Goal: Information Seeking & Learning: Learn about a topic

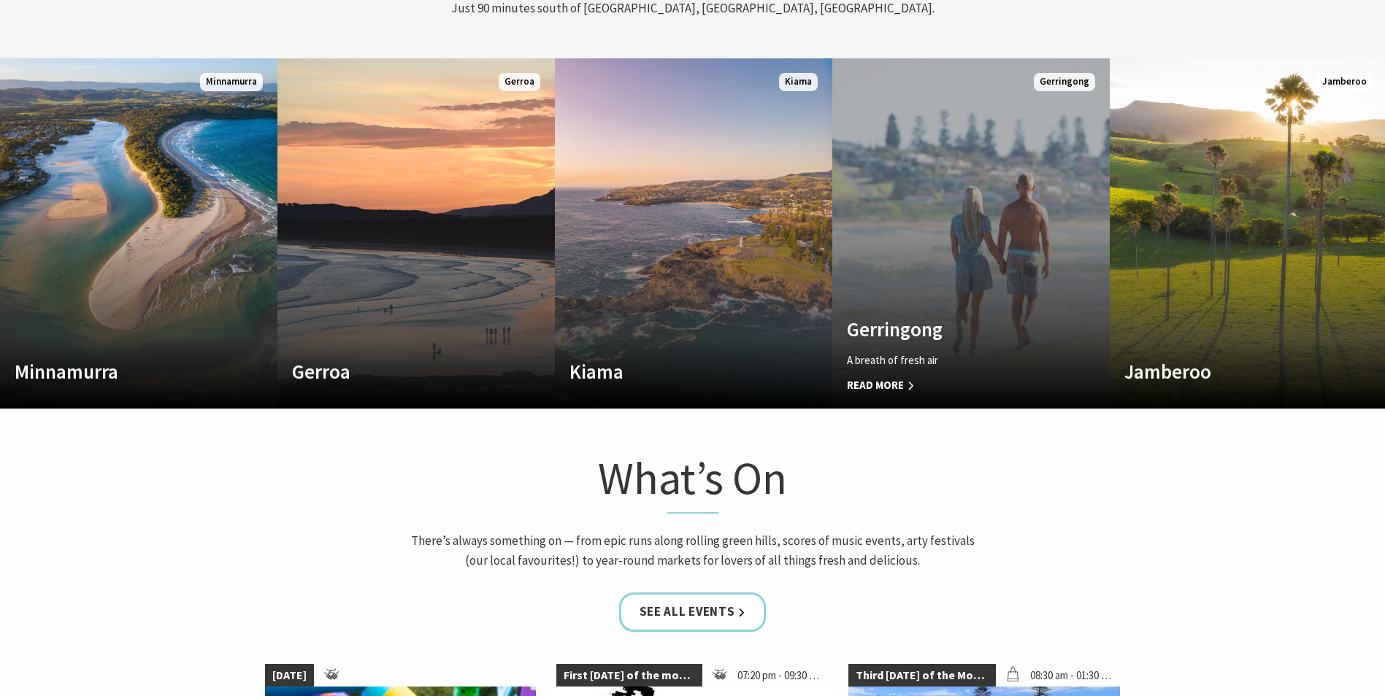
scroll to position [730, 0]
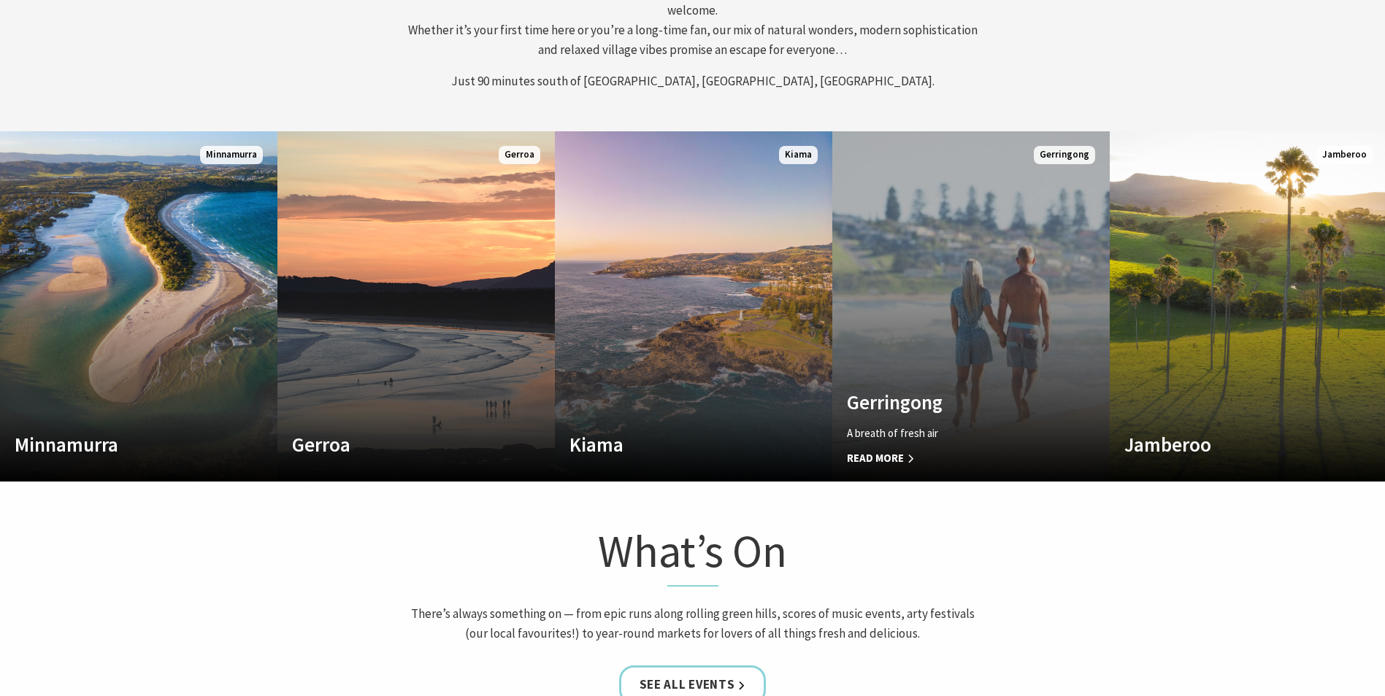
click at [984, 260] on link "Custom Image Used Gerringong A breath of fresh air Read More Gerringong" at bounding box center [970, 306] width 277 height 350
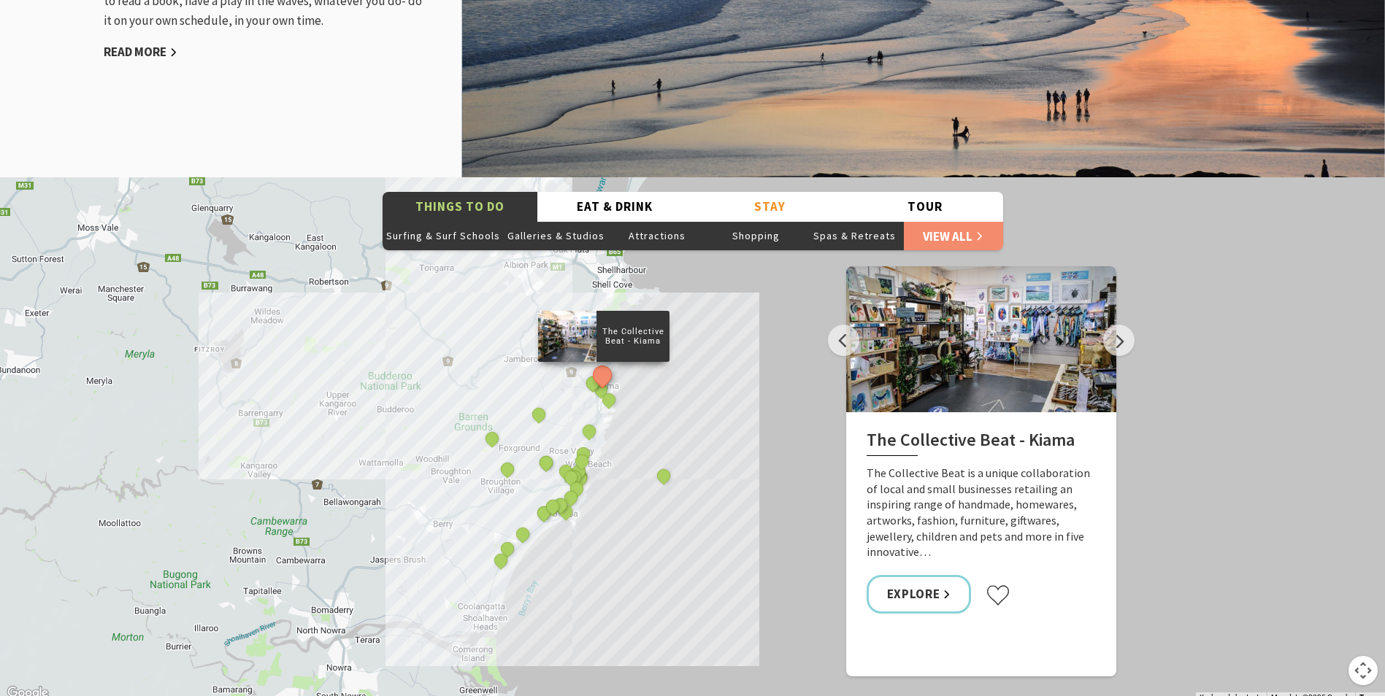
scroll to position [1971, 0]
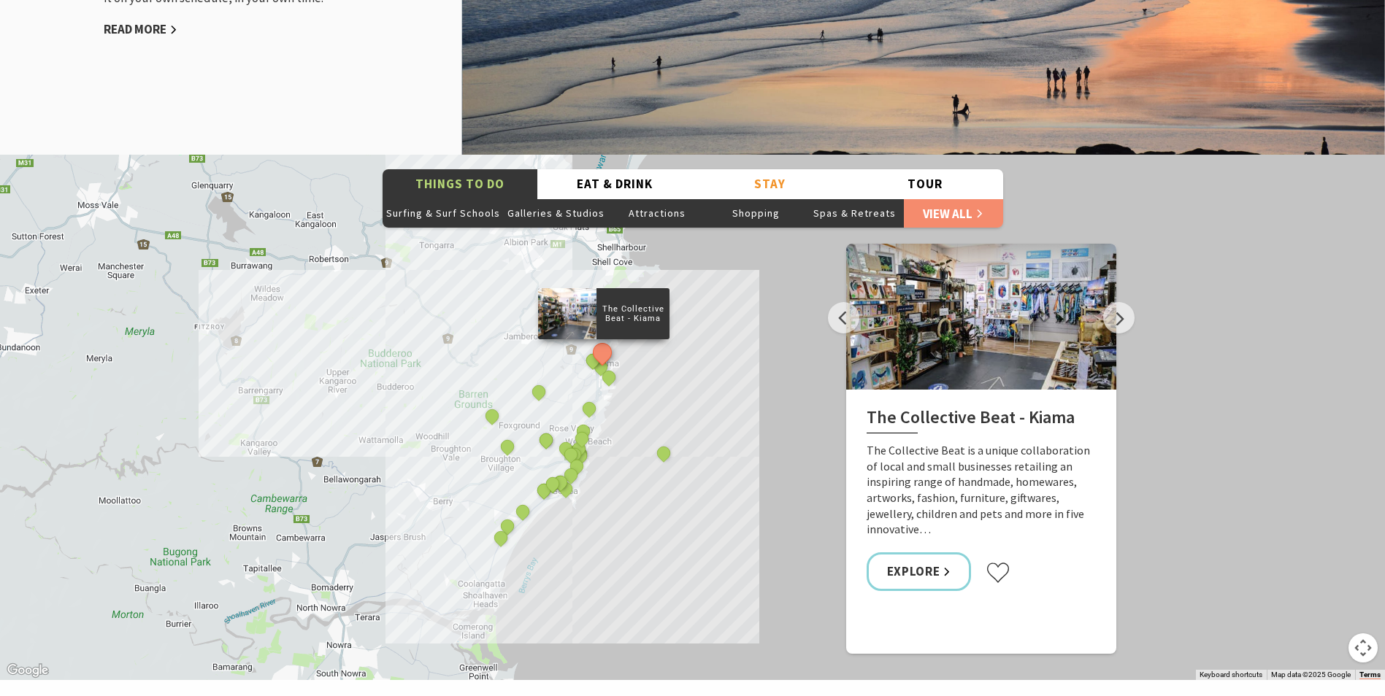
drag, startPoint x: 658, startPoint y: 188, endPoint x: 701, endPoint y: 243, distance: 69.2
click at [692, 242] on div "Things To Do Surfing & Surf Schools Galleries & Studios Attractions Shopping Sp…" at bounding box center [692, 417] width 1385 height 525
click at [945, 199] on link "View All" at bounding box center [953, 213] width 99 height 29
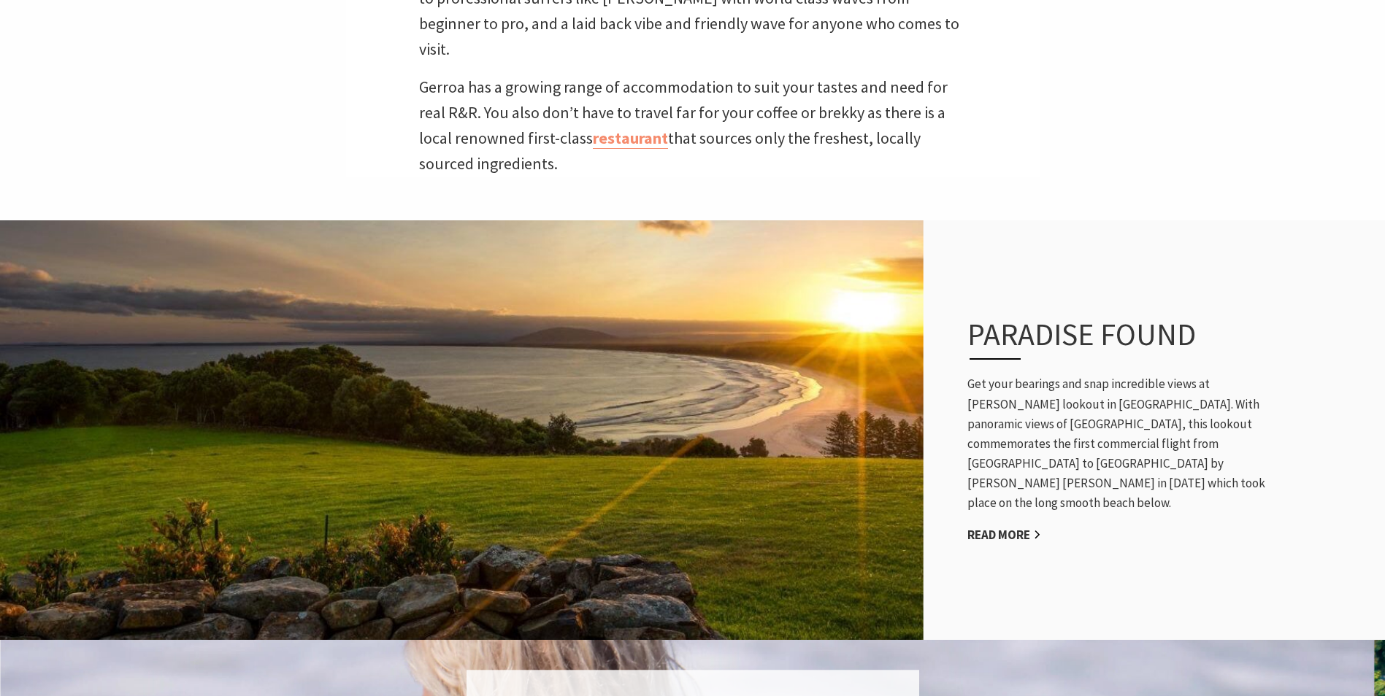
scroll to position [657, 0]
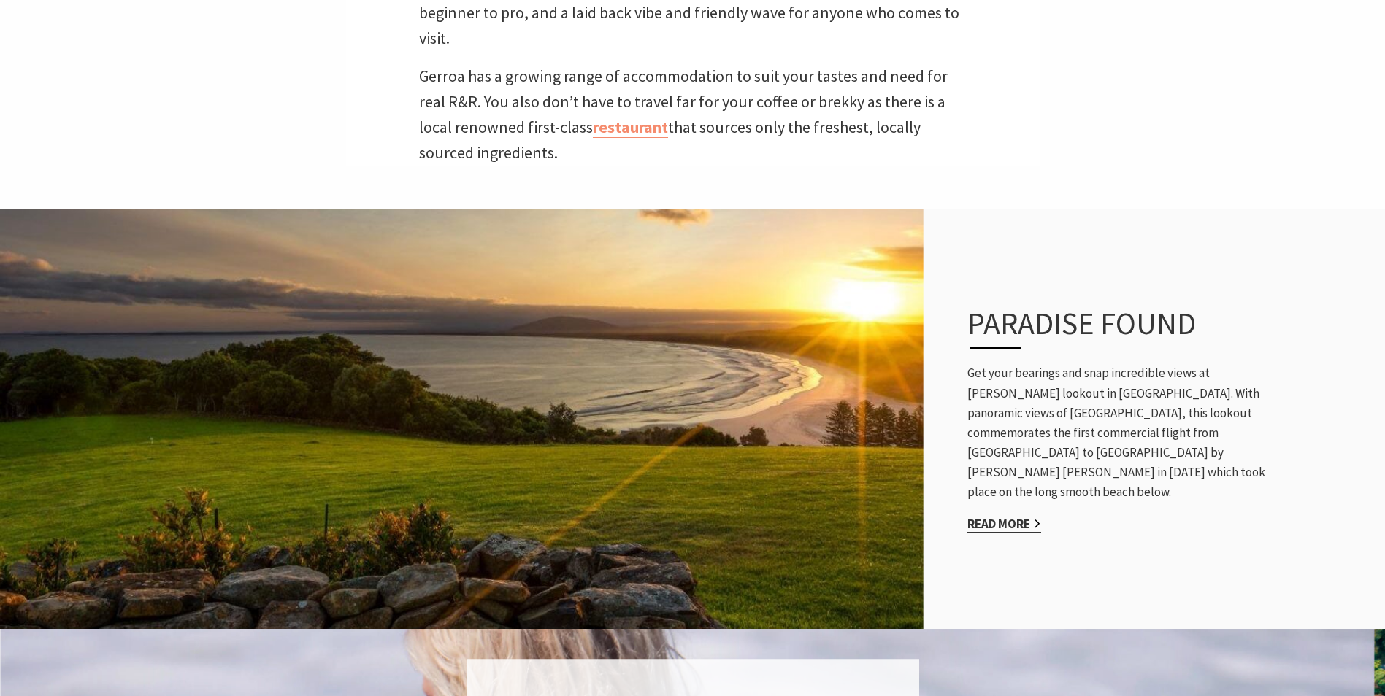
click at [996, 516] on link "Read More" at bounding box center [1004, 524] width 74 height 17
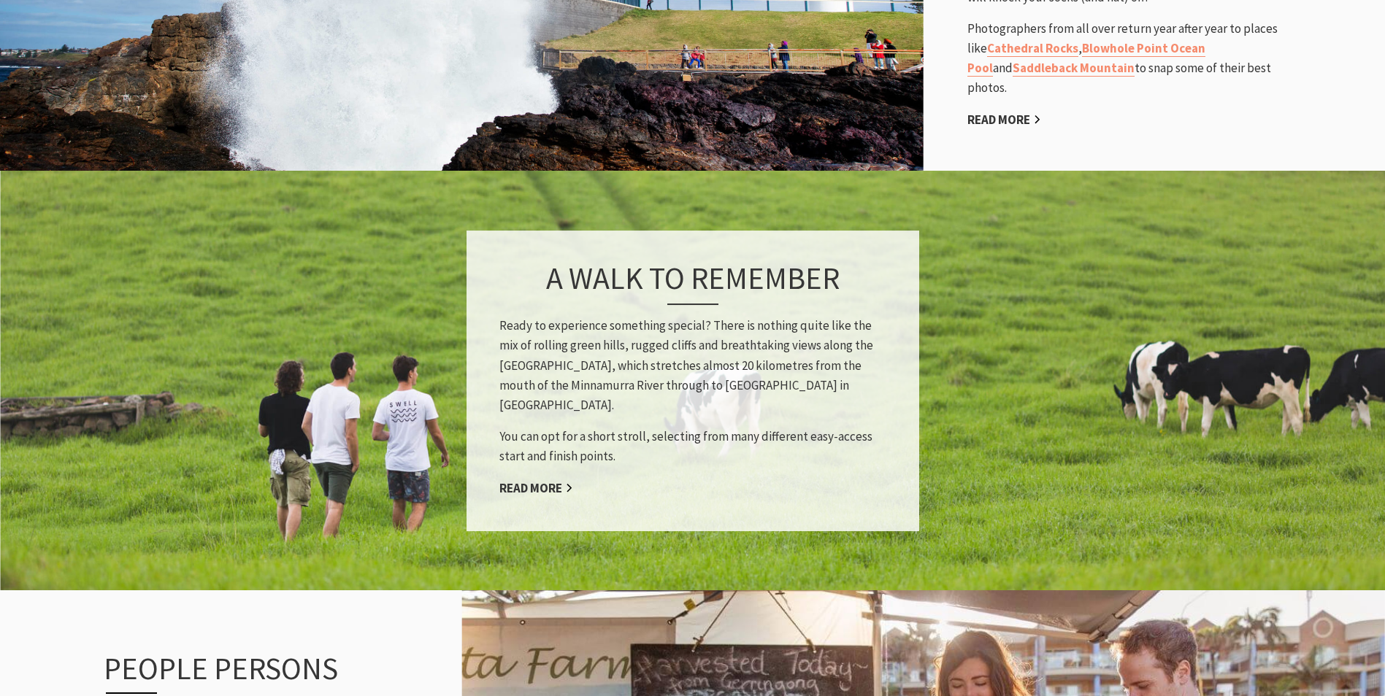
scroll to position [1241, 0]
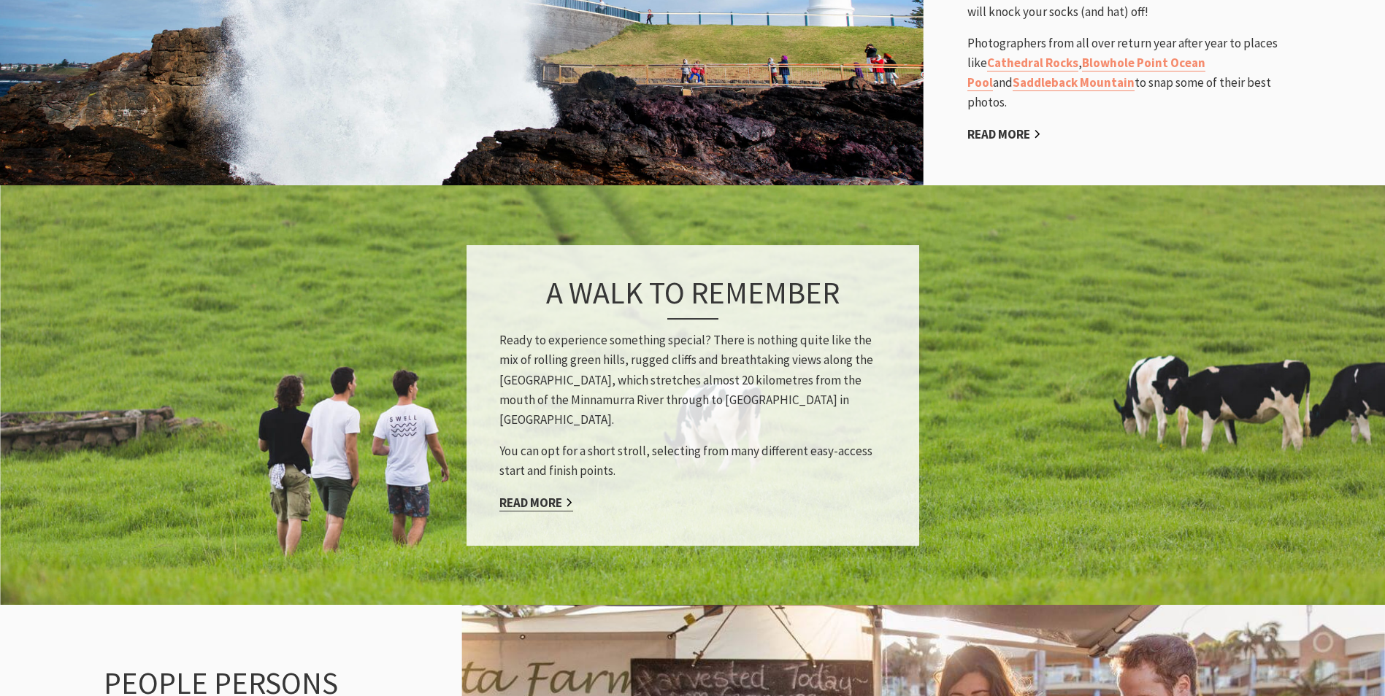
click at [545, 495] on link "Read More" at bounding box center [536, 503] width 74 height 17
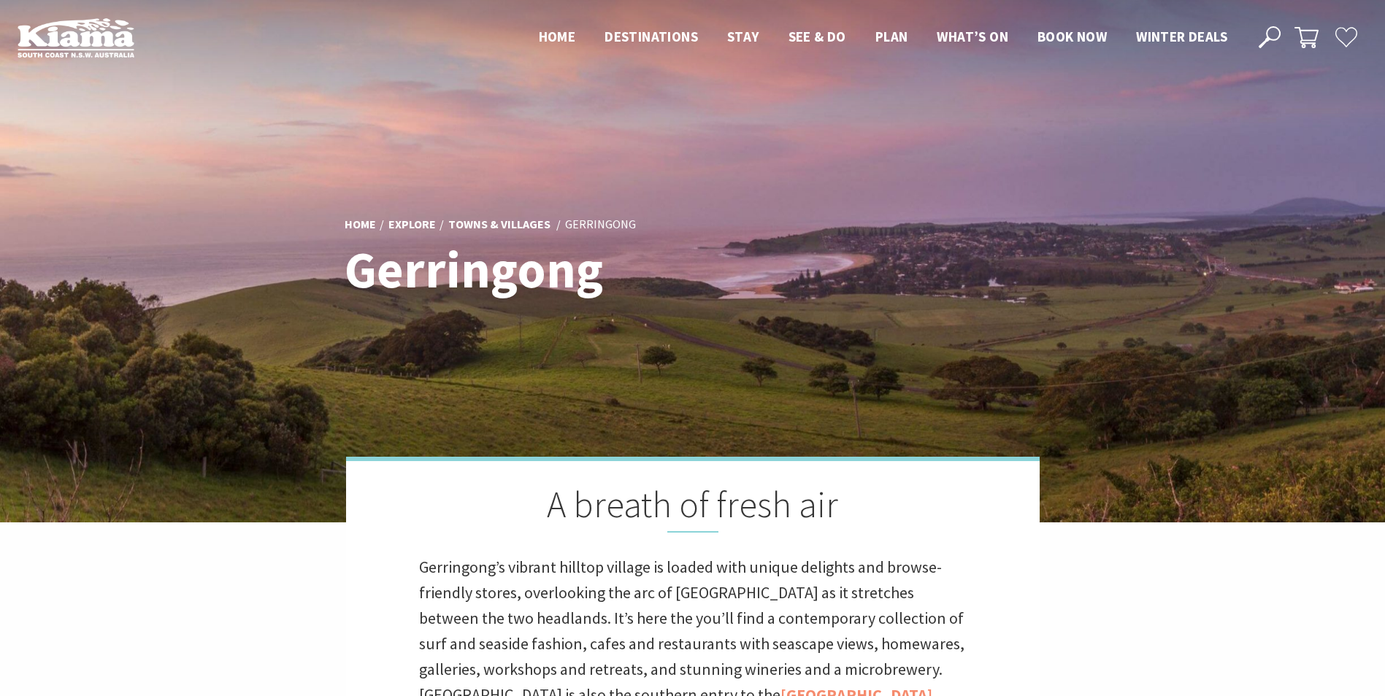
click at [642, 276] on h1 "Gerringong" at bounding box center [550, 270] width 412 height 56
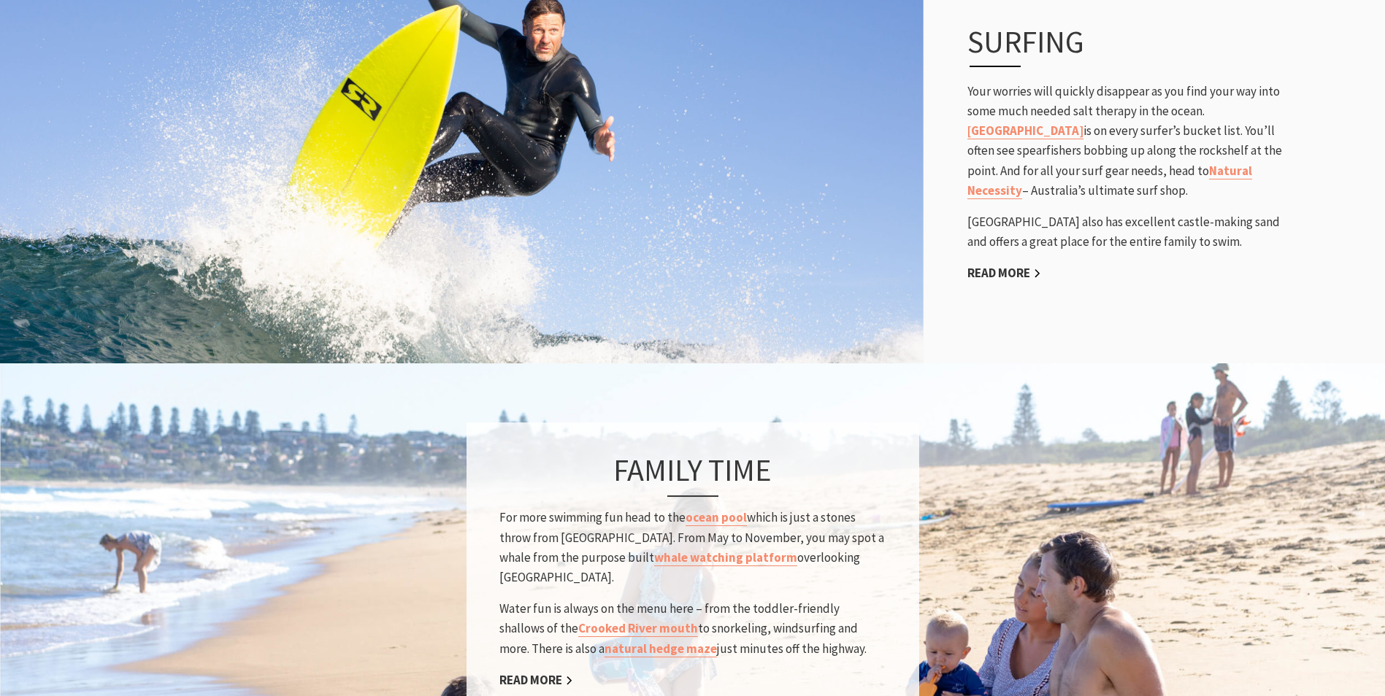
scroll to position [1095, 0]
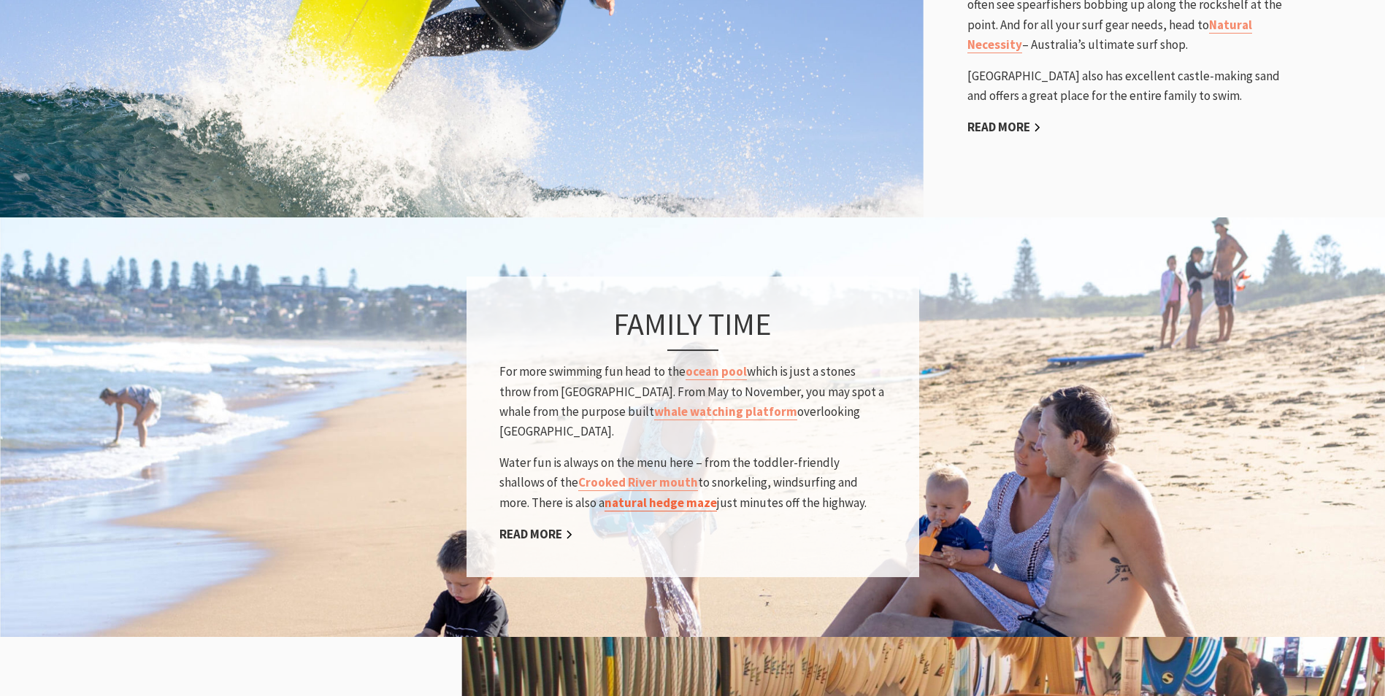
click at [604, 495] on link "natural hedge maze" at bounding box center [660, 503] width 112 height 17
click at [601, 474] on link "Crooked River mouth" at bounding box center [638, 482] width 120 height 17
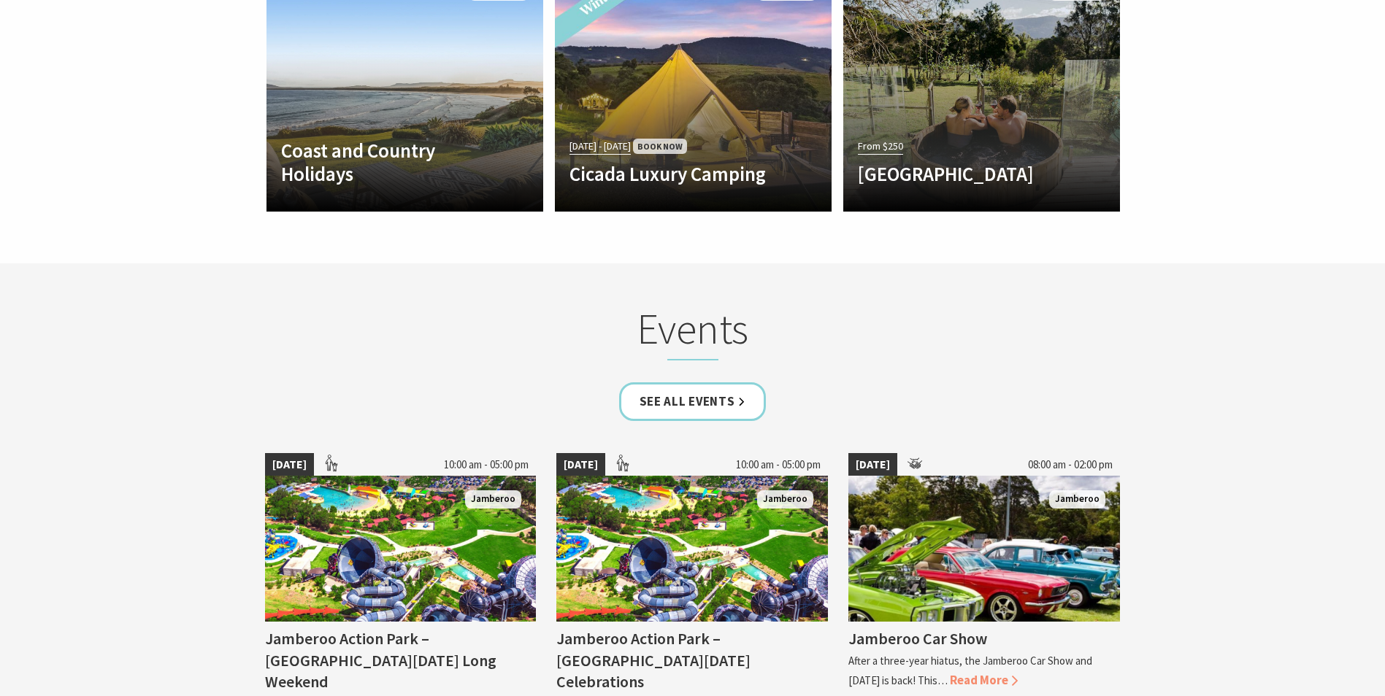
scroll to position [3138, 0]
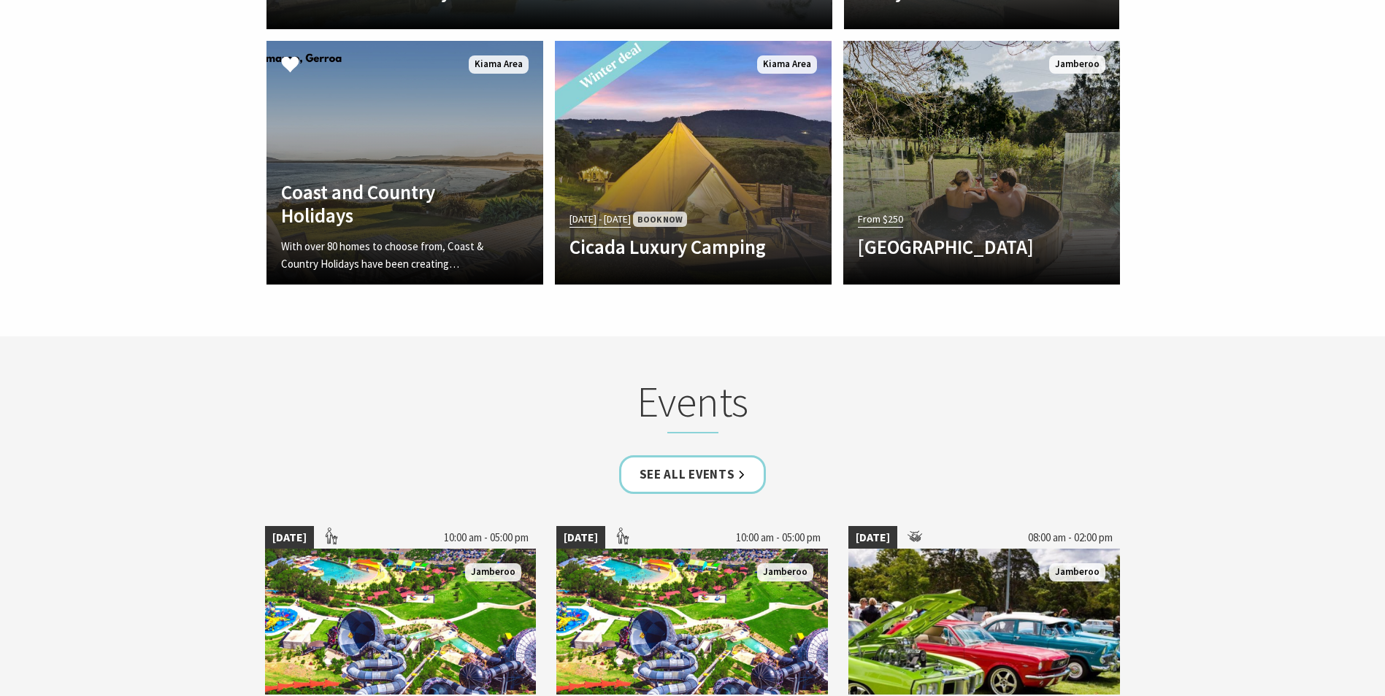
click at [418, 244] on p "With over 80 homes to choose from, Coast & Country Holidays have been creating…" at bounding box center [384, 255] width 206 height 35
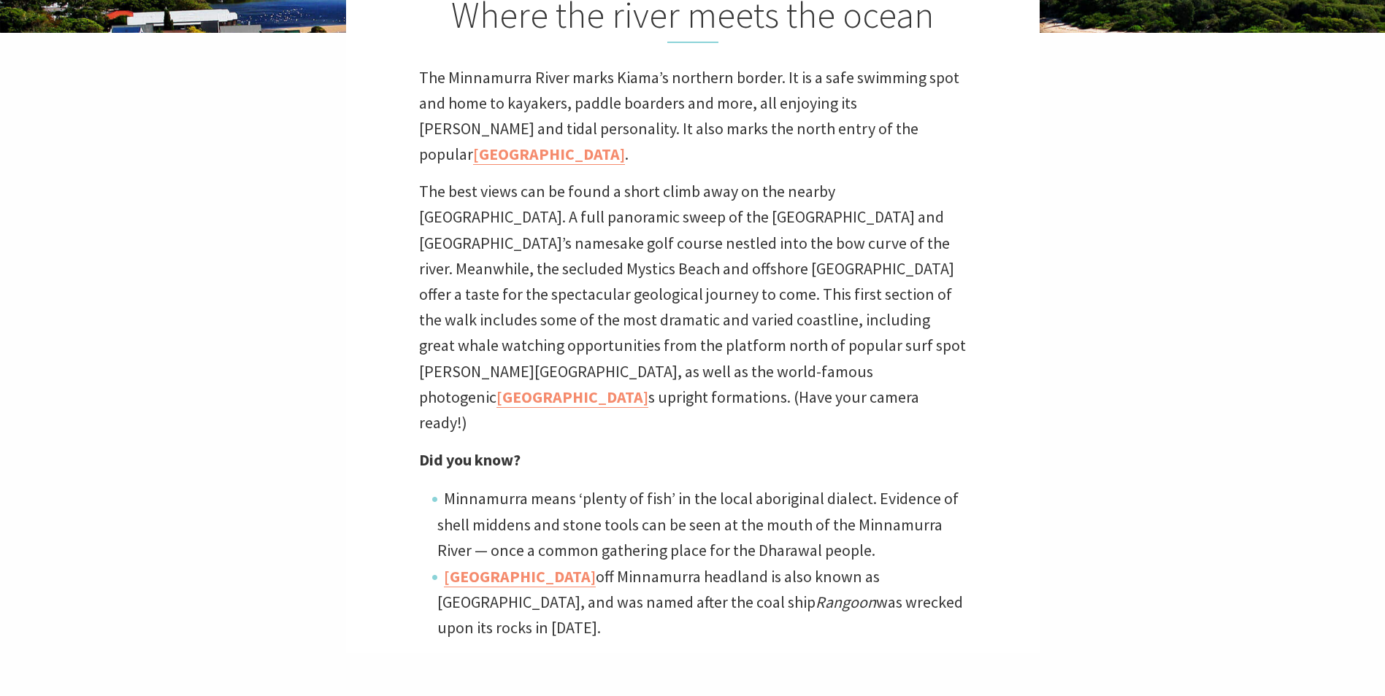
scroll to position [365, 0]
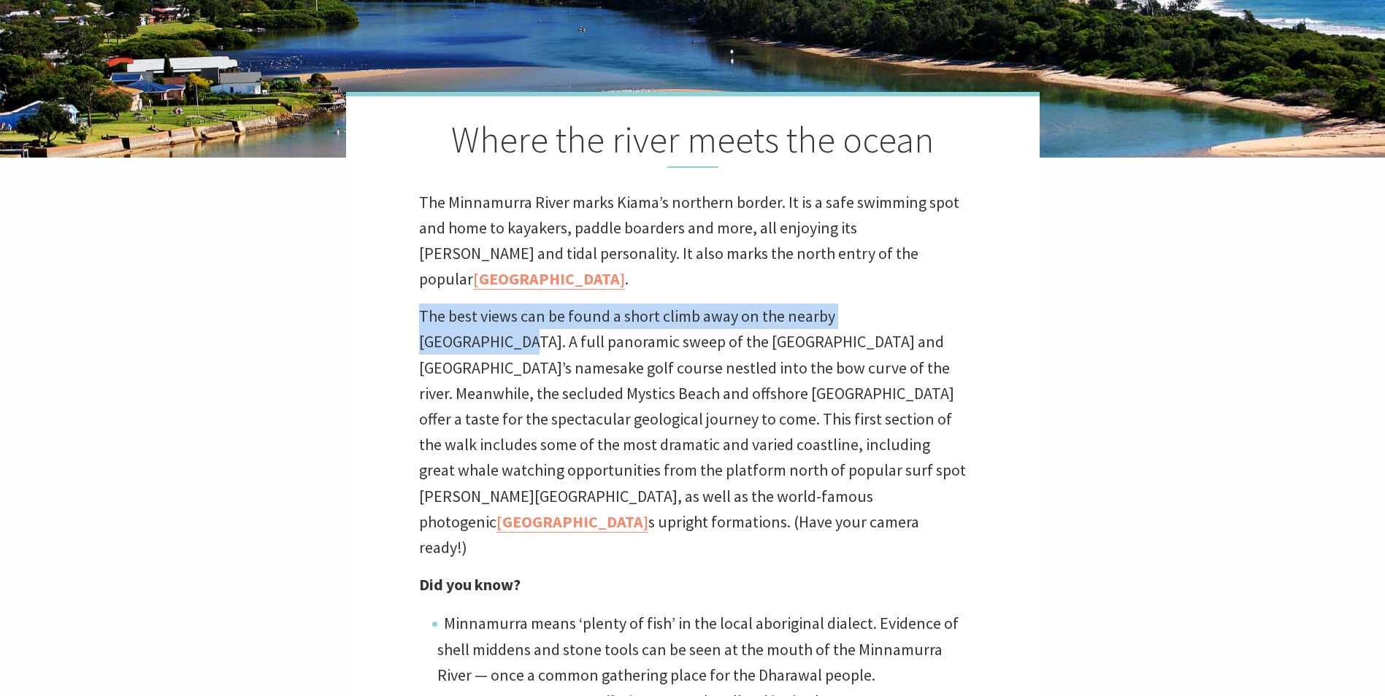
drag, startPoint x: 421, startPoint y: 319, endPoint x: 937, endPoint y: 318, distance: 516.0
click at [937, 318] on p "The best views can be found a short climb away on the nearby grassy headland. A…" at bounding box center [692, 432] width 547 height 257
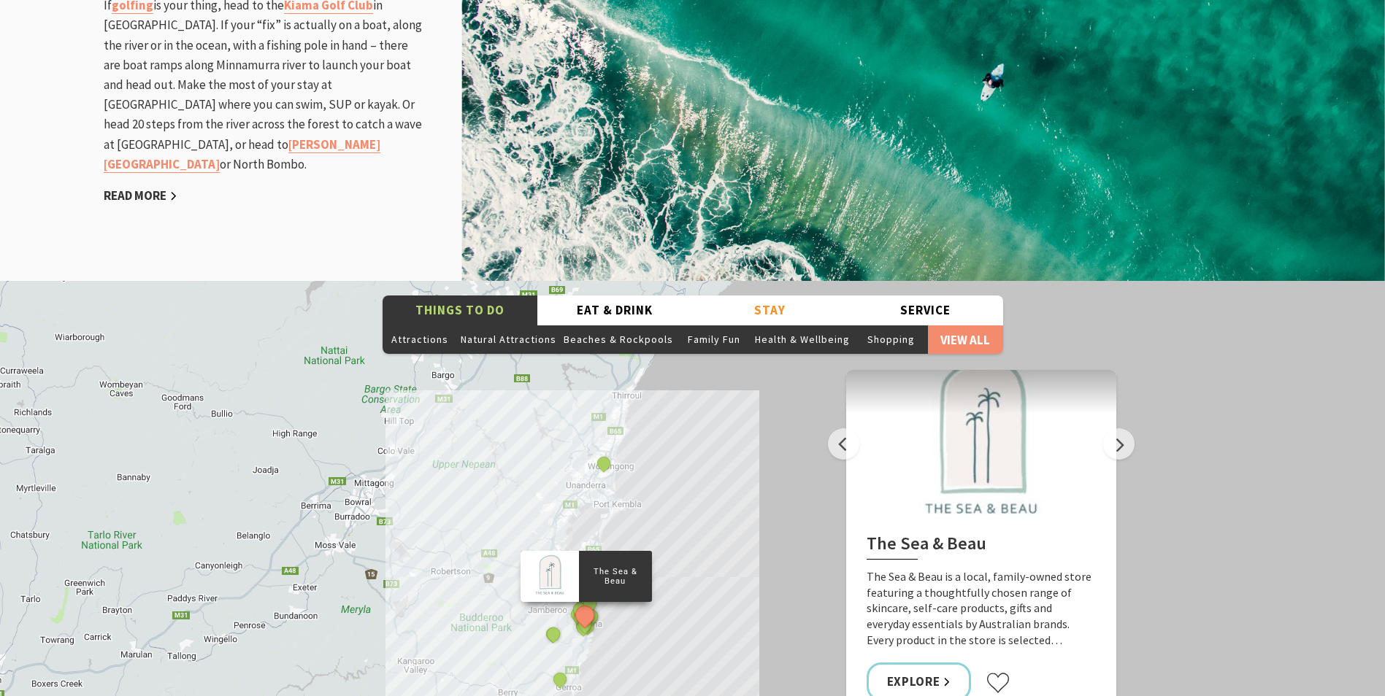
scroll to position [2190, 0]
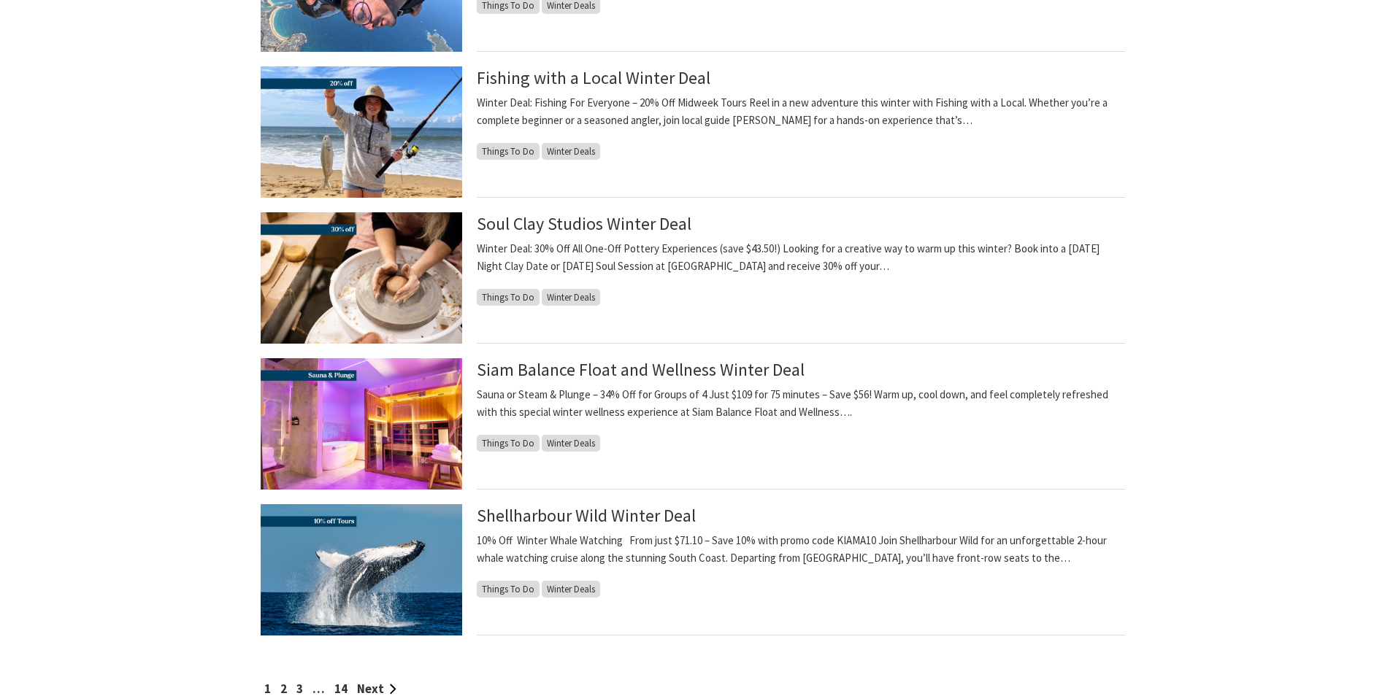
scroll to position [1314, 0]
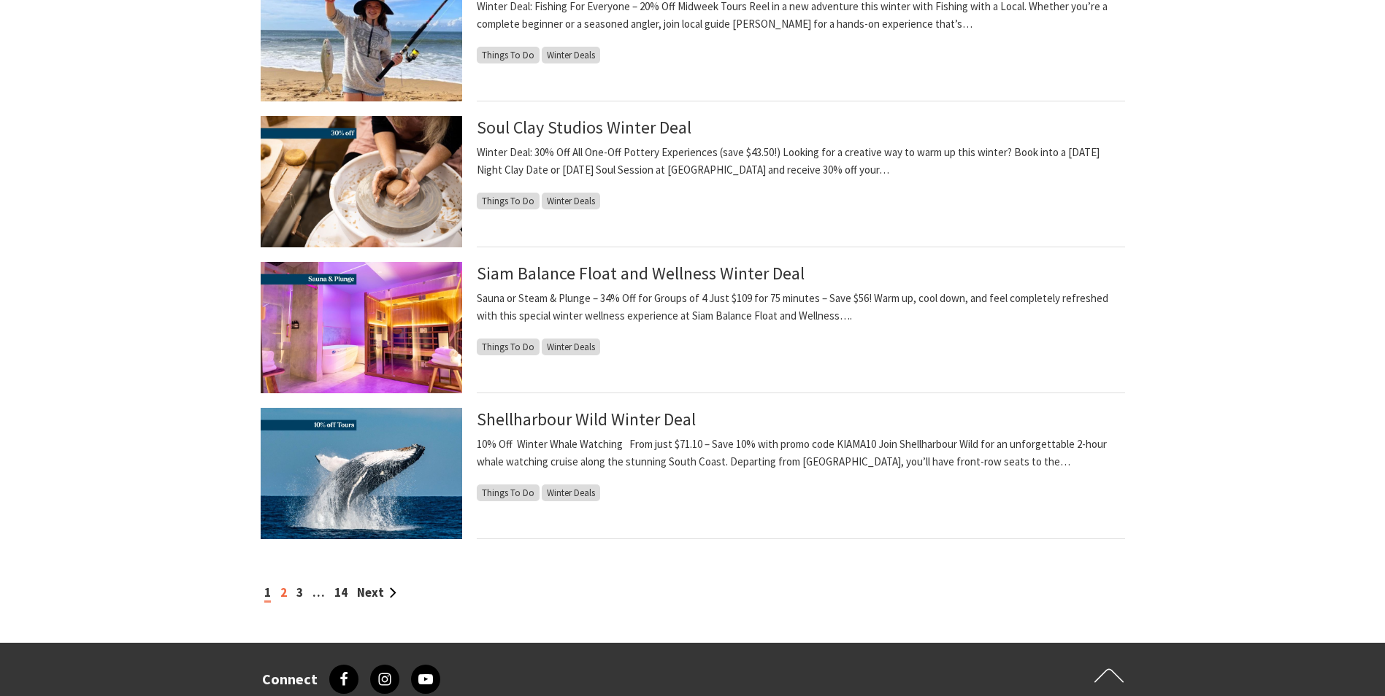
click at [280, 594] on link "2" at bounding box center [283, 593] width 7 height 16
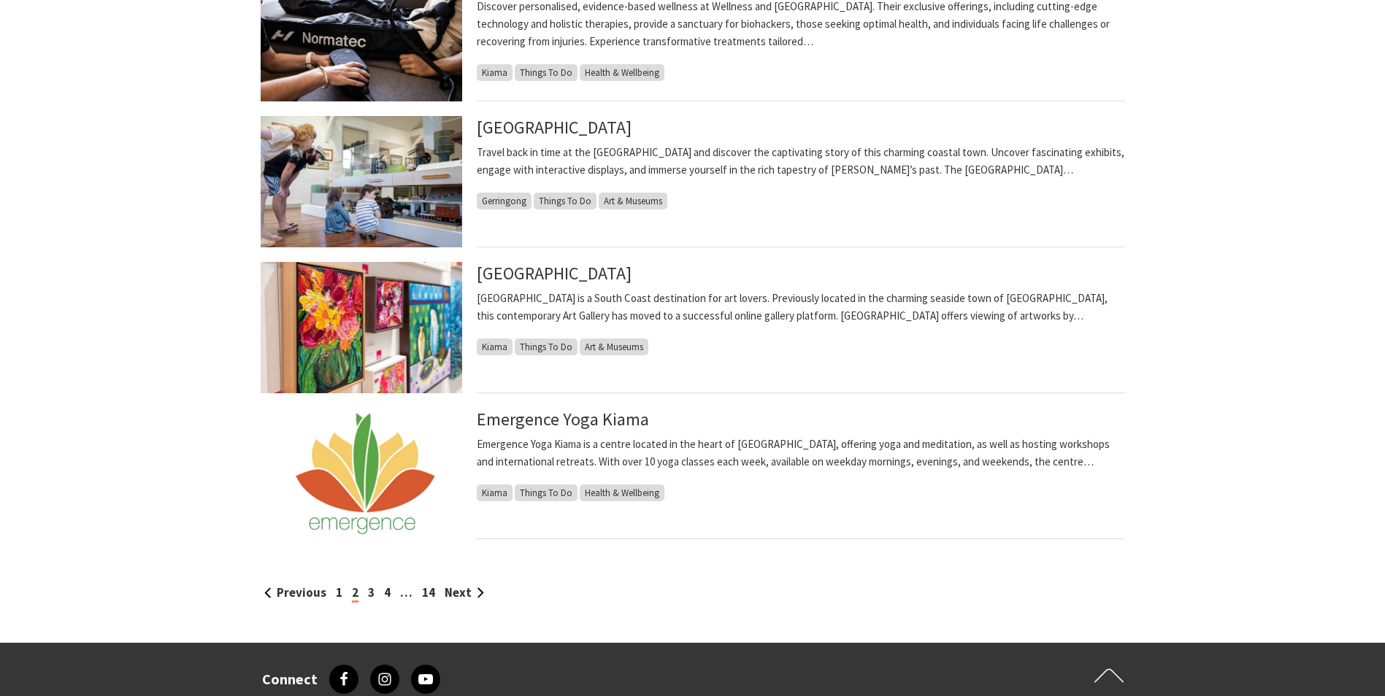
scroll to position [1387, 0]
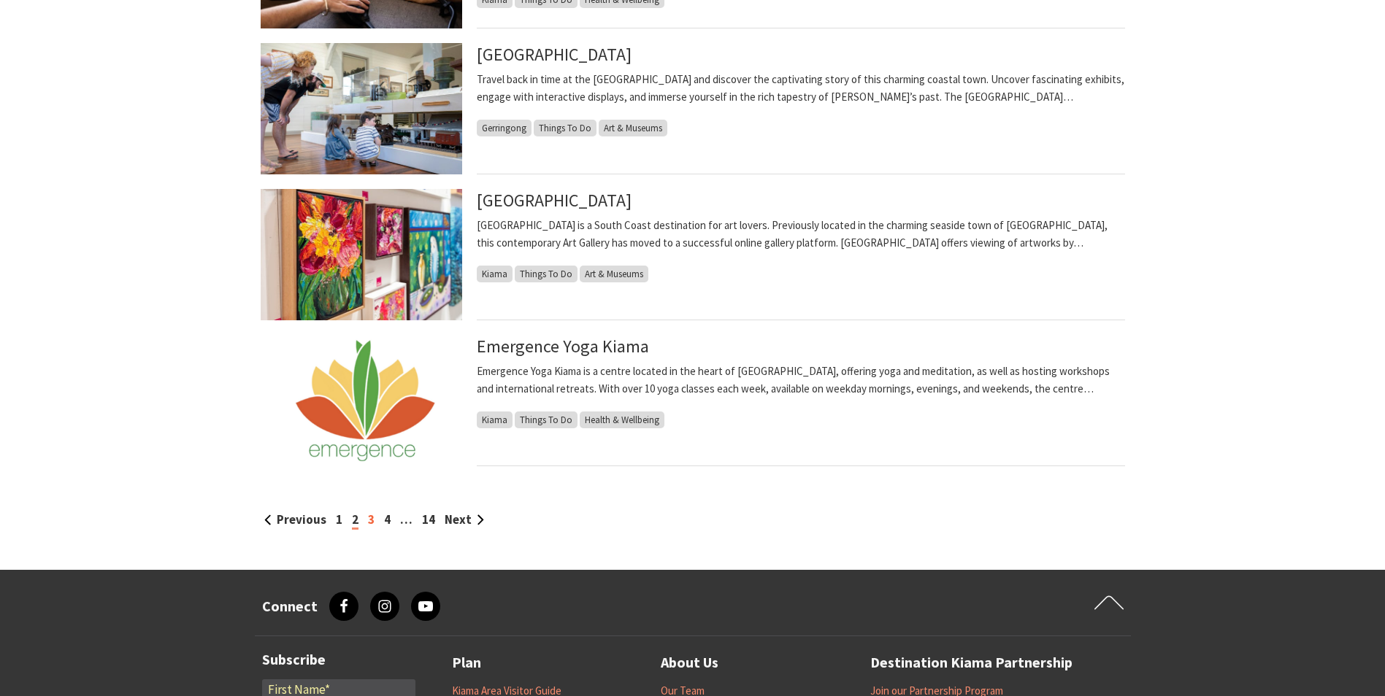
click at [369, 521] on link "3" at bounding box center [371, 520] width 7 height 16
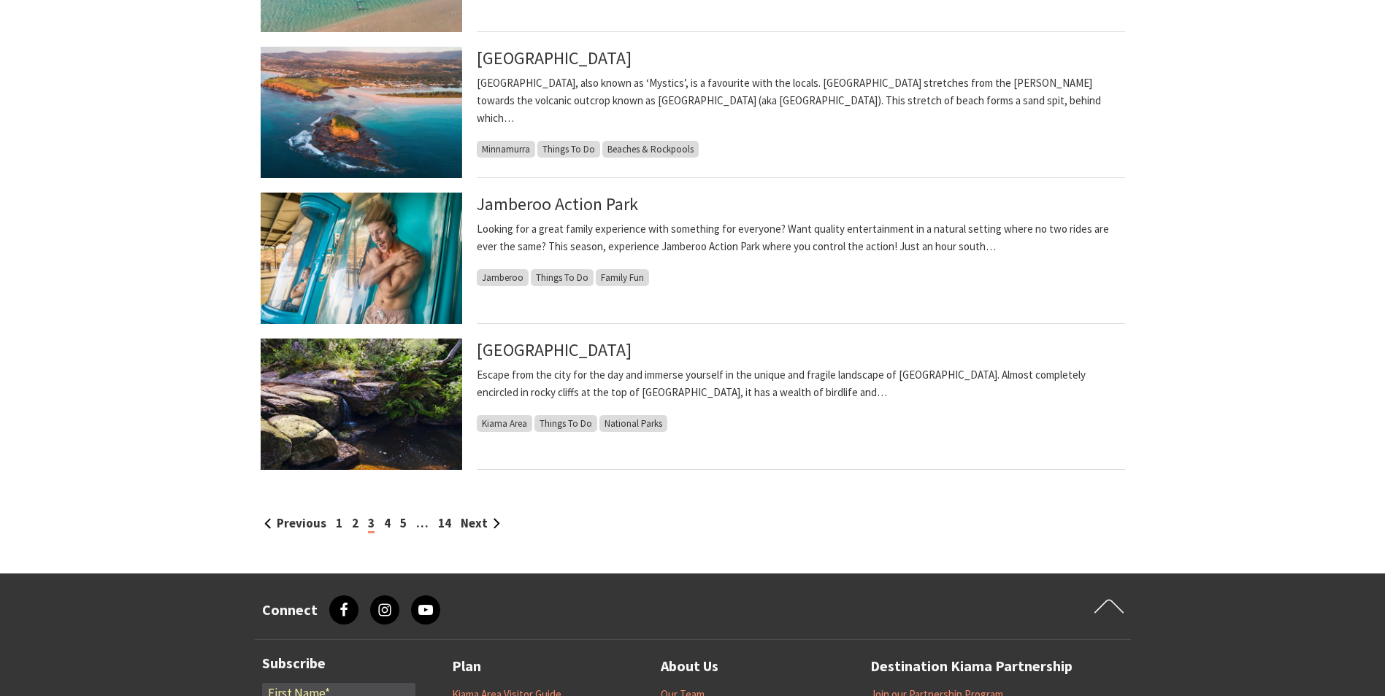
scroll to position [1387, 0]
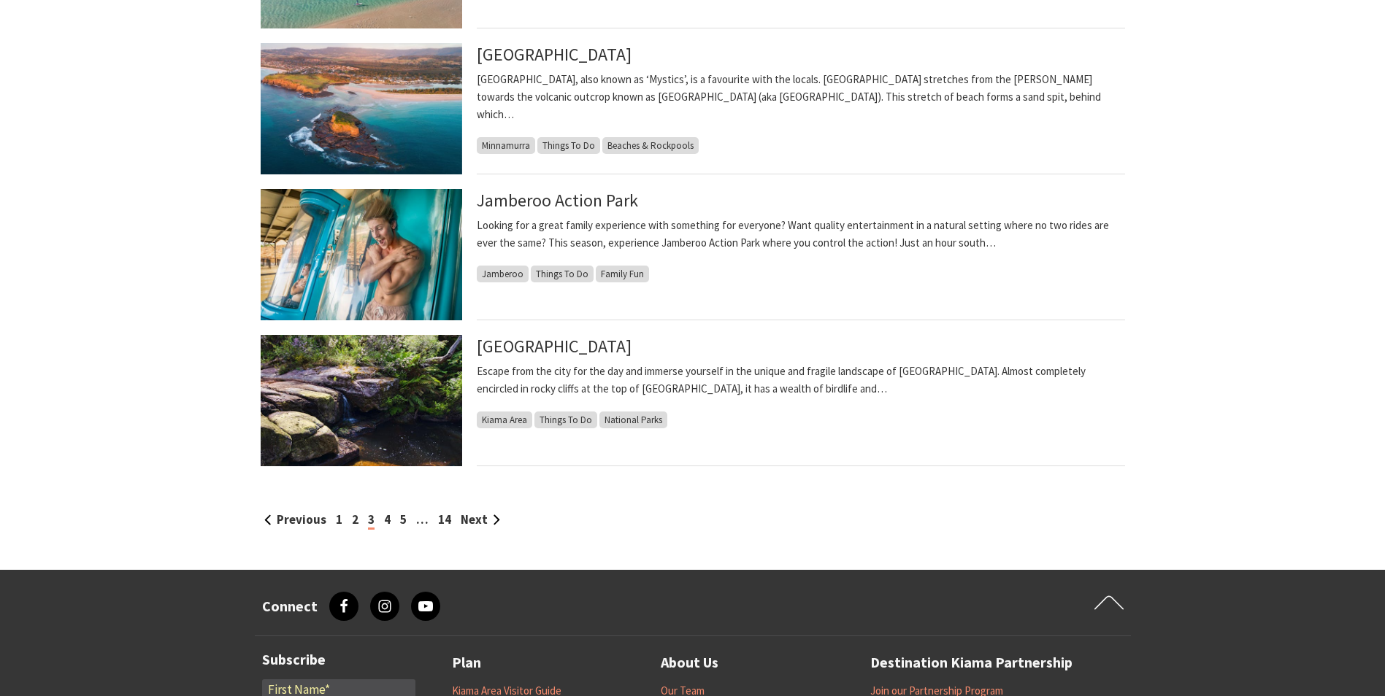
click at [390, 523] on div "Previous 1 2 3 4 5 … 14 Next" at bounding box center [693, 520] width 864 height 20
click at [388, 518] on link "4" at bounding box center [387, 520] width 7 height 16
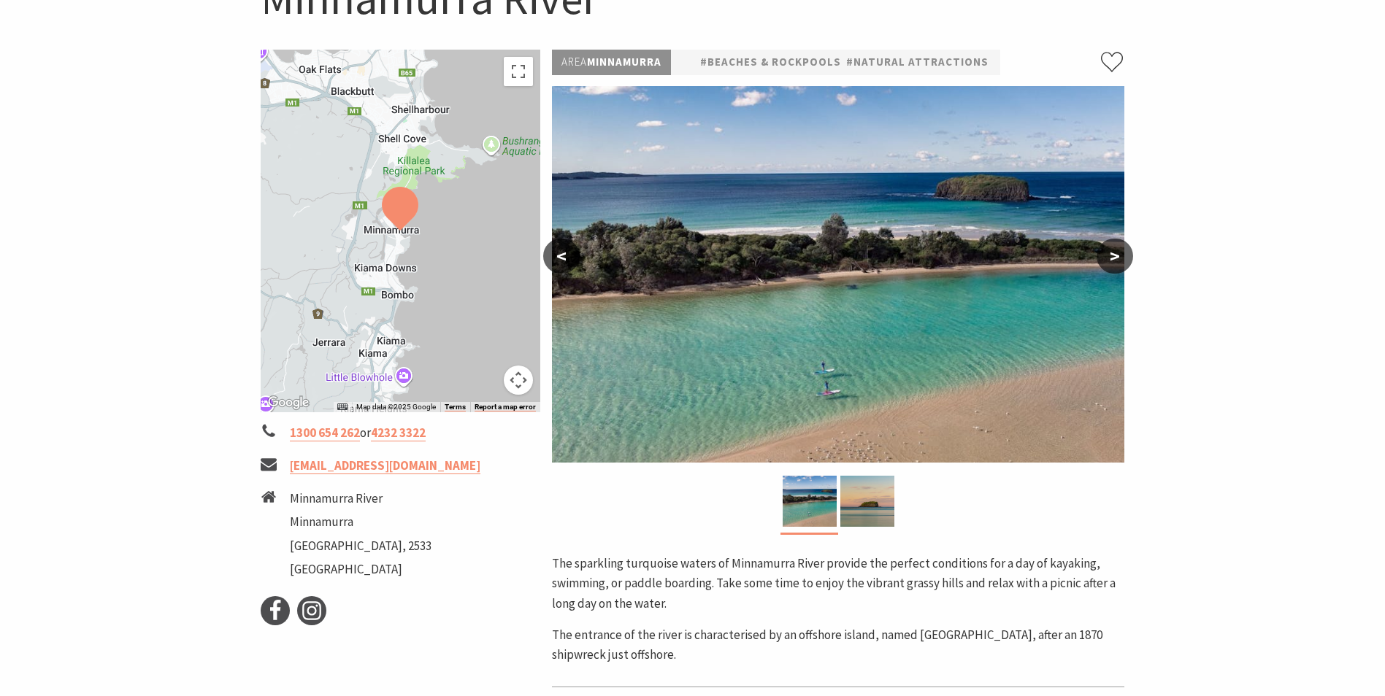
scroll to position [146, 0]
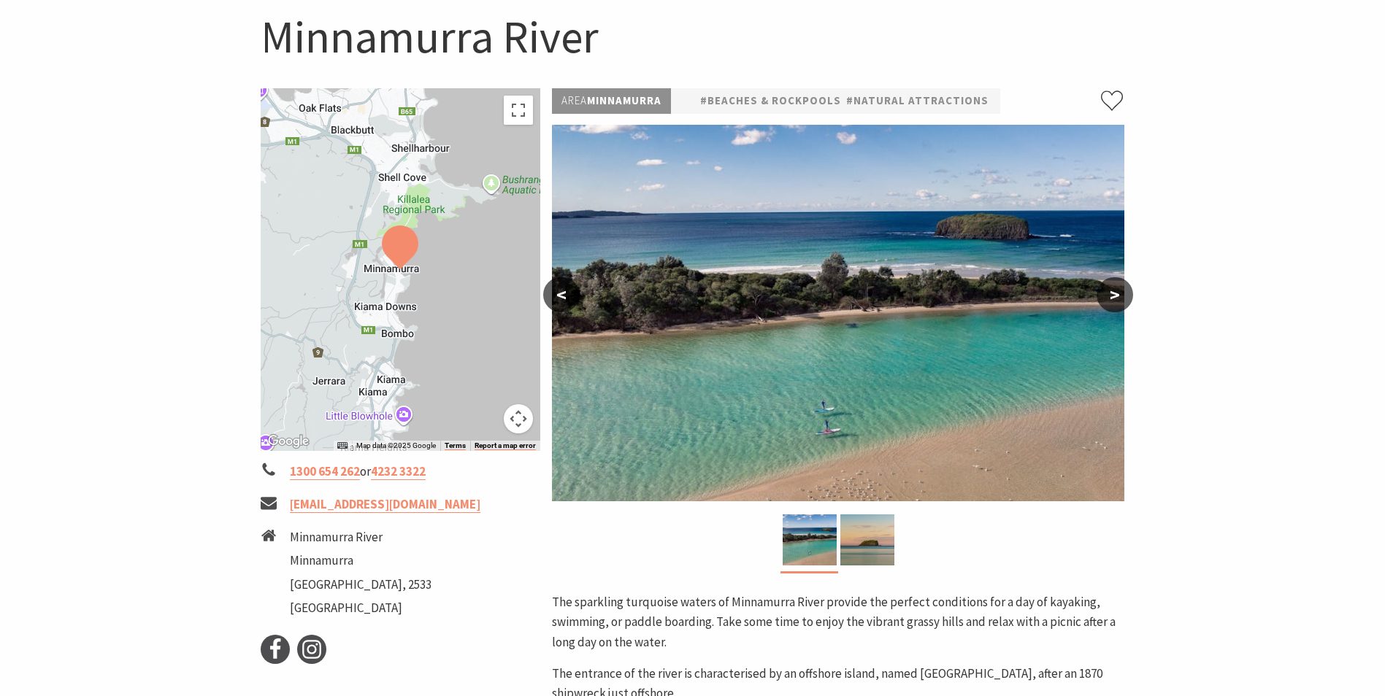
click at [1103, 300] on button ">" at bounding box center [1114, 294] width 36 height 35
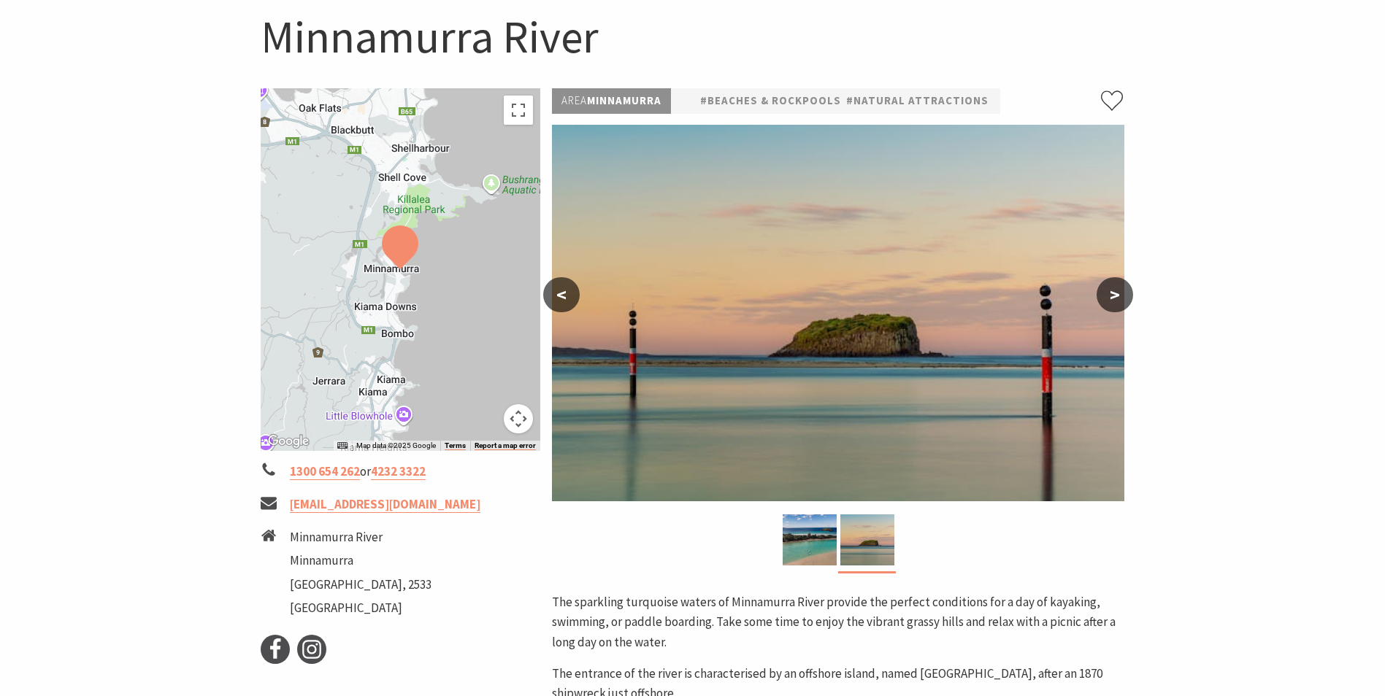
click at [1103, 300] on button ">" at bounding box center [1114, 294] width 36 height 35
click at [1107, 297] on button ">" at bounding box center [1114, 294] width 36 height 35
click at [404, 252] on img at bounding box center [400, 248] width 36 height 44
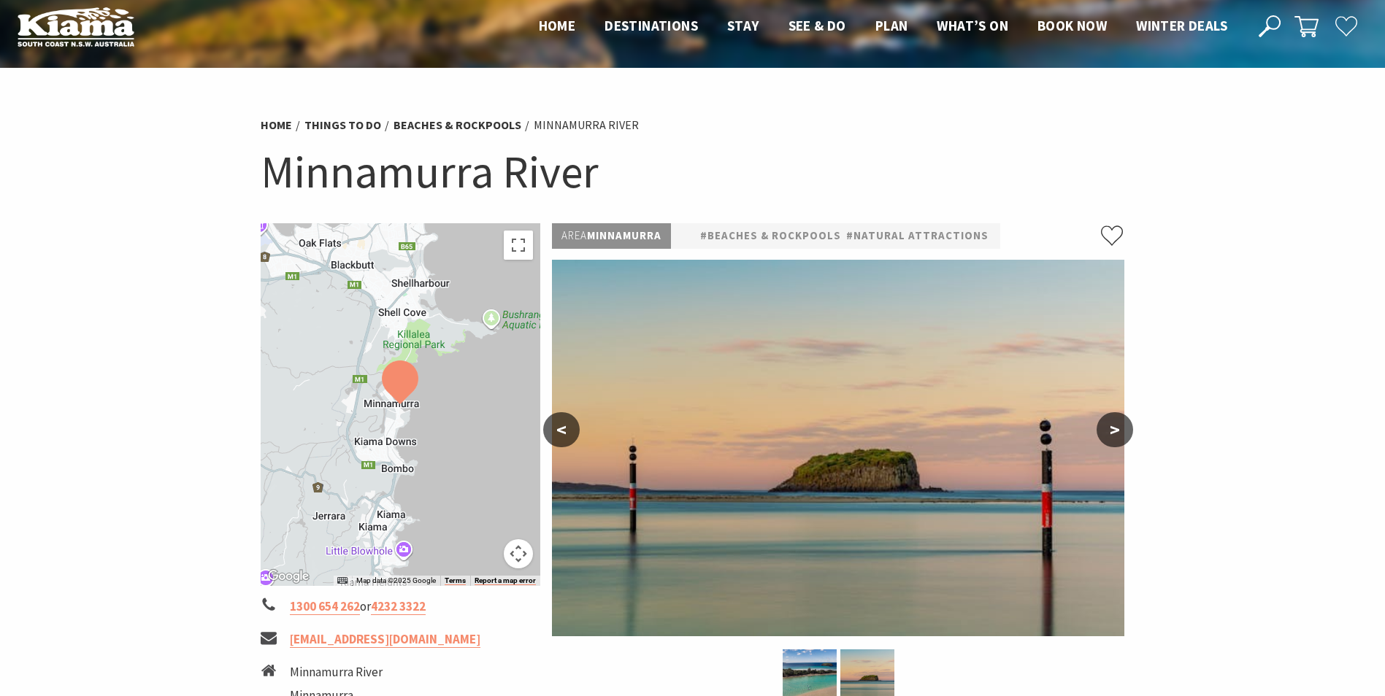
scroll to position [0, 0]
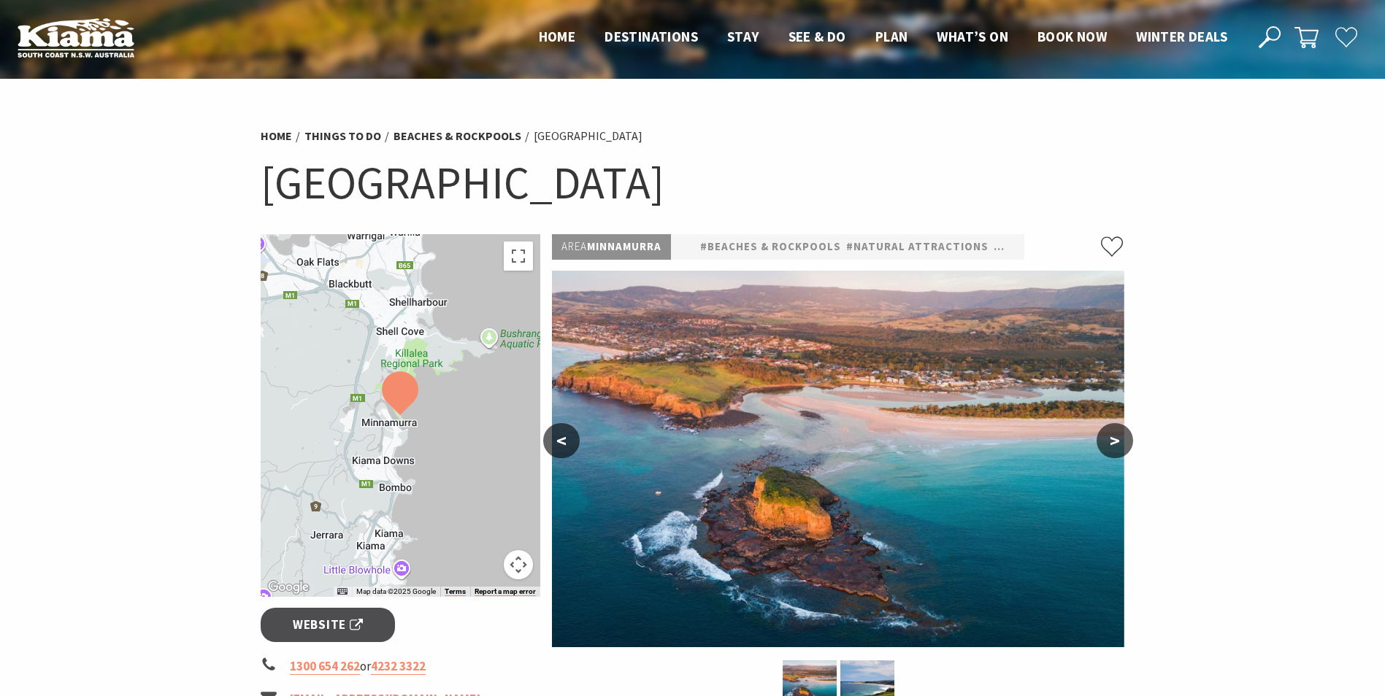
click at [1123, 436] on button ">" at bounding box center [1114, 440] width 36 height 35
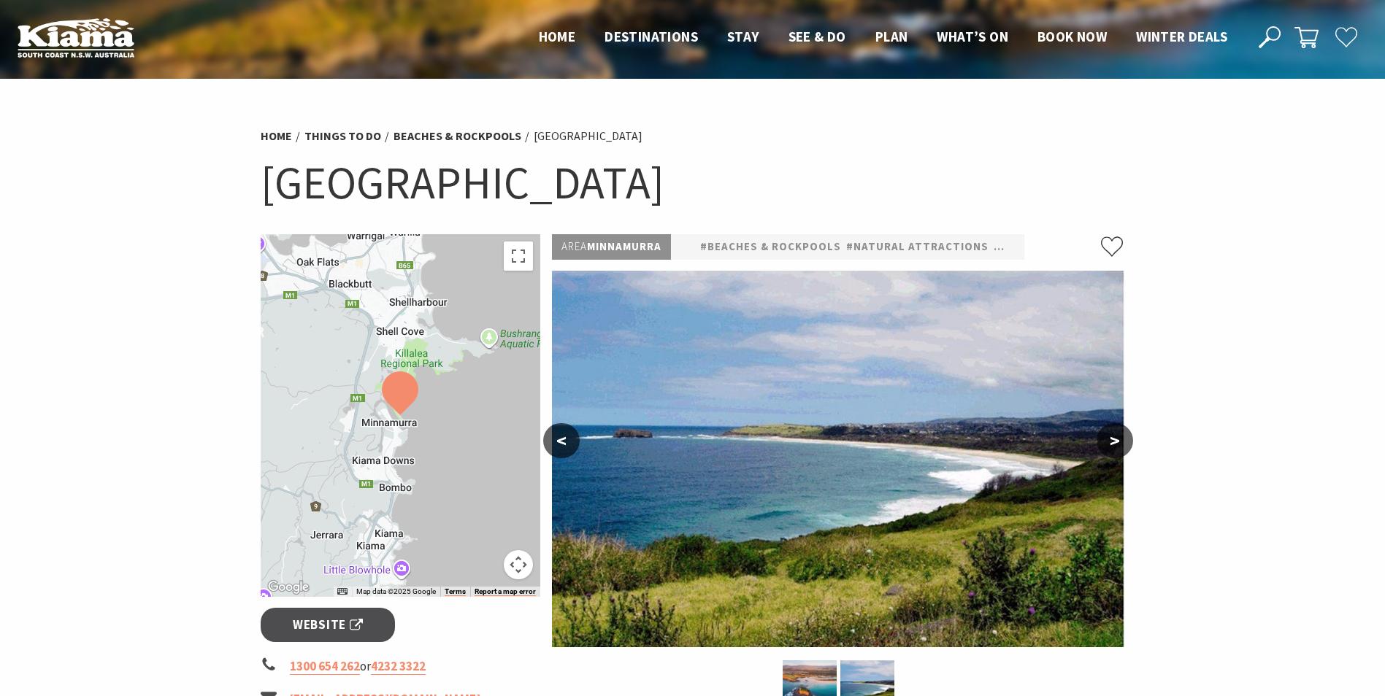
click at [1123, 436] on button ">" at bounding box center [1114, 440] width 36 height 35
click at [562, 445] on button "<" at bounding box center [561, 440] width 36 height 35
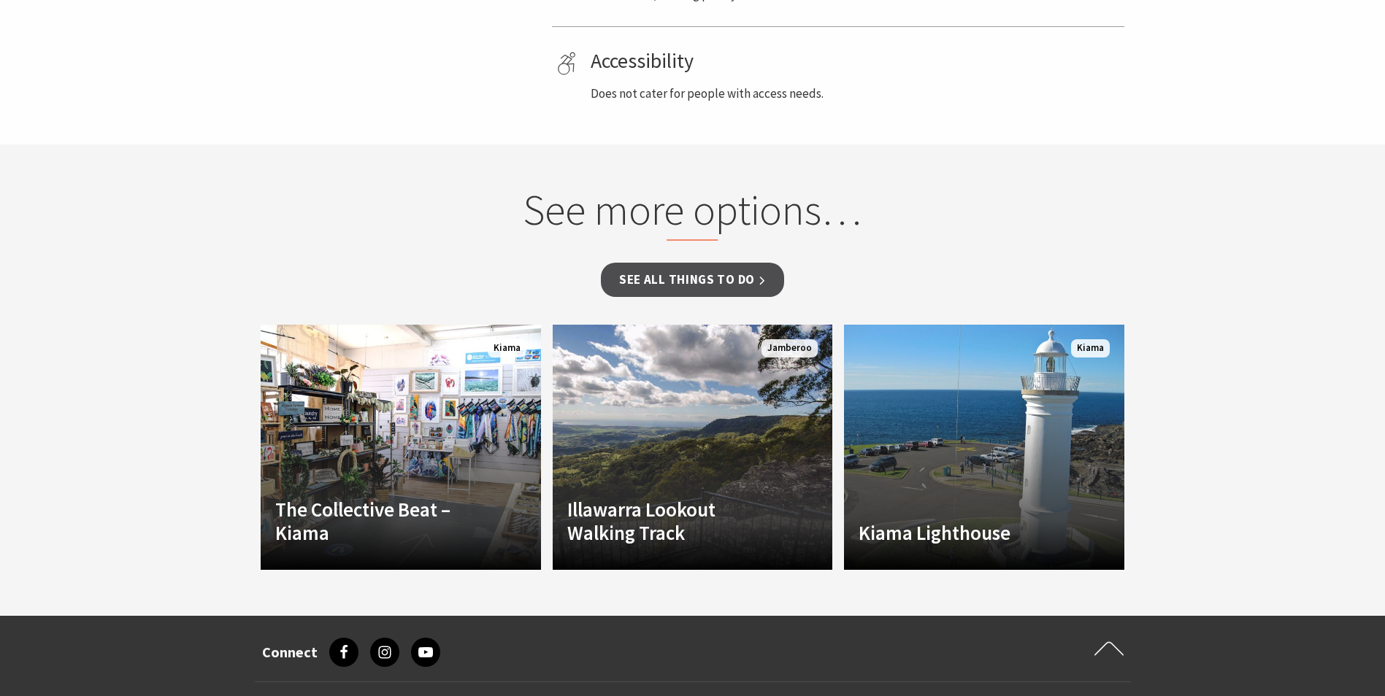
scroll to position [949, 0]
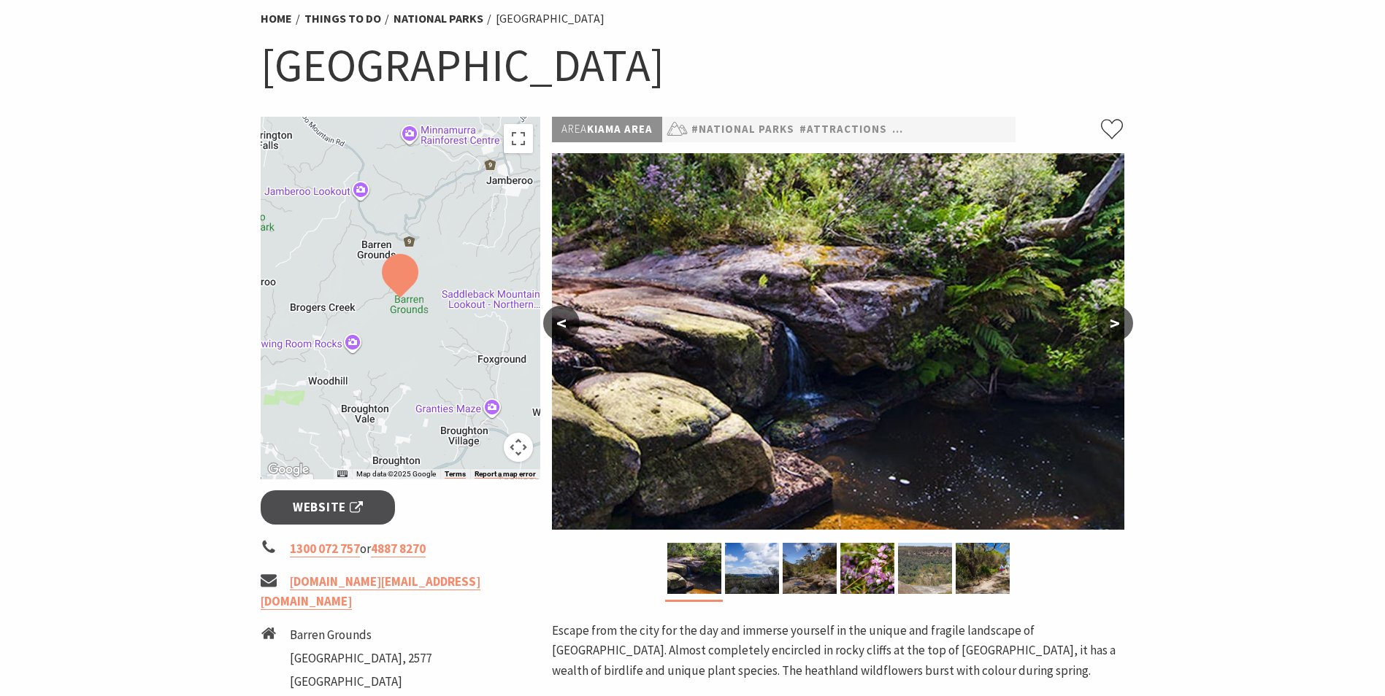
scroll to position [219, 0]
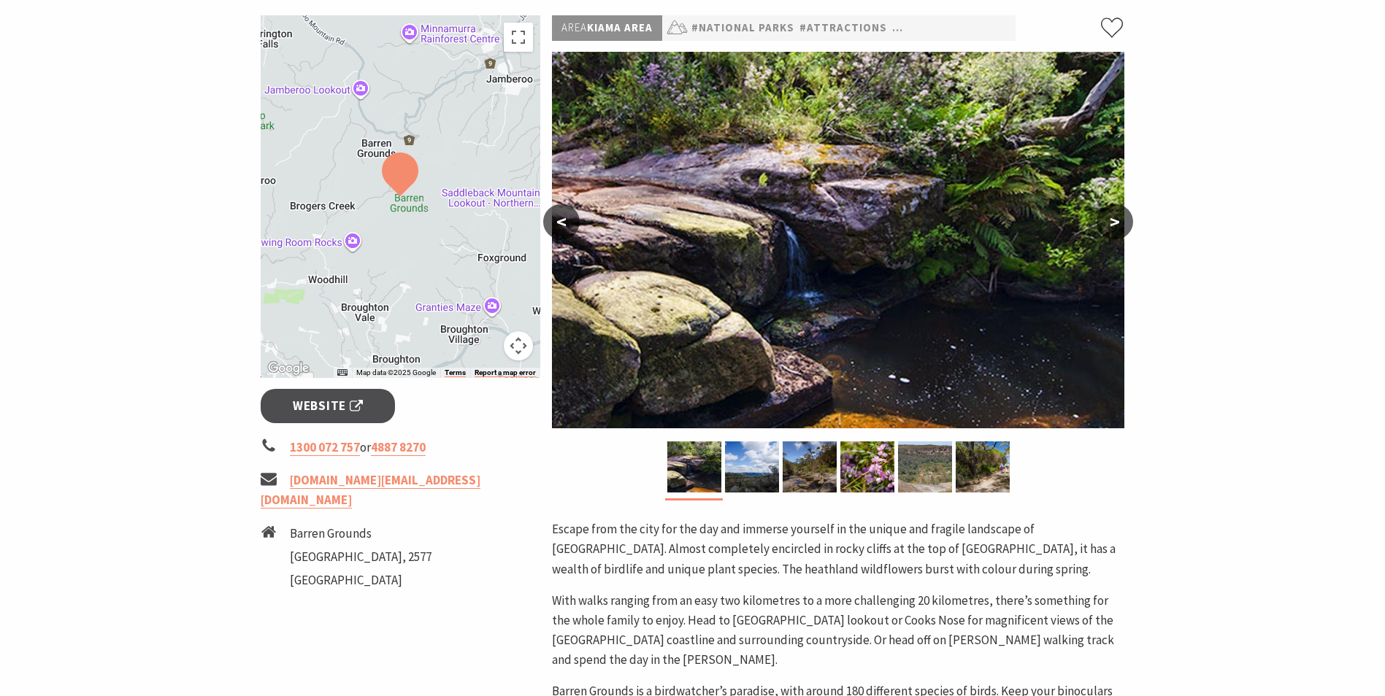
click at [1112, 231] on button ">" at bounding box center [1114, 221] width 36 height 35
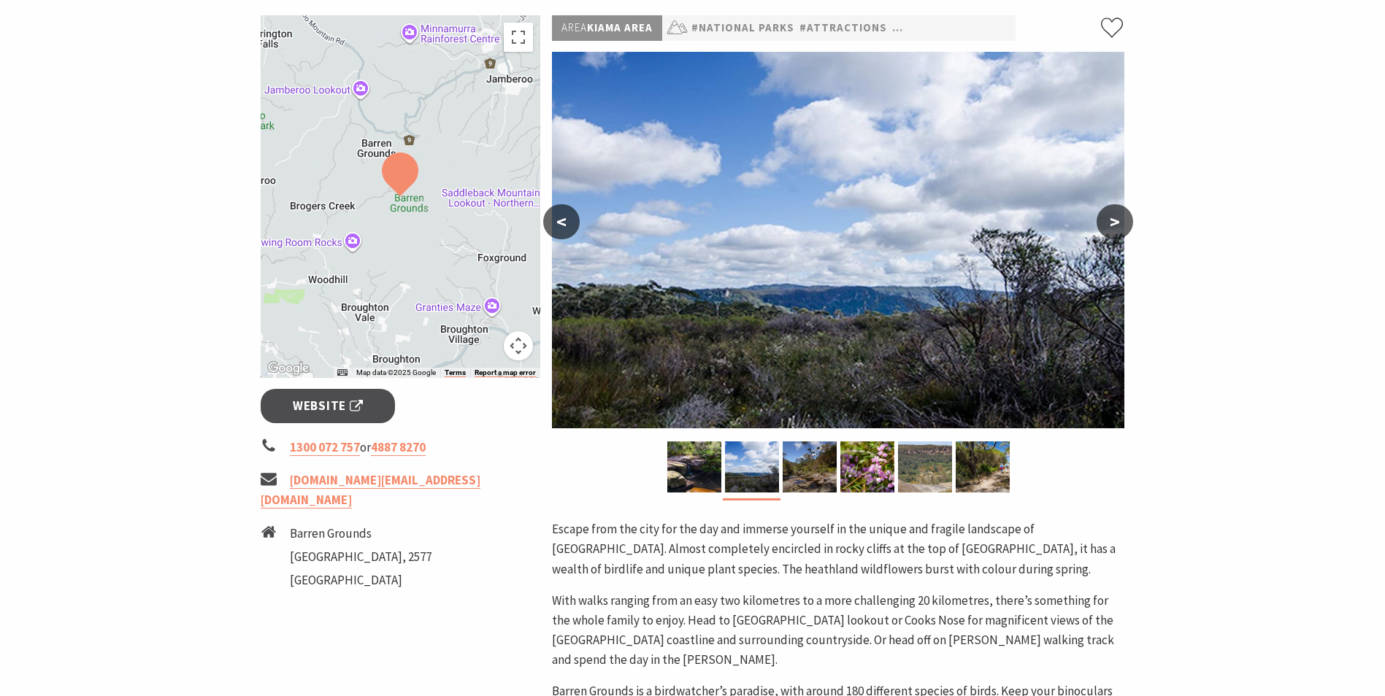
click at [1112, 231] on button ">" at bounding box center [1114, 221] width 36 height 35
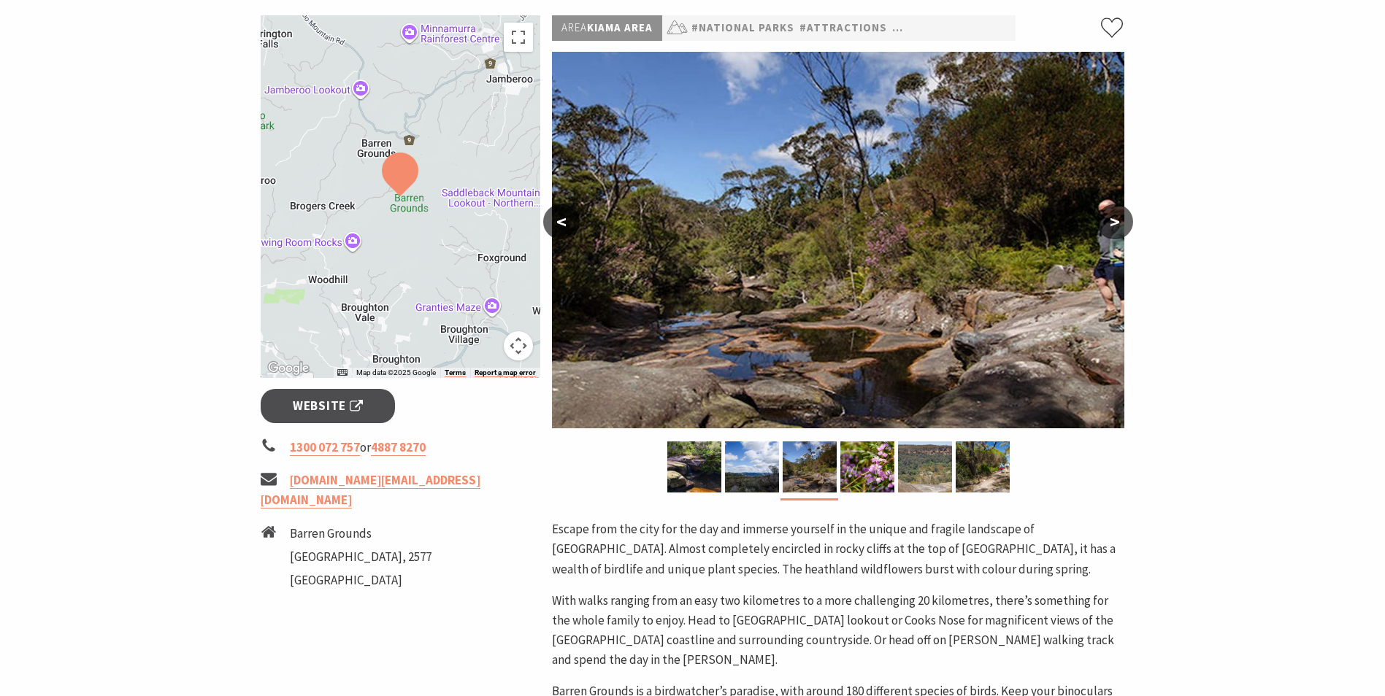
click at [1112, 231] on button ">" at bounding box center [1114, 221] width 36 height 35
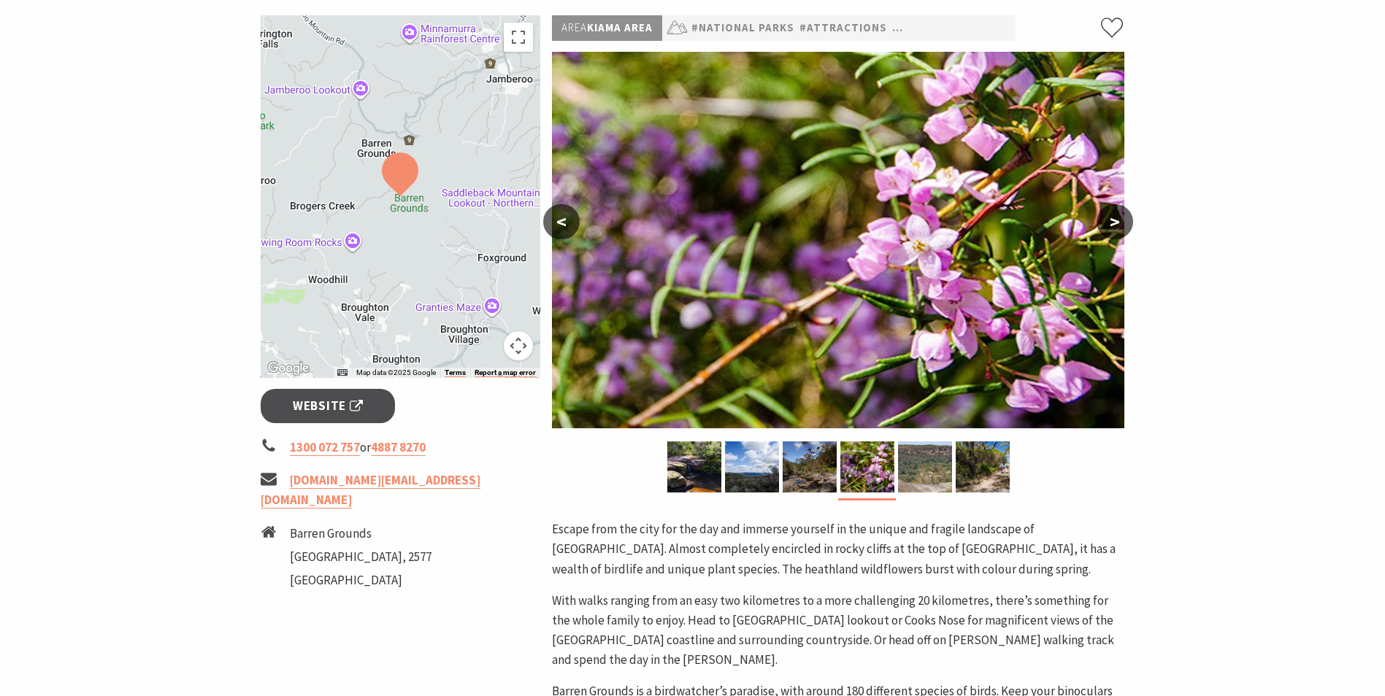
click at [1112, 231] on button ">" at bounding box center [1114, 221] width 36 height 35
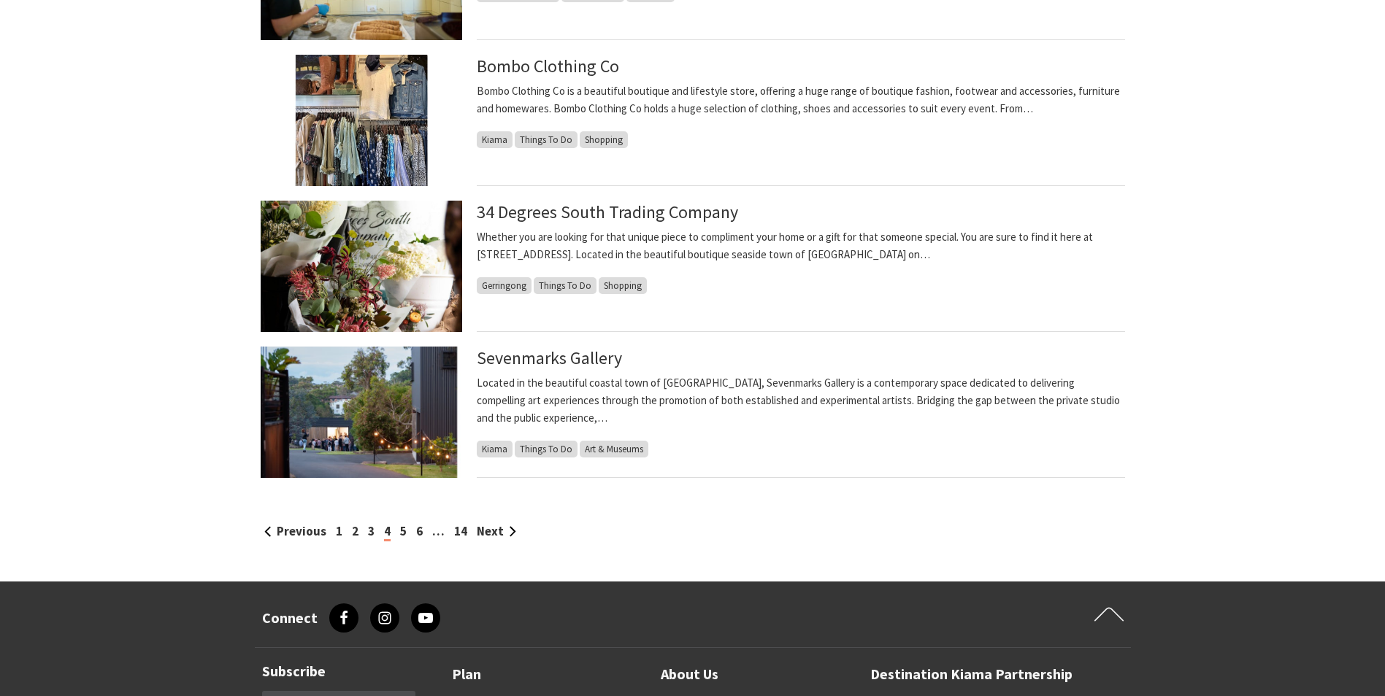
scroll to position [1387, 0]
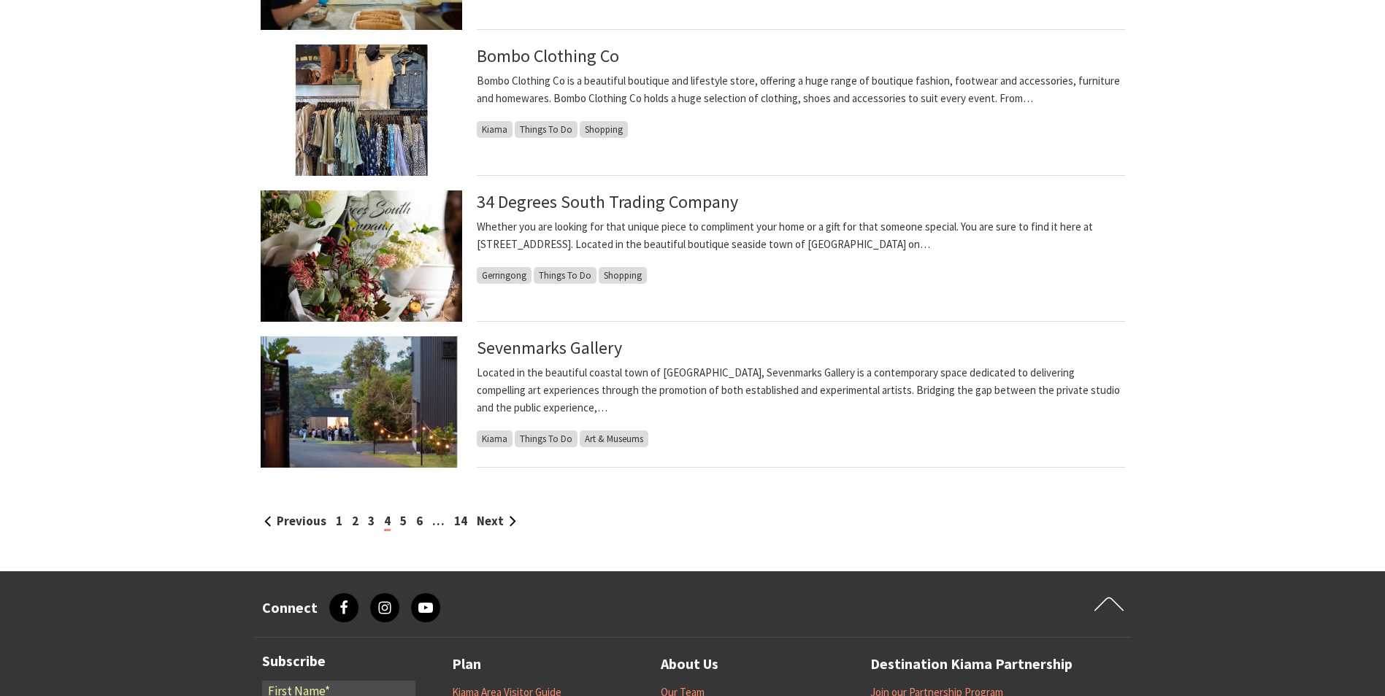
click at [406, 520] on div "Previous 1 2 3 4 5 6 … 14 Next" at bounding box center [693, 522] width 864 height 20
click at [401, 521] on link "5" at bounding box center [403, 521] width 7 height 16
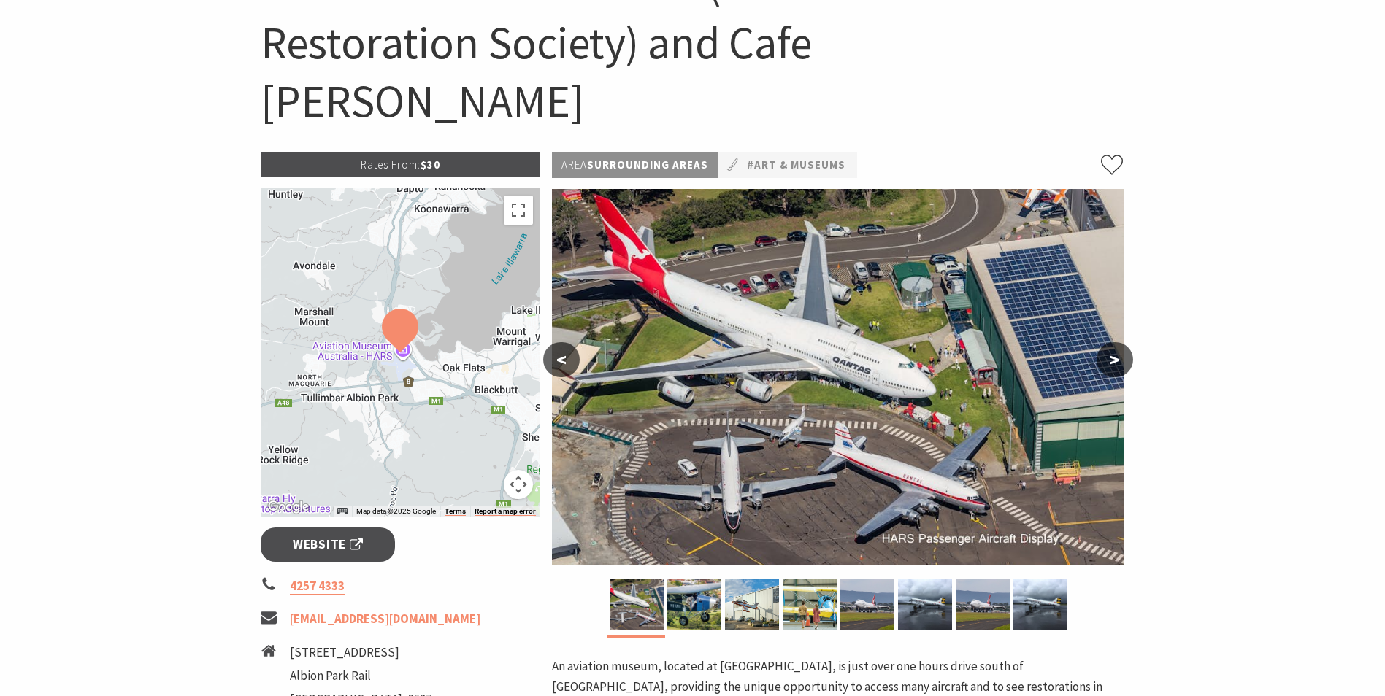
scroll to position [219, 0]
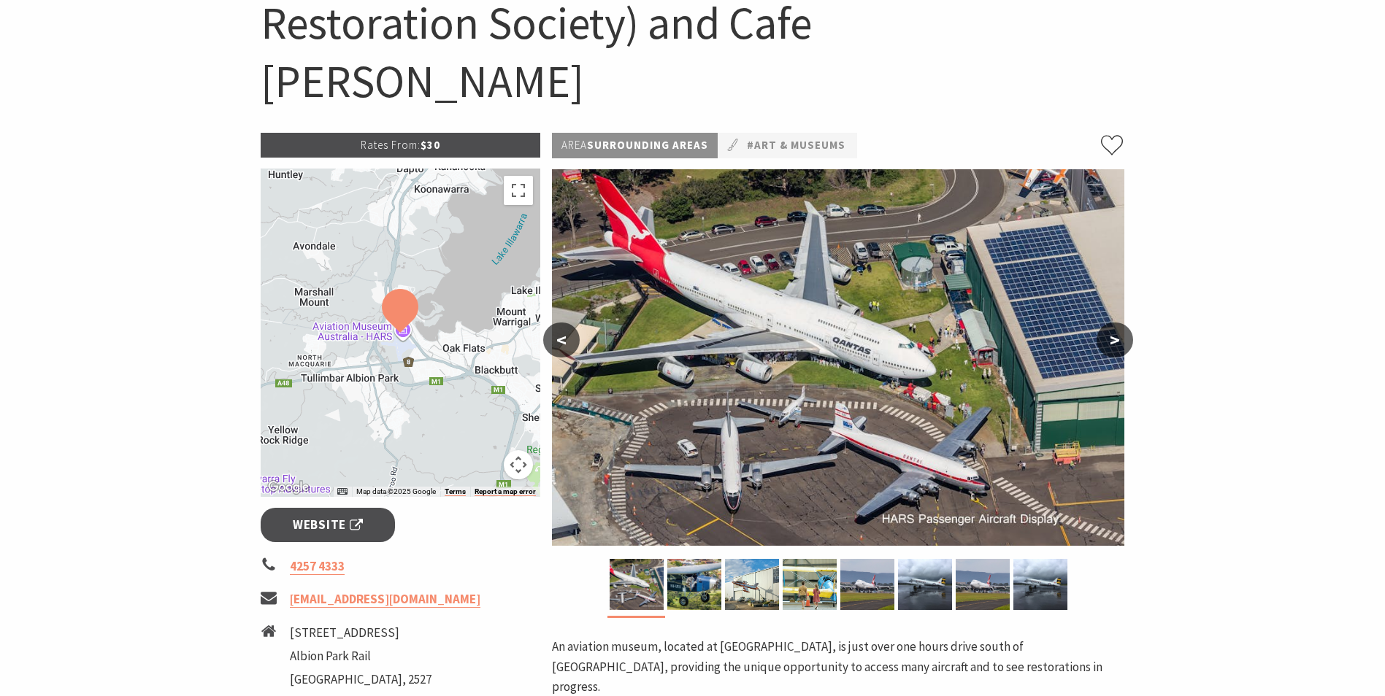
click at [517, 450] on button "Map camera controls" at bounding box center [518, 464] width 29 height 29
click at [480, 450] on button "Zoom out" at bounding box center [481, 464] width 29 height 29
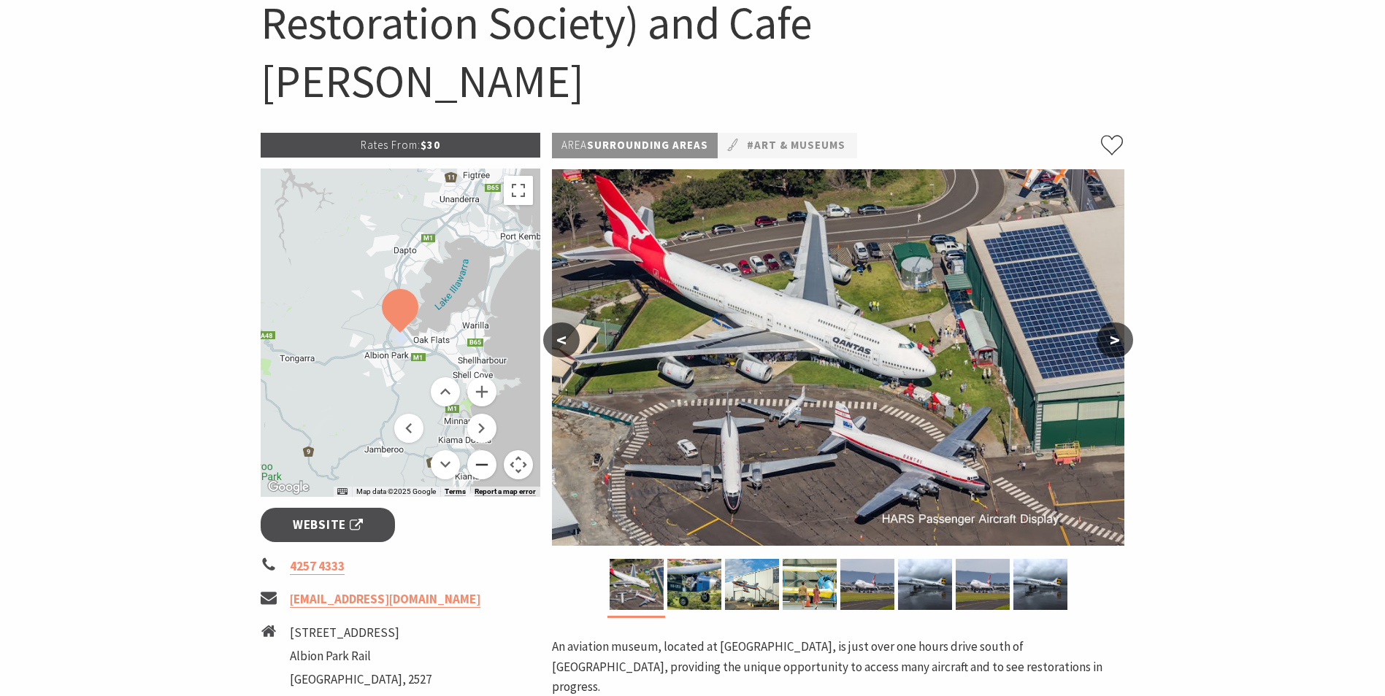
click at [480, 450] on button "Zoom out" at bounding box center [481, 464] width 29 height 29
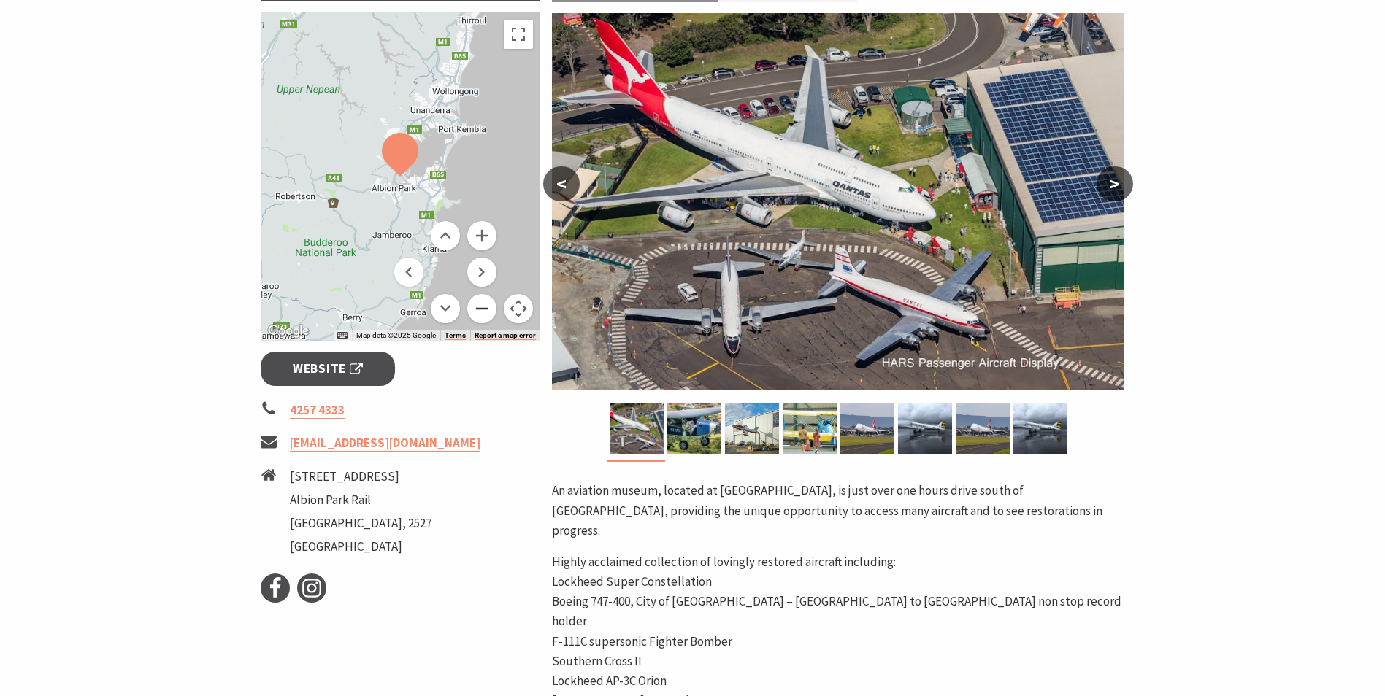
scroll to position [292, 0]
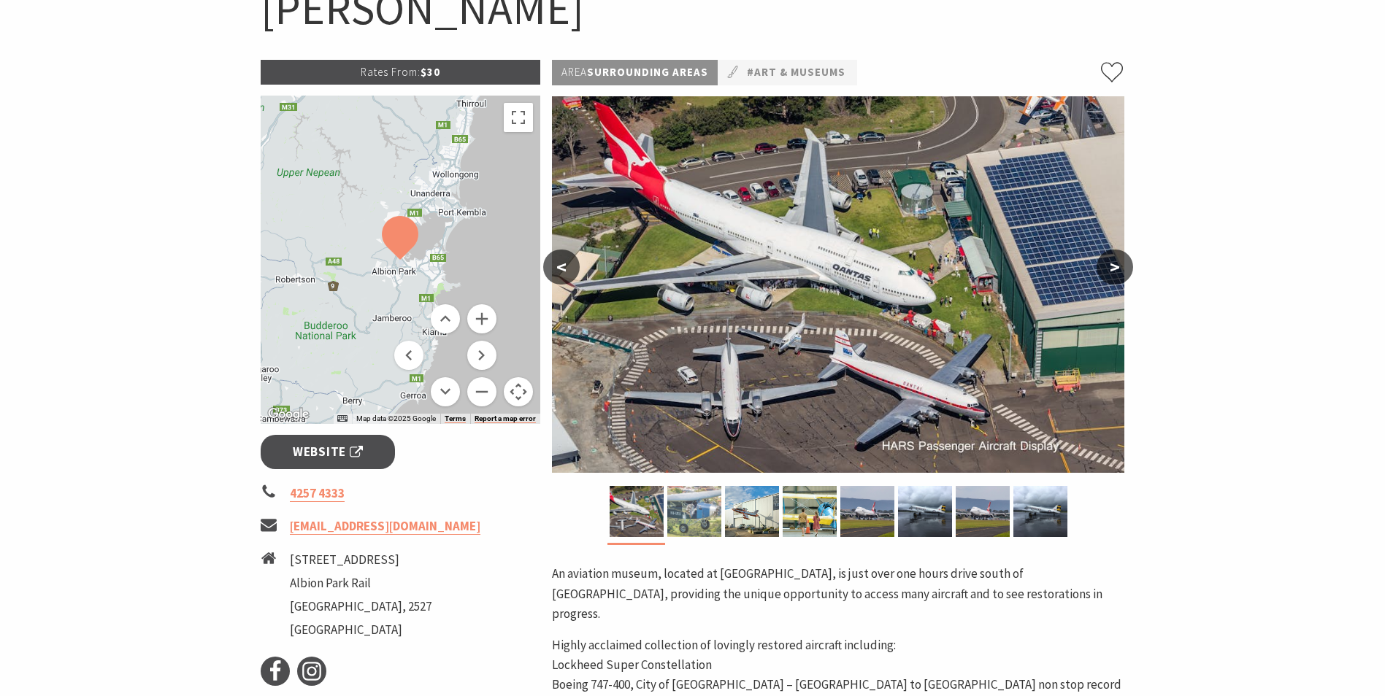
click at [676, 486] on img at bounding box center [694, 511] width 54 height 51
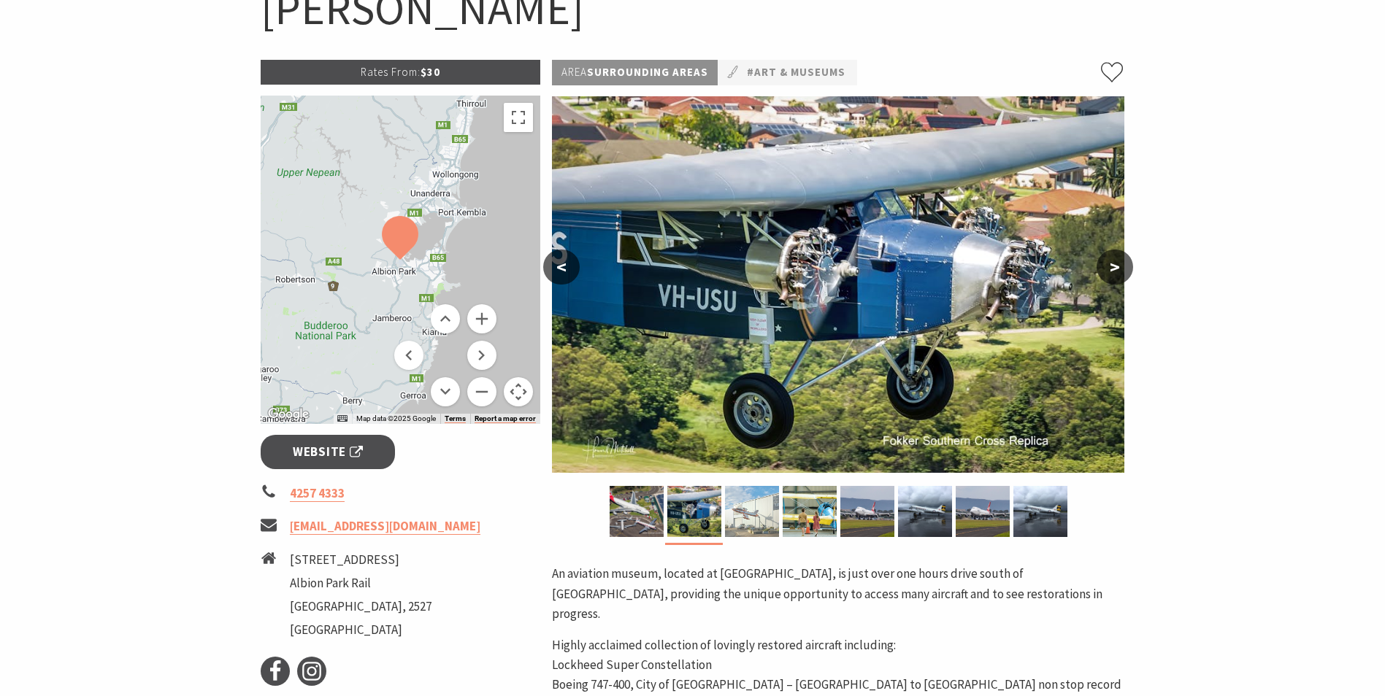
click at [751, 486] on img at bounding box center [752, 511] width 54 height 51
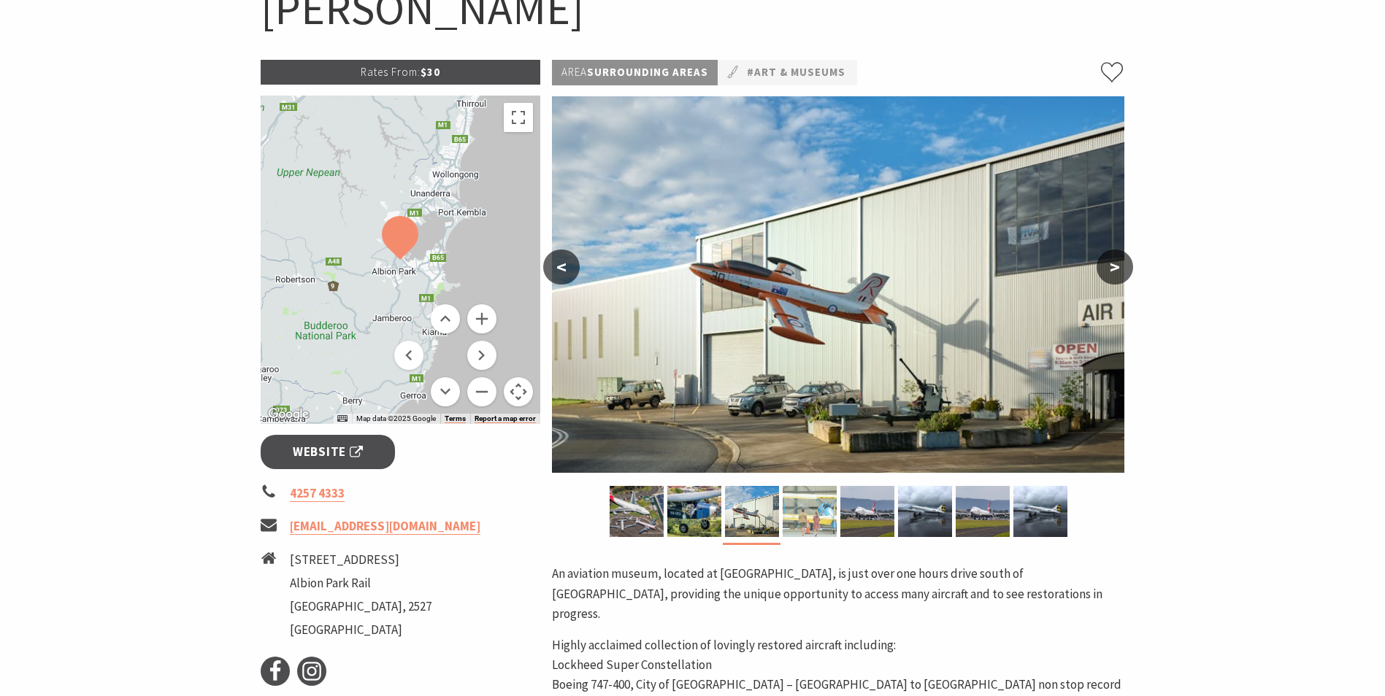
click at [783, 486] on img at bounding box center [809, 511] width 54 height 51
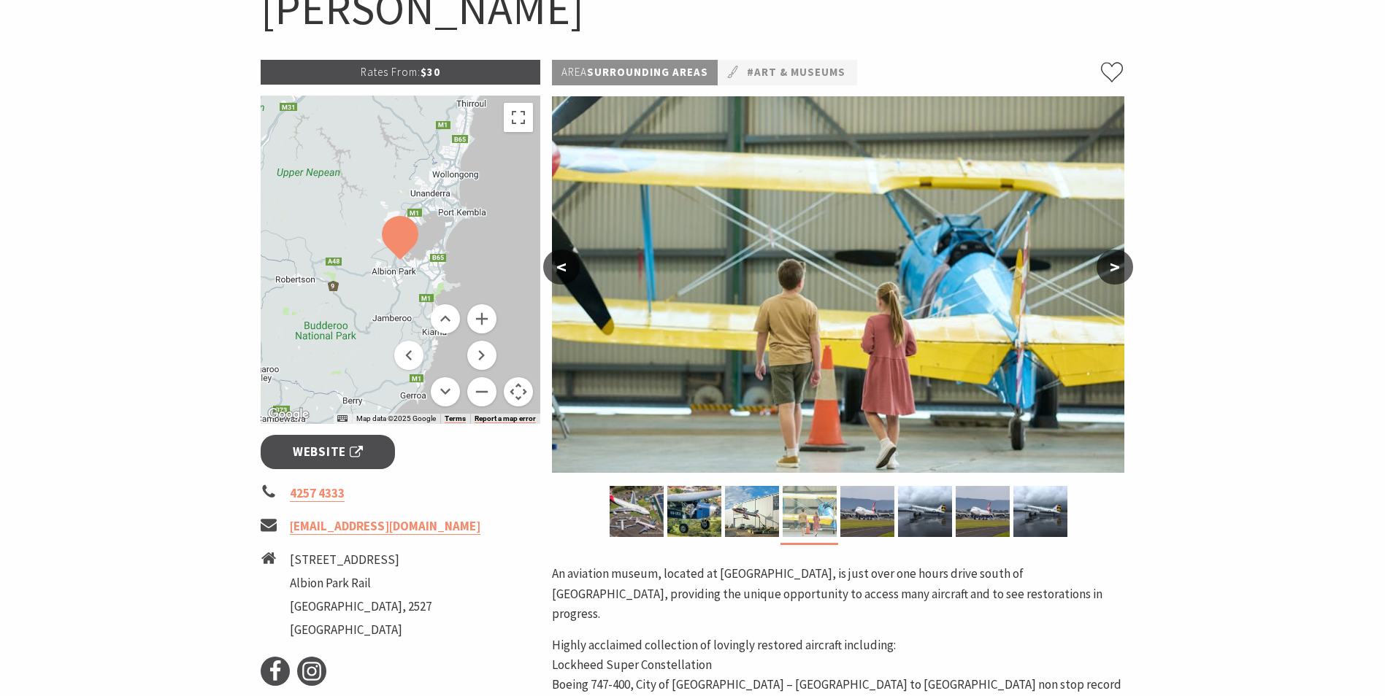
click at [827, 486] on img at bounding box center [809, 511] width 54 height 51
click at [858, 486] on img at bounding box center [867, 511] width 54 height 51
click at [909, 486] on img at bounding box center [925, 511] width 54 height 51
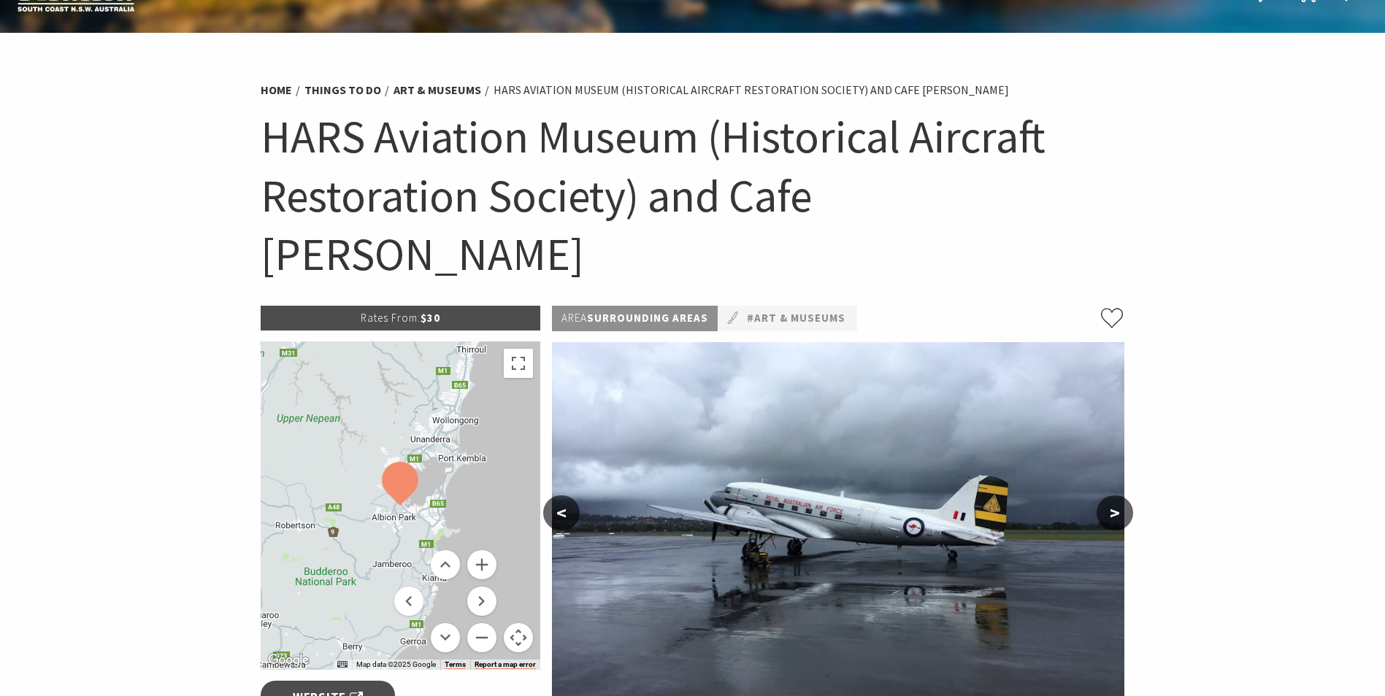
scroll to position [0, 0]
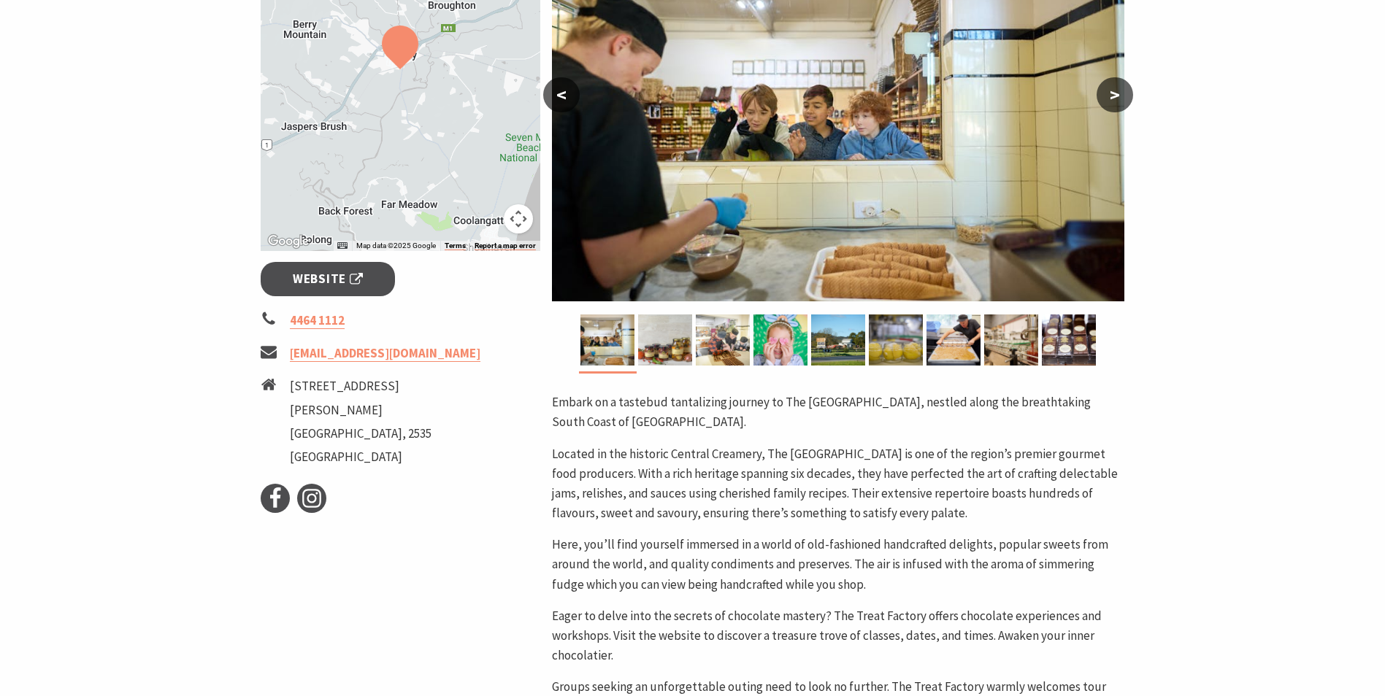
scroll to position [365, 0]
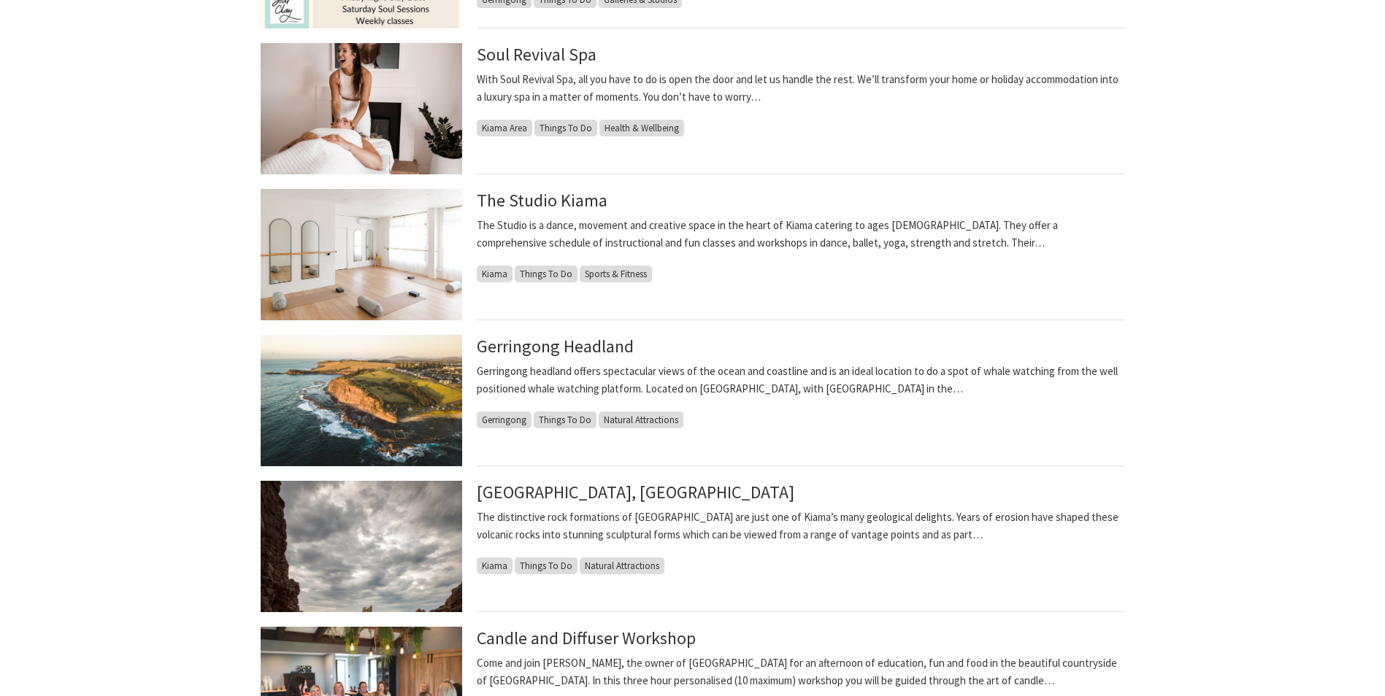
scroll to position [876, 0]
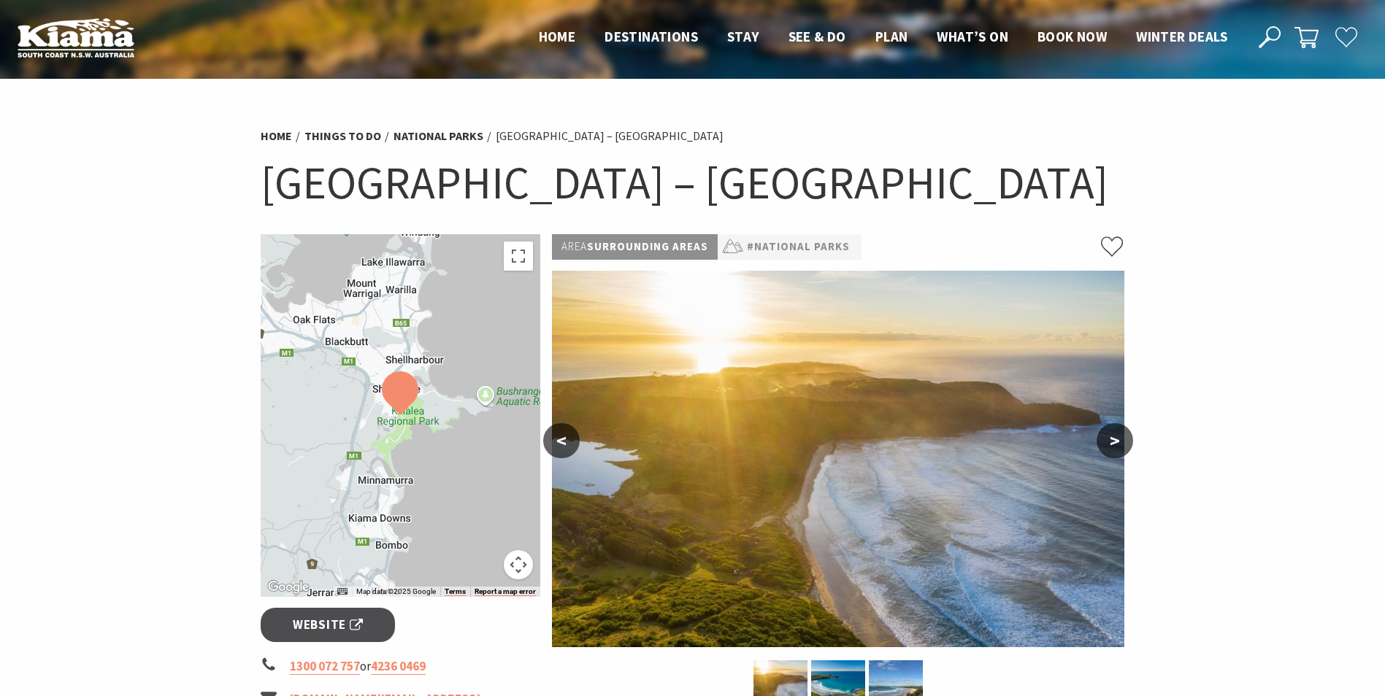
click at [1118, 444] on button ">" at bounding box center [1114, 440] width 36 height 35
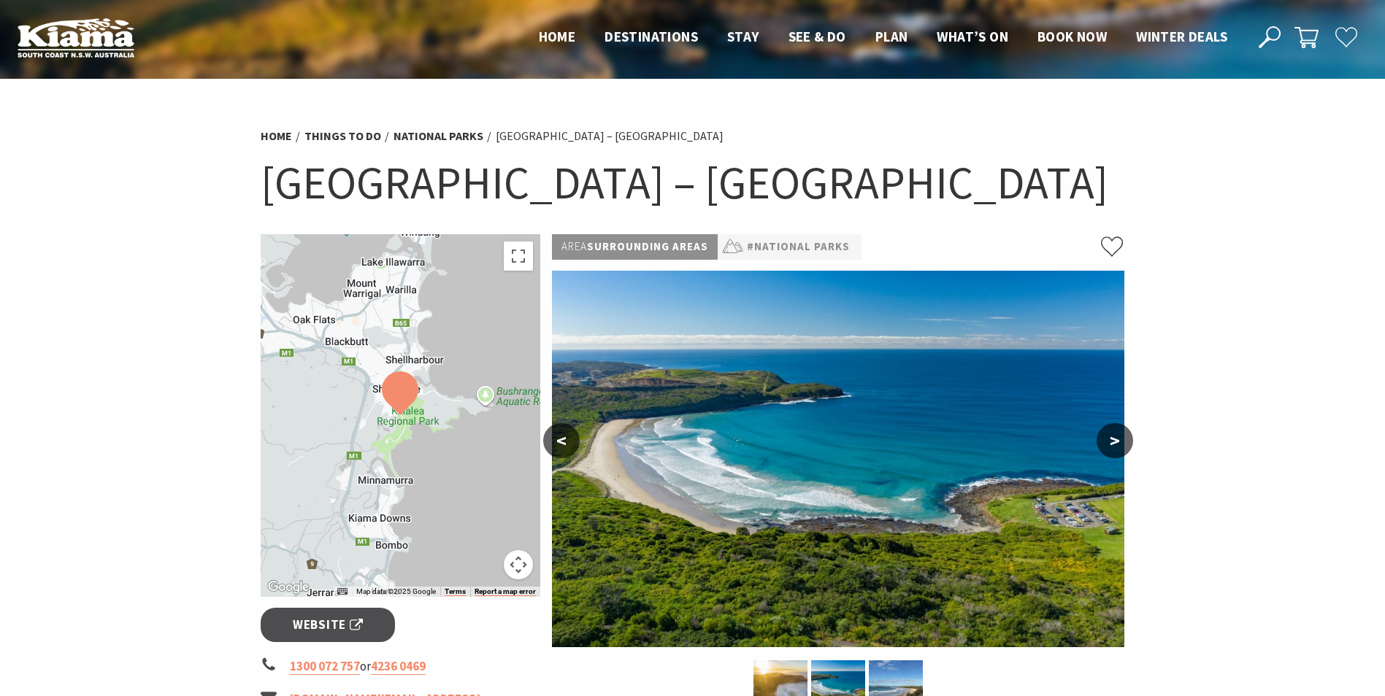
click at [1118, 444] on button ">" at bounding box center [1114, 440] width 36 height 35
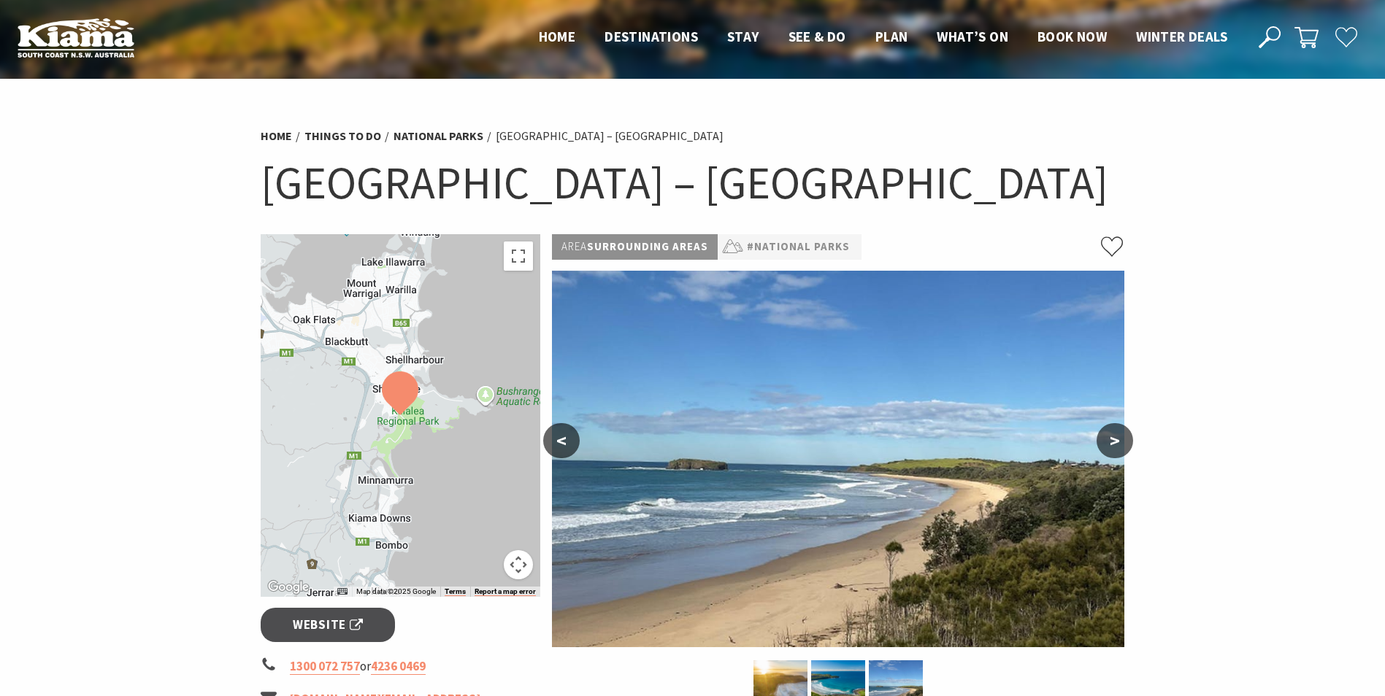
click at [1118, 444] on button ">" at bounding box center [1114, 440] width 36 height 35
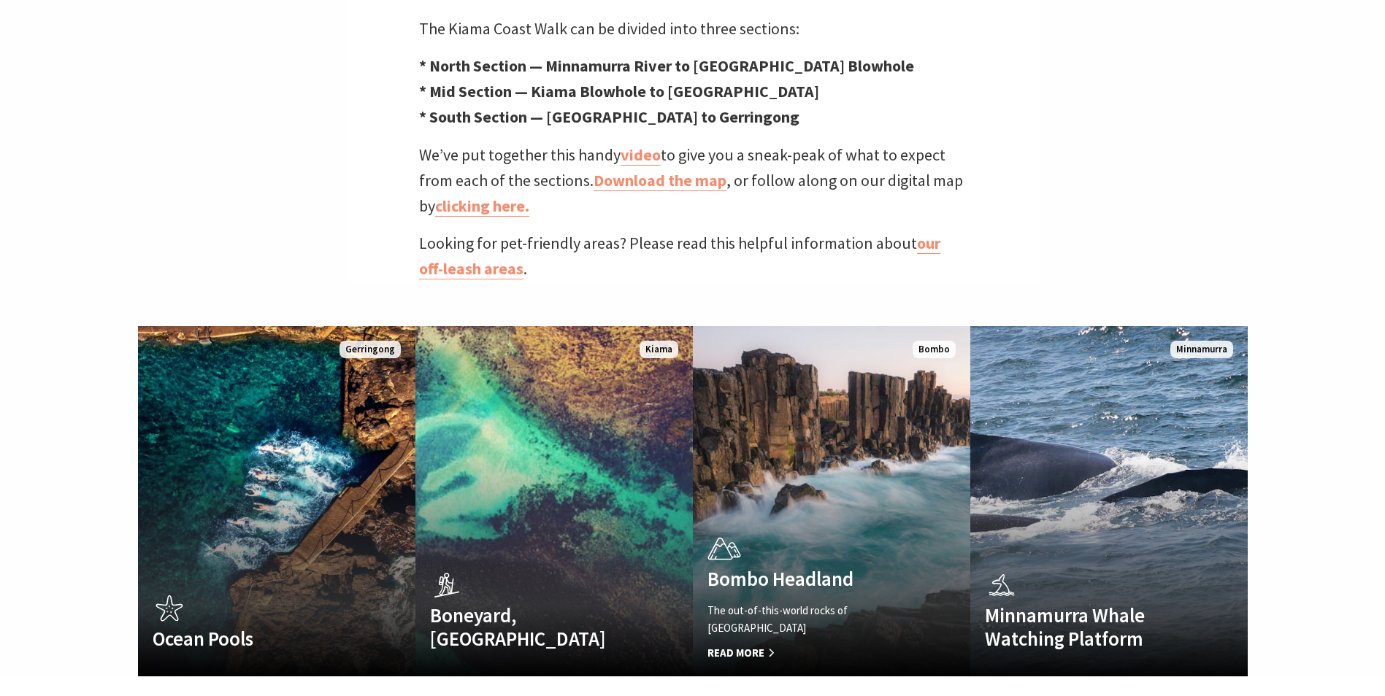
scroll to position [803, 0]
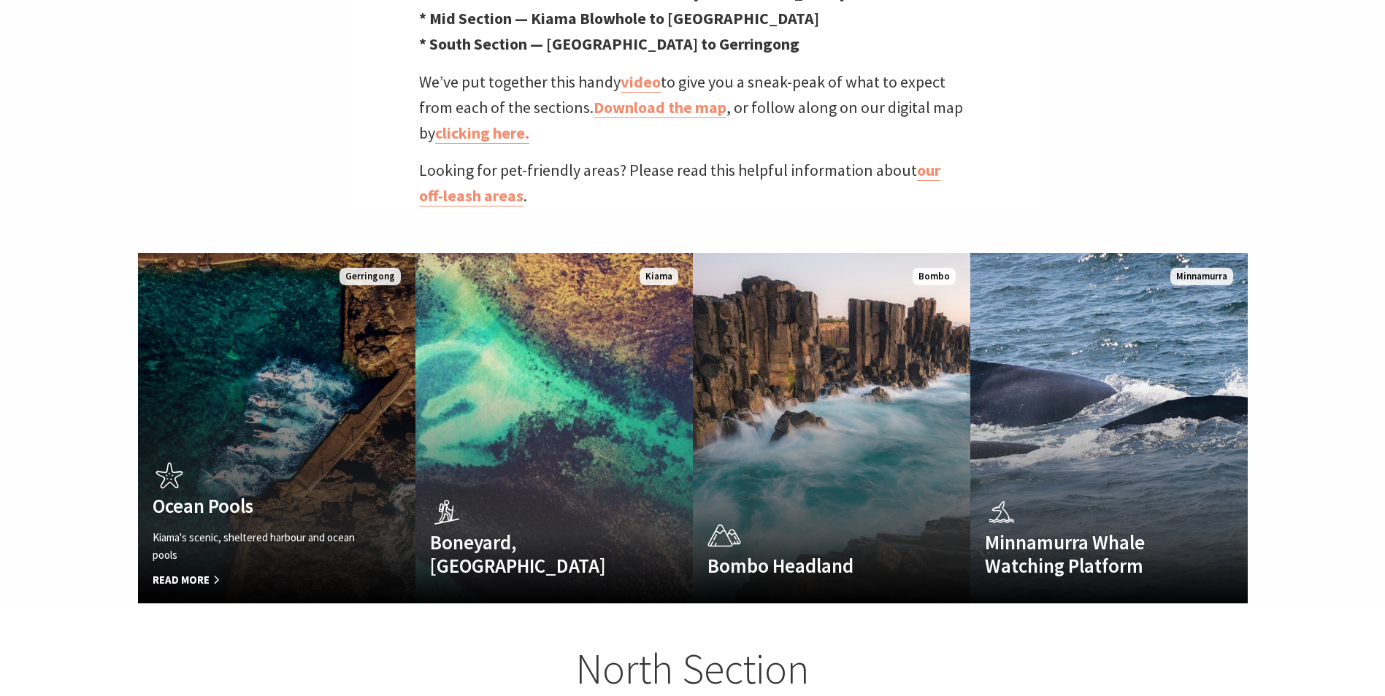
click at [259, 388] on link "Ocean Pools Kiama's scenic, sheltered harbour and ocean pools Read More Gerring…" at bounding box center [276, 428] width 277 height 350
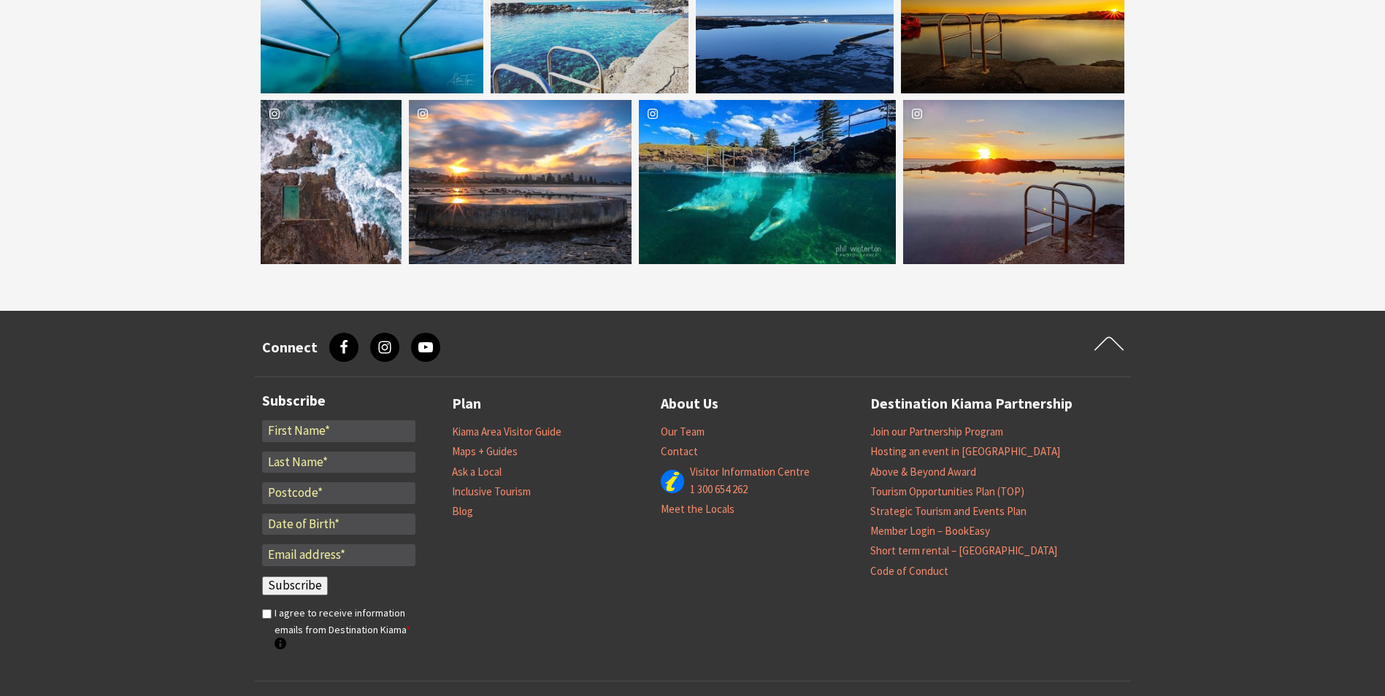
scroll to position [2481, 0]
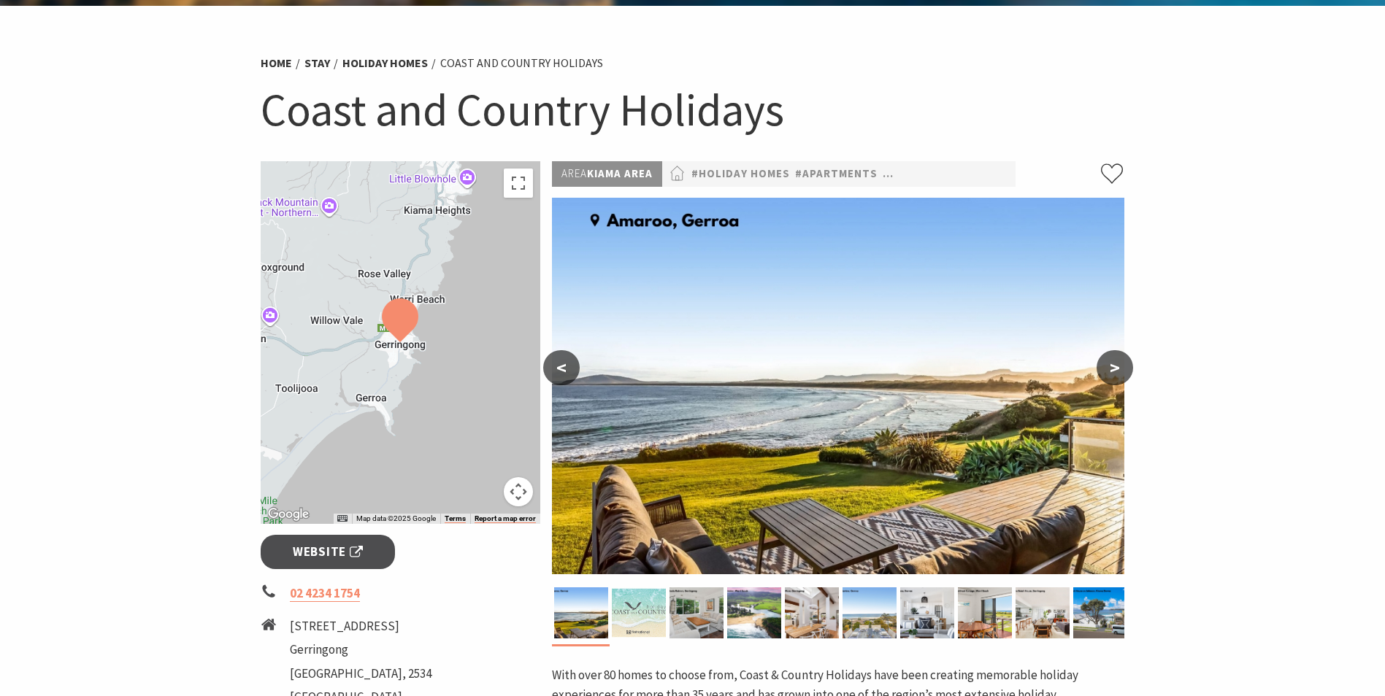
scroll to position [146, 0]
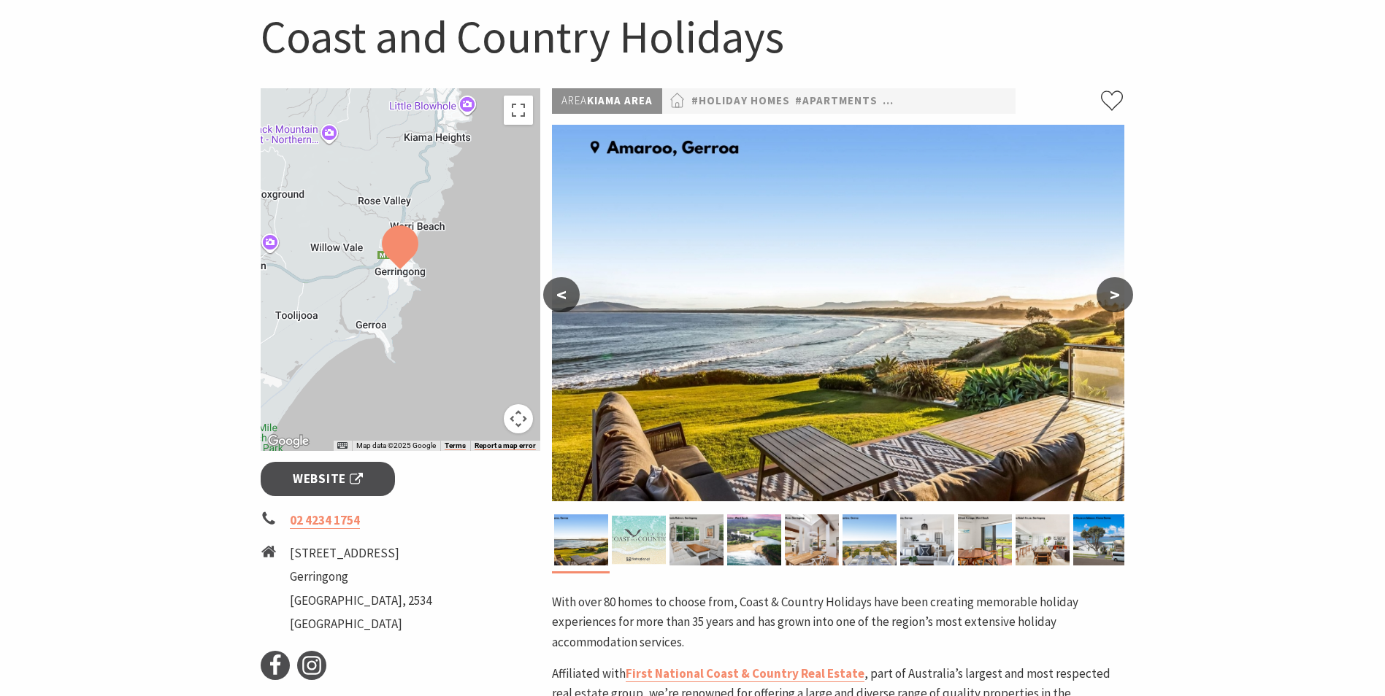
click at [1124, 288] on button ">" at bounding box center [1114, 294] width 36 height 35
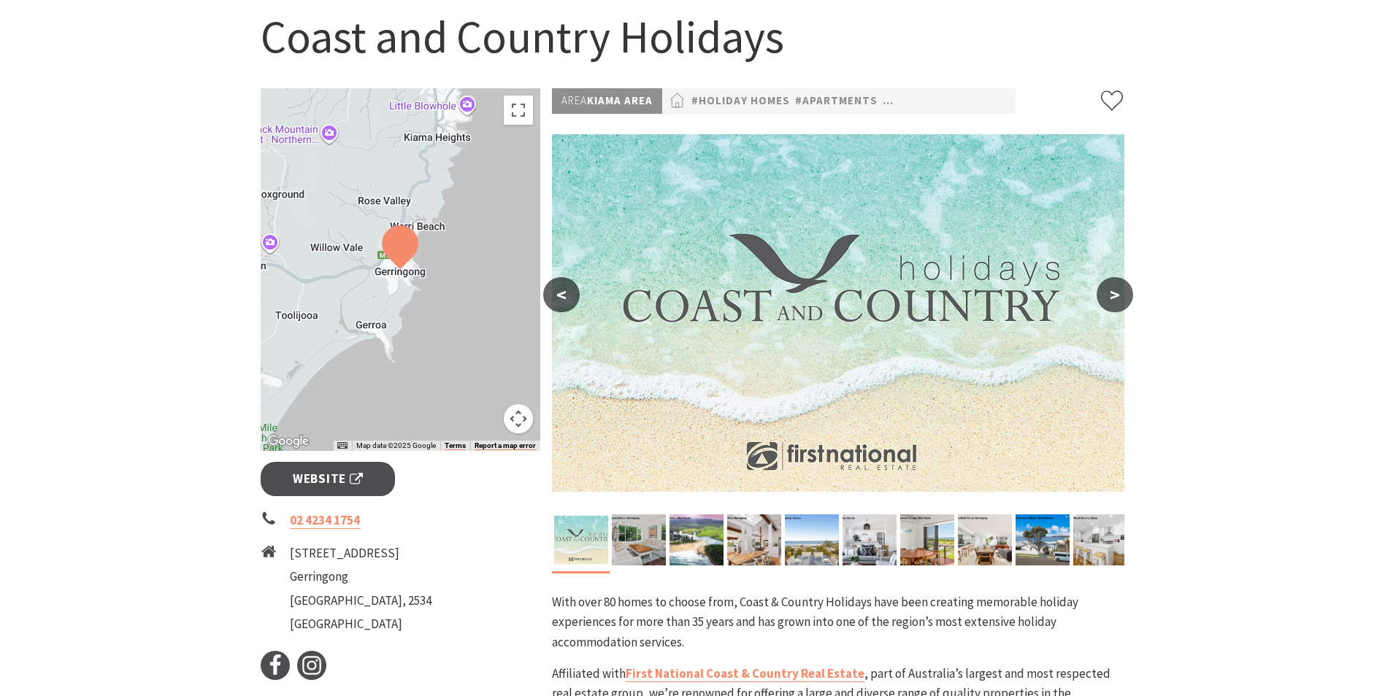
click at [1122, 291] on button ">" at bounding box center [1114, 294] width 36 height 35
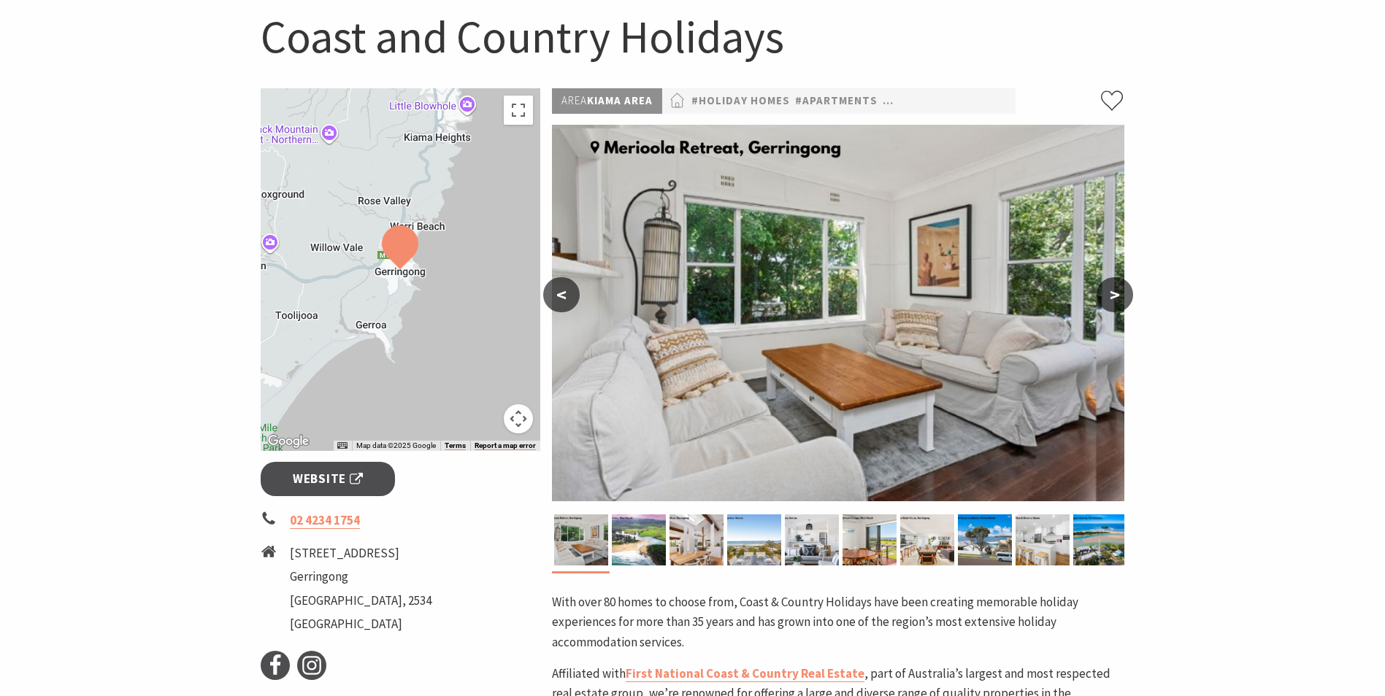
click at [1122, 291] on button ">" at bounding box center [1114, 294] width 36 height 35
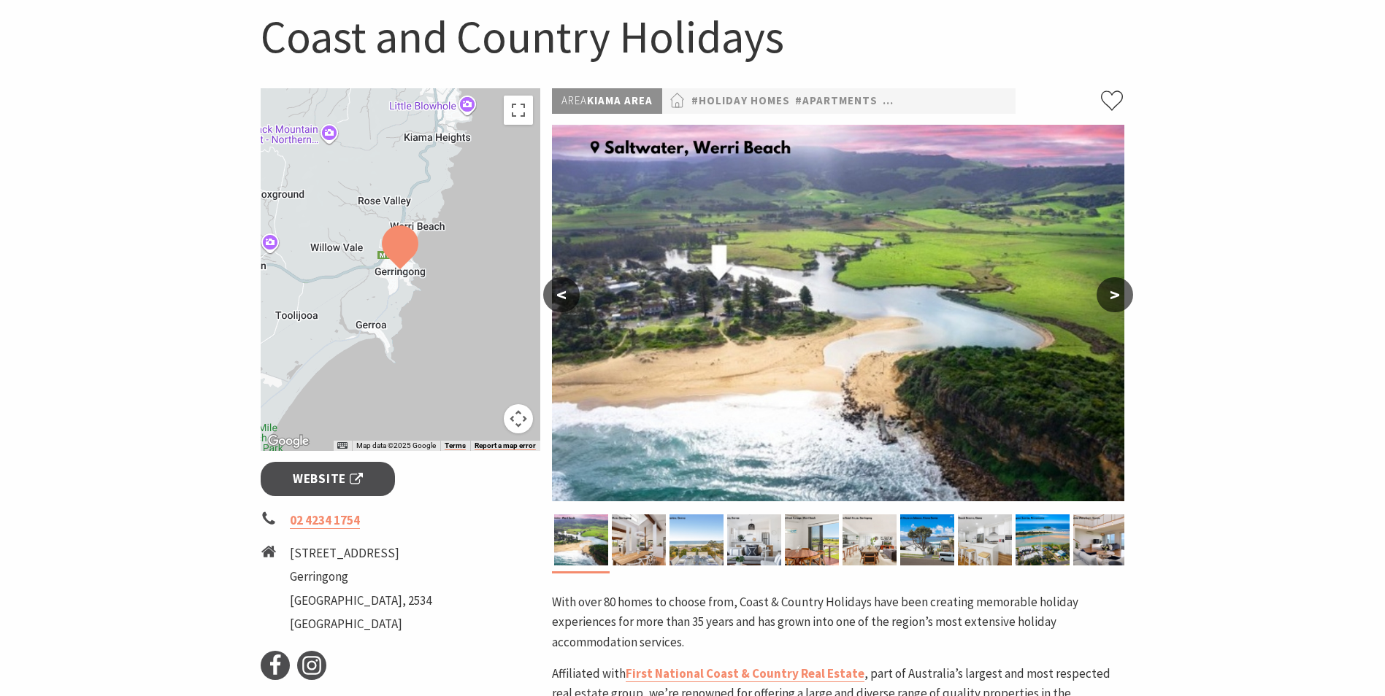
click at [1122, 291] on button ">" at bounding box center [1114, 294] width 36 height 35
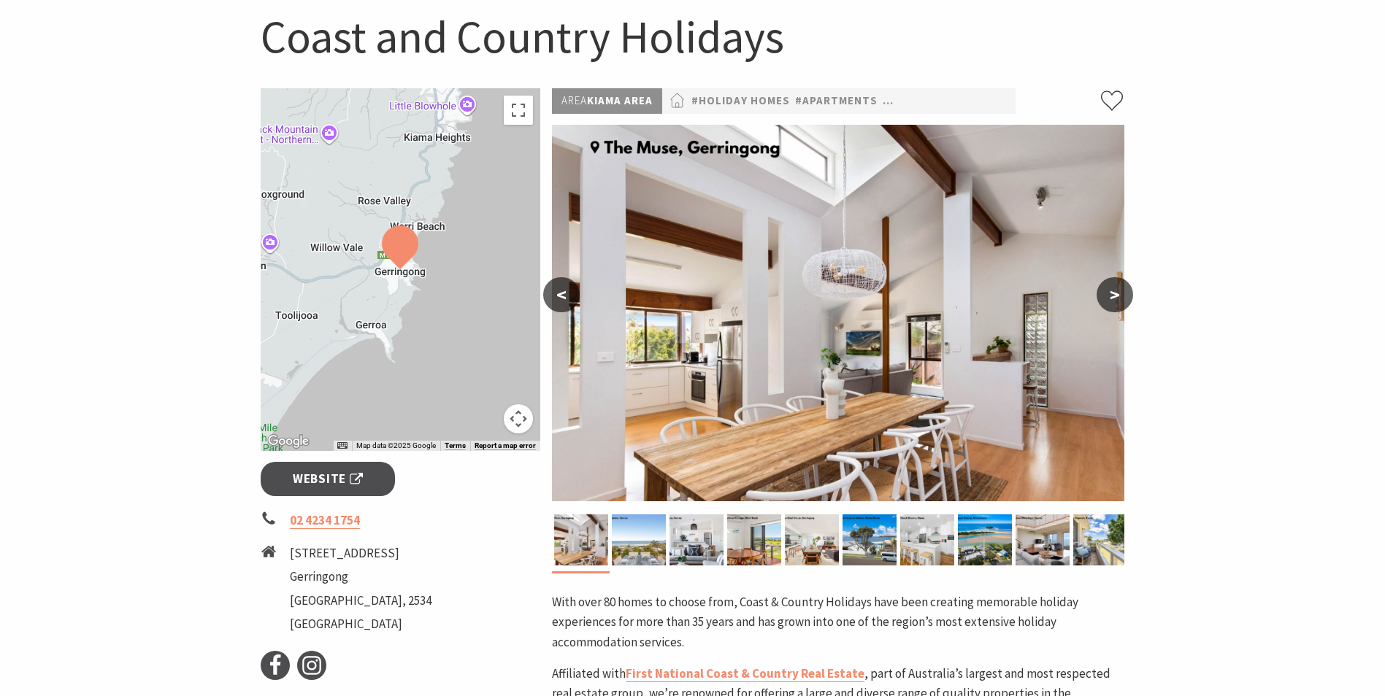
click at [1122, 291] on button ">" at bounding box center [1114, 294] width 36 height 35
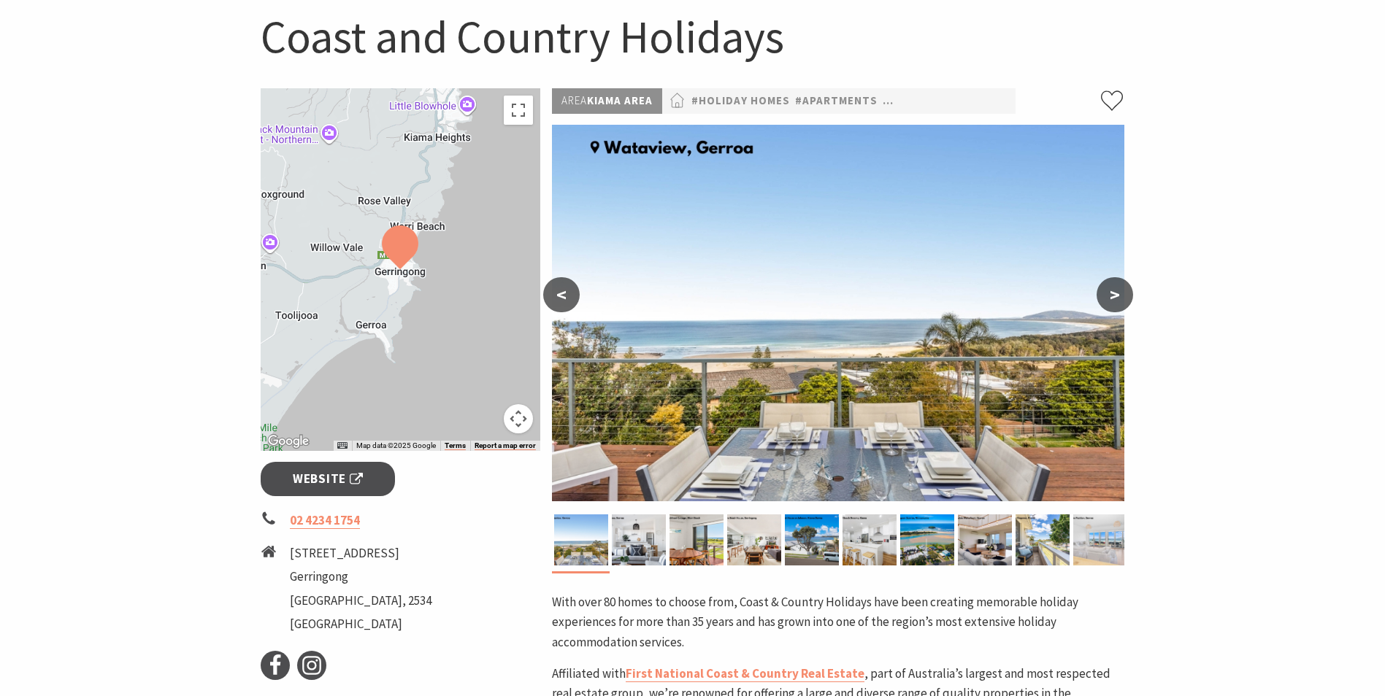
click at [1122, 291] on button ">" at bounding box center [1114, 294] width 36 height 35
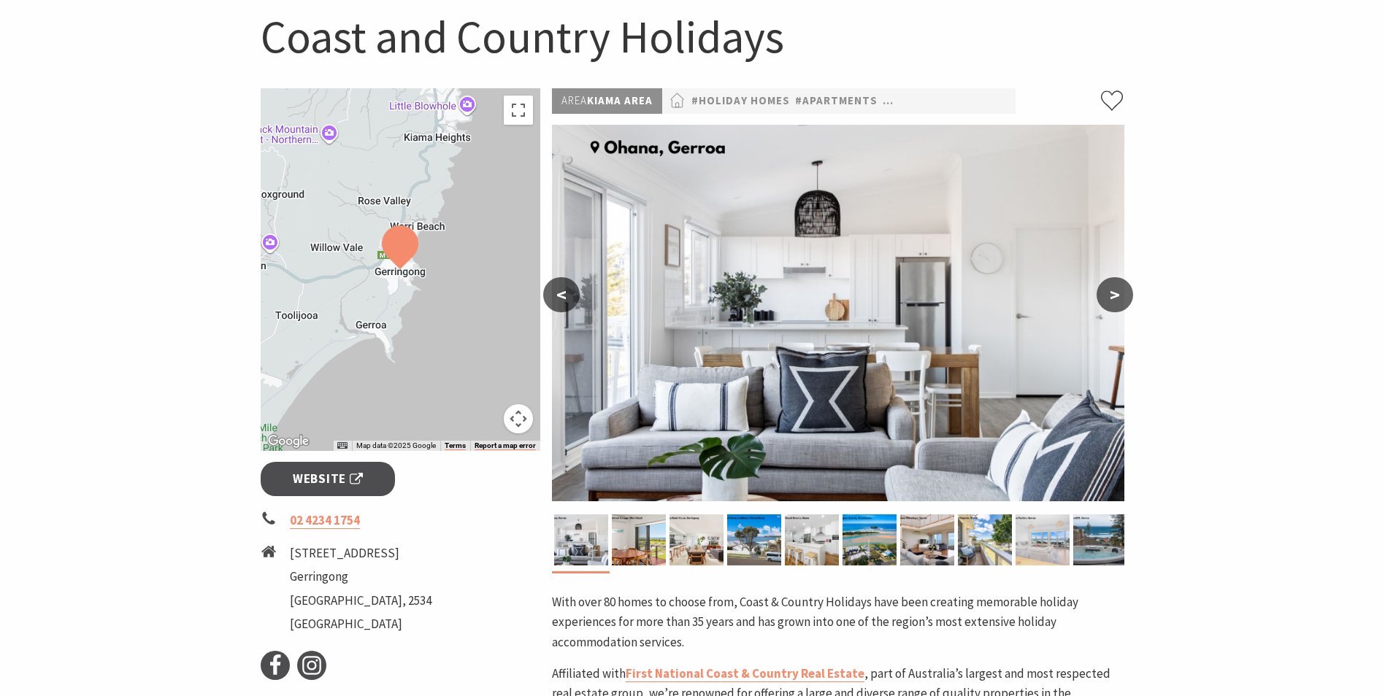
click at [1122, 291] on button ">" at bounding box center [1114, 294] width 36 height 35
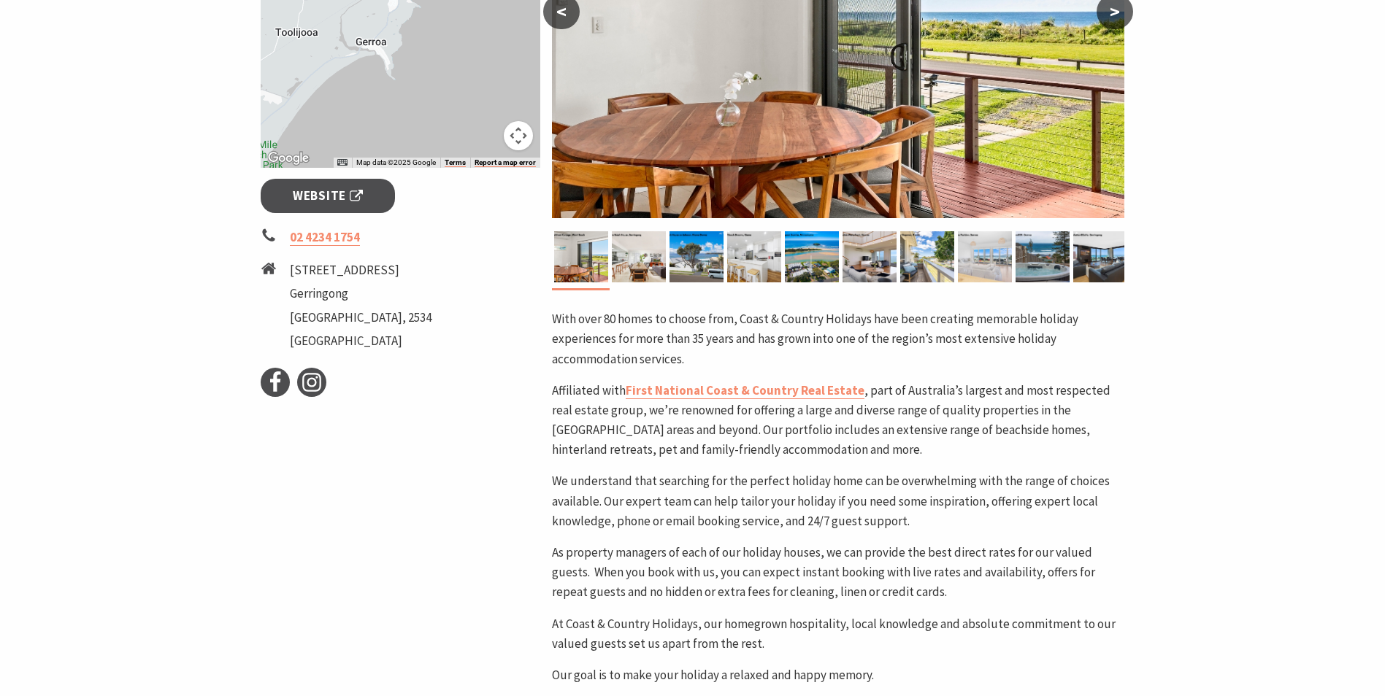
scroll to position [438, 0]
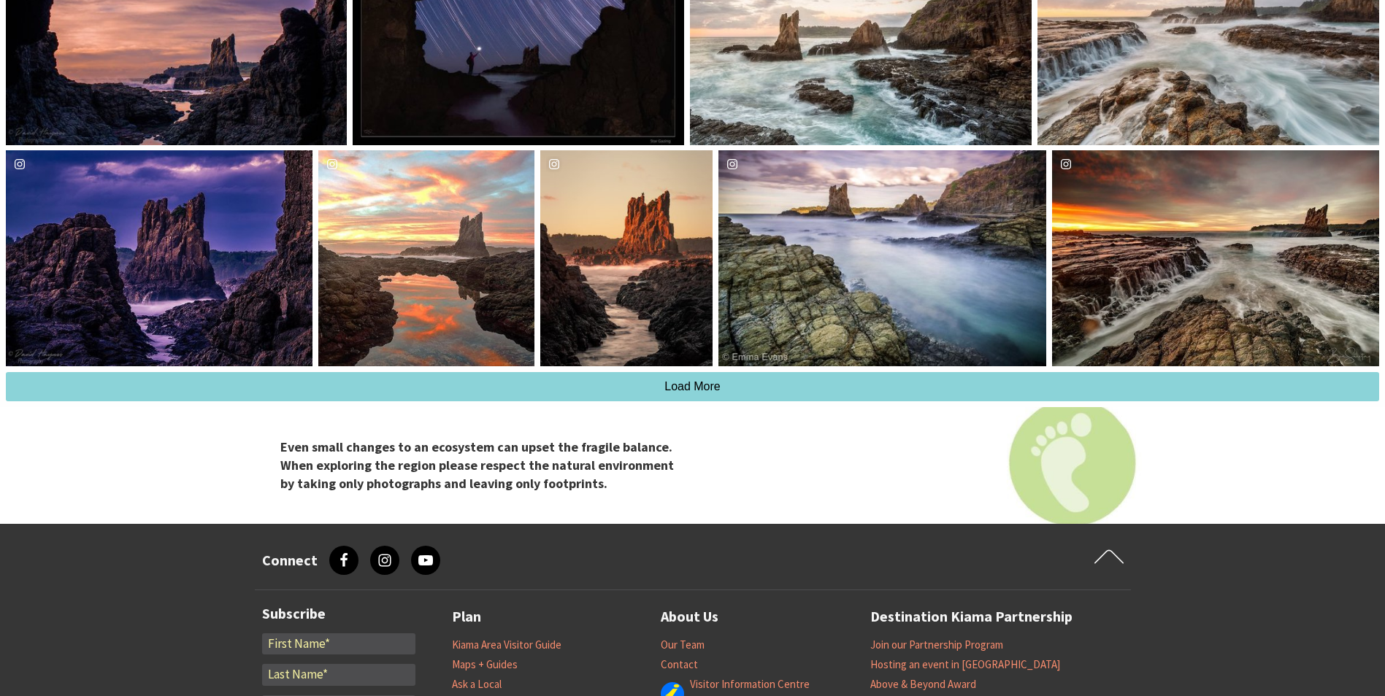
scroll to position [1460, 0]
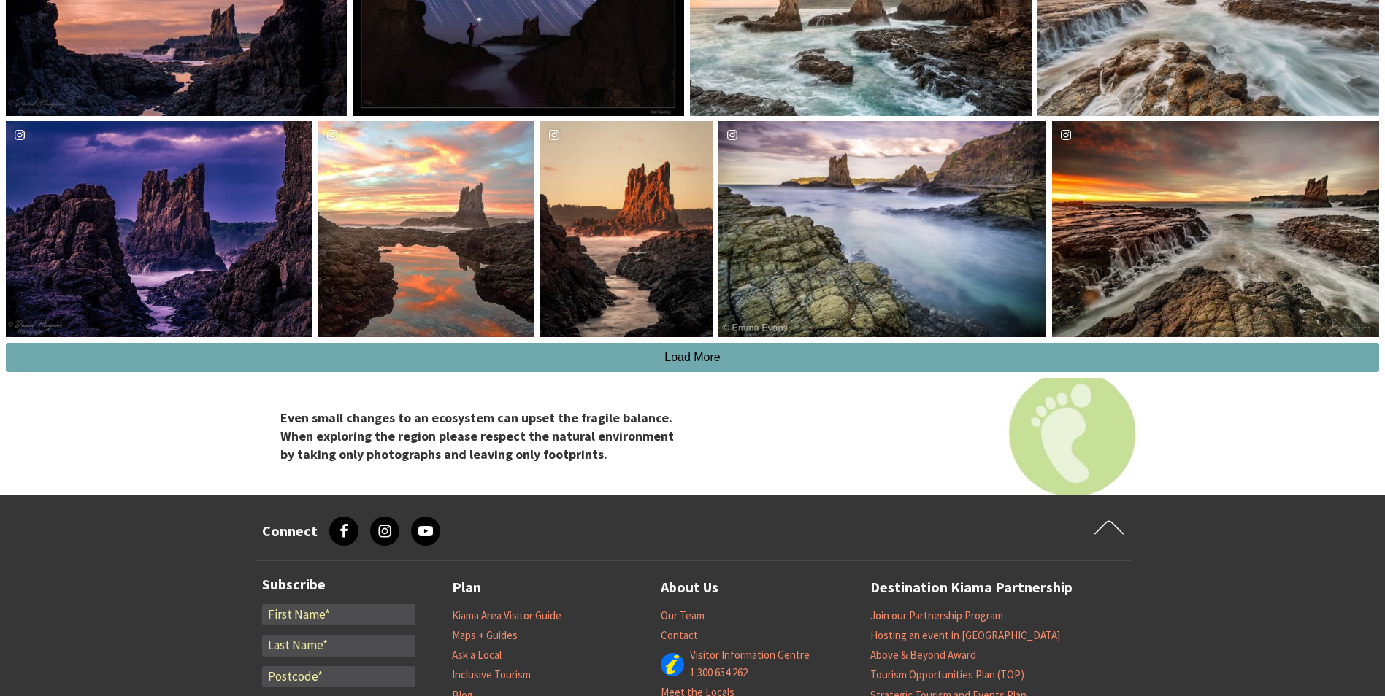
click at [699, 363] on span "Load More" at bounding box center [692, 357] width 56 height 12
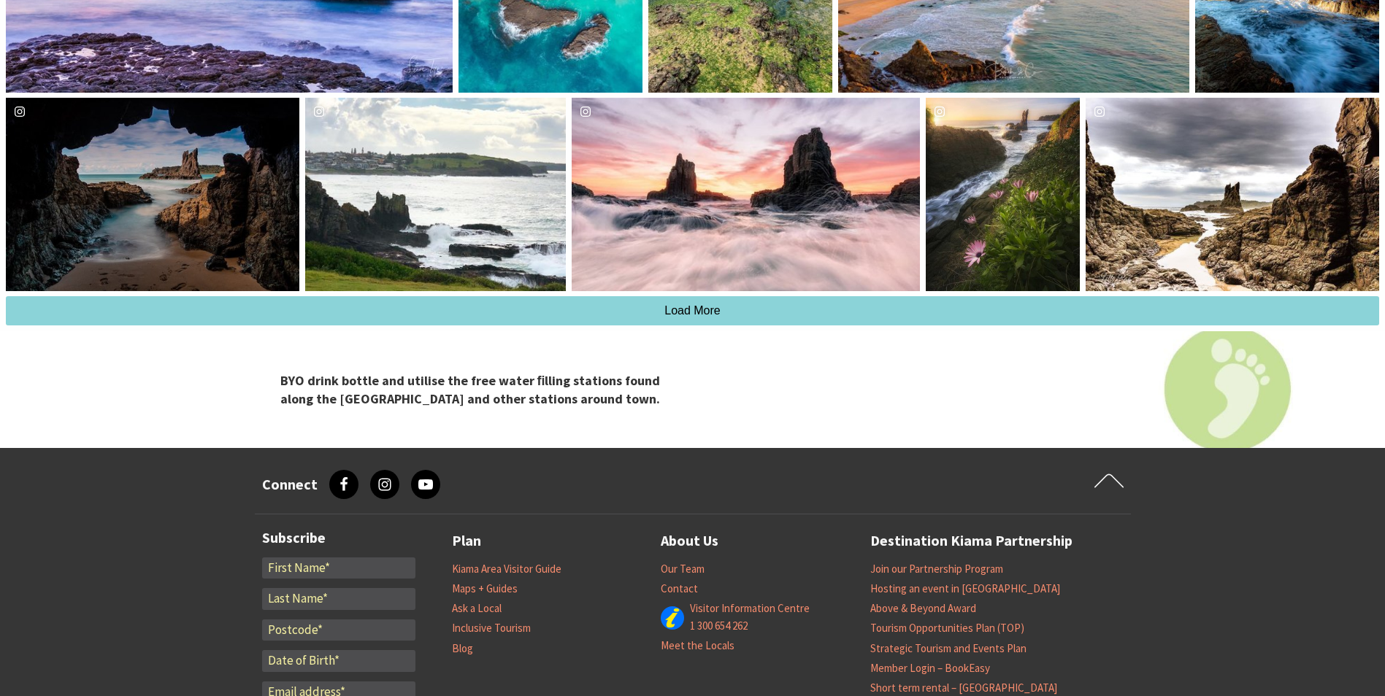
scroll to position [1978, 0]
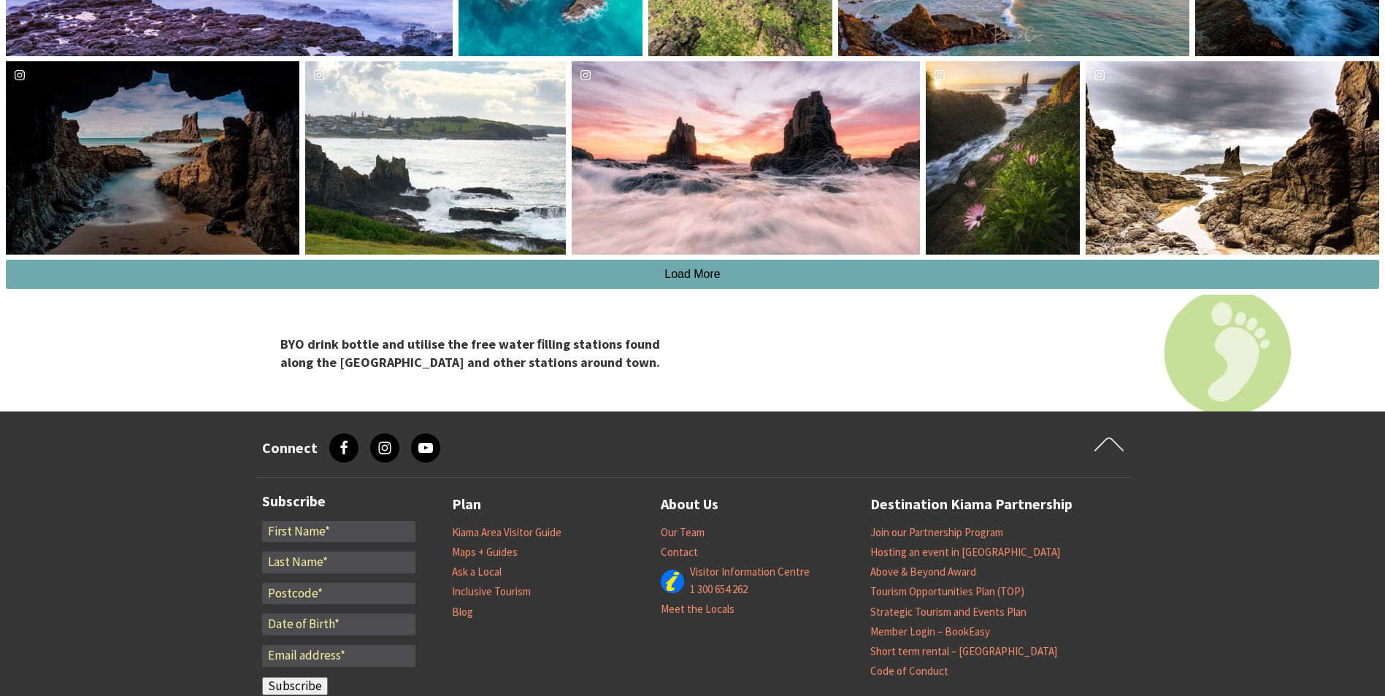
click at [684, 289] on button "Load More" at bounding box center [692, 274] width 1373 height 29
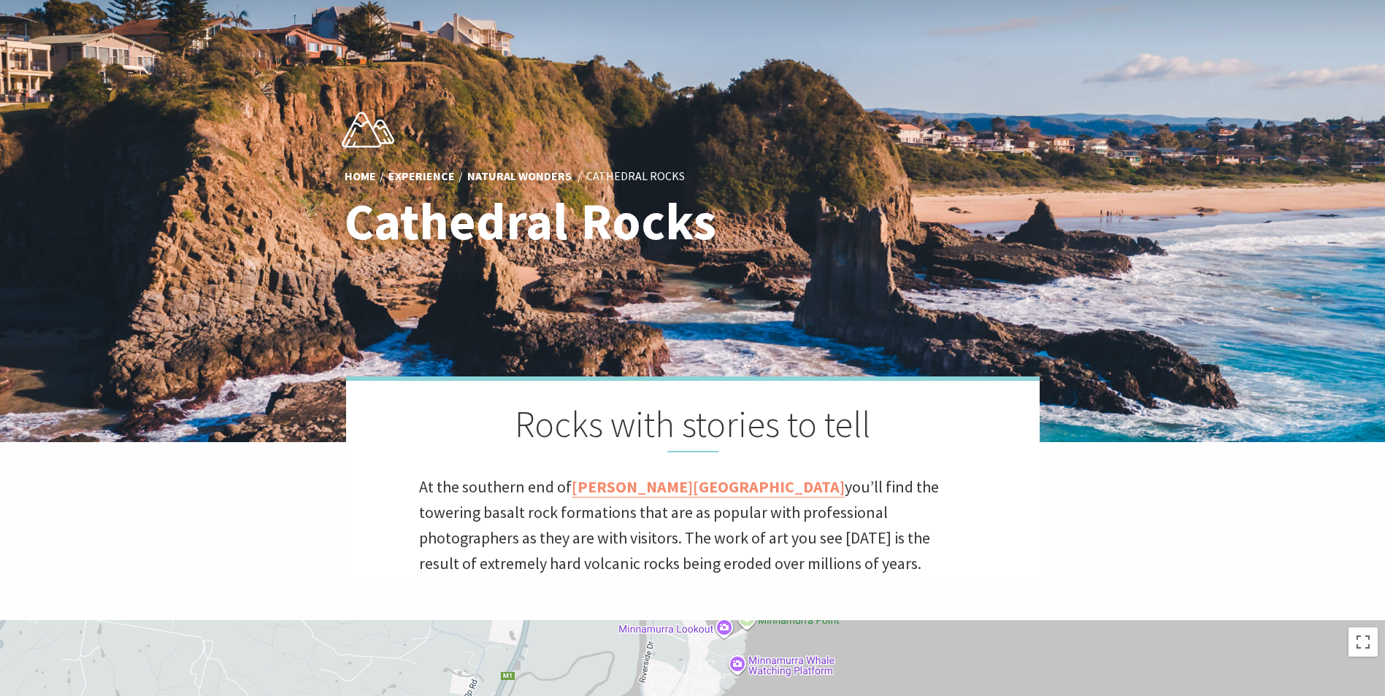
scroll to position [0, 0]
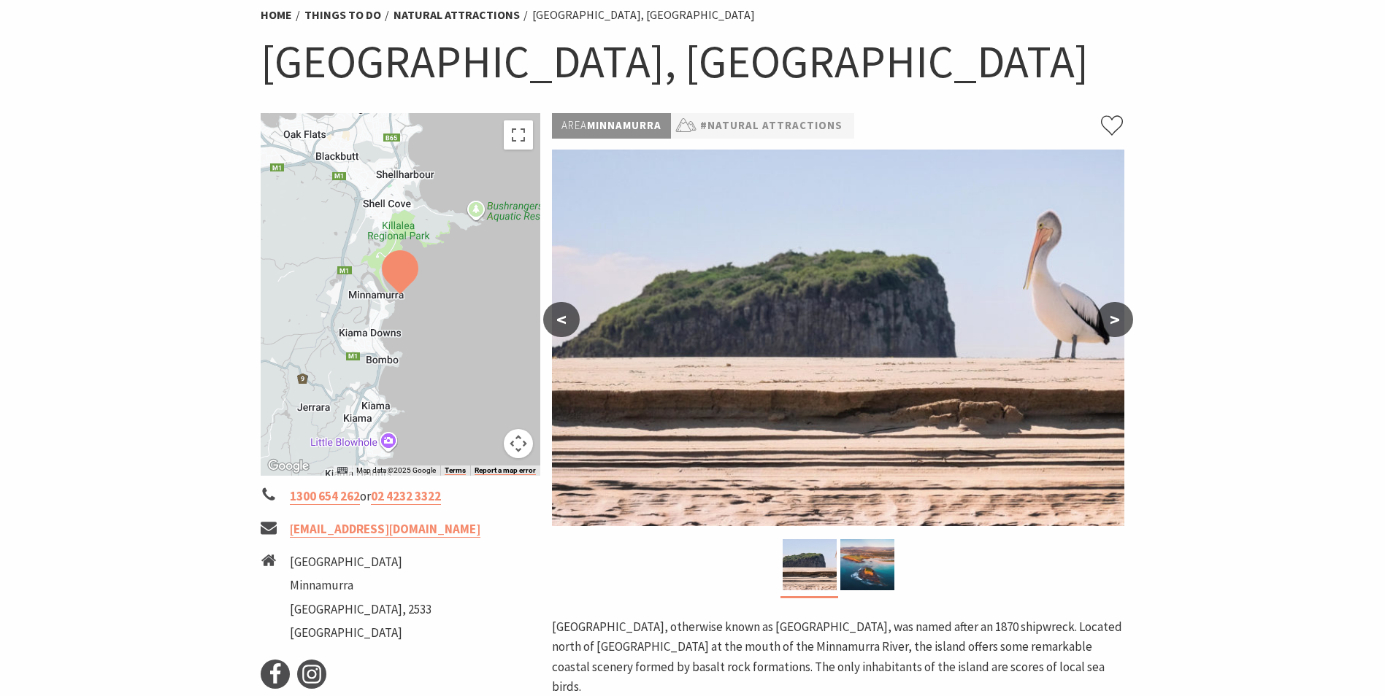
scroll to position [146, 0]
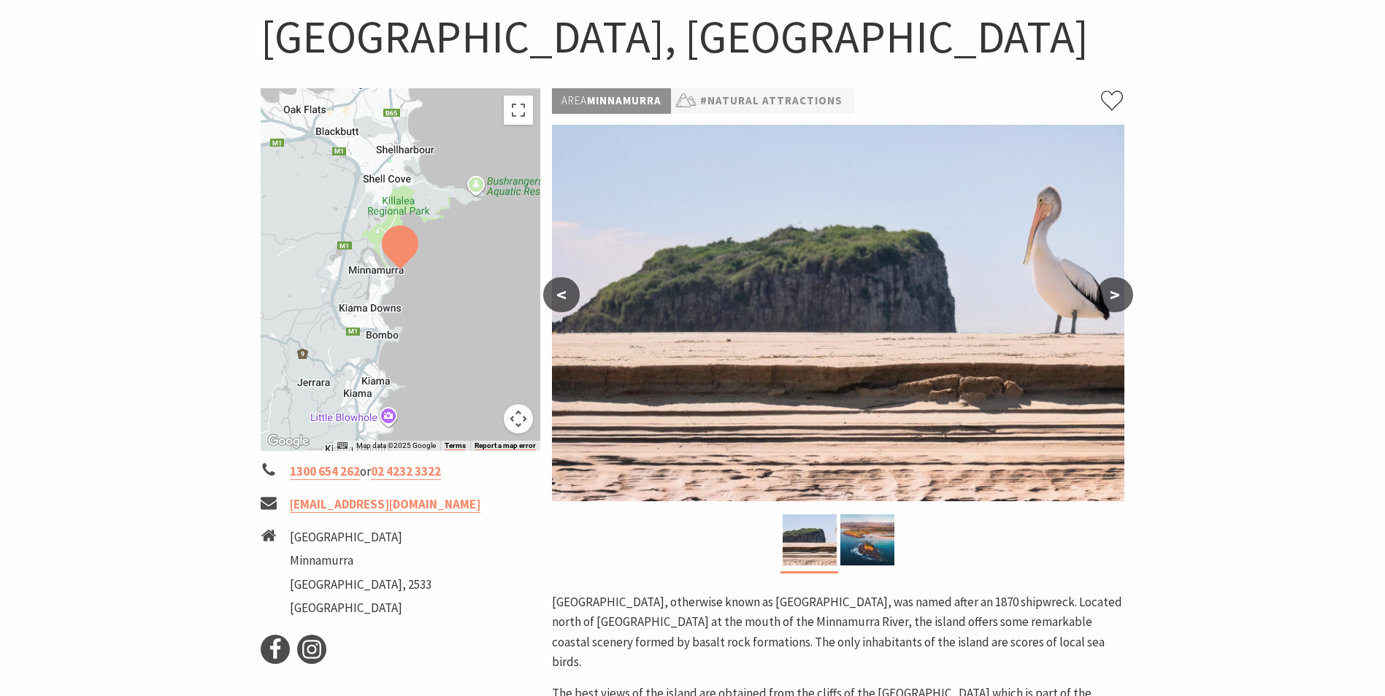
click at [1109, 296] on button ">" at bounding box center [1114, 294] width 36 height 35
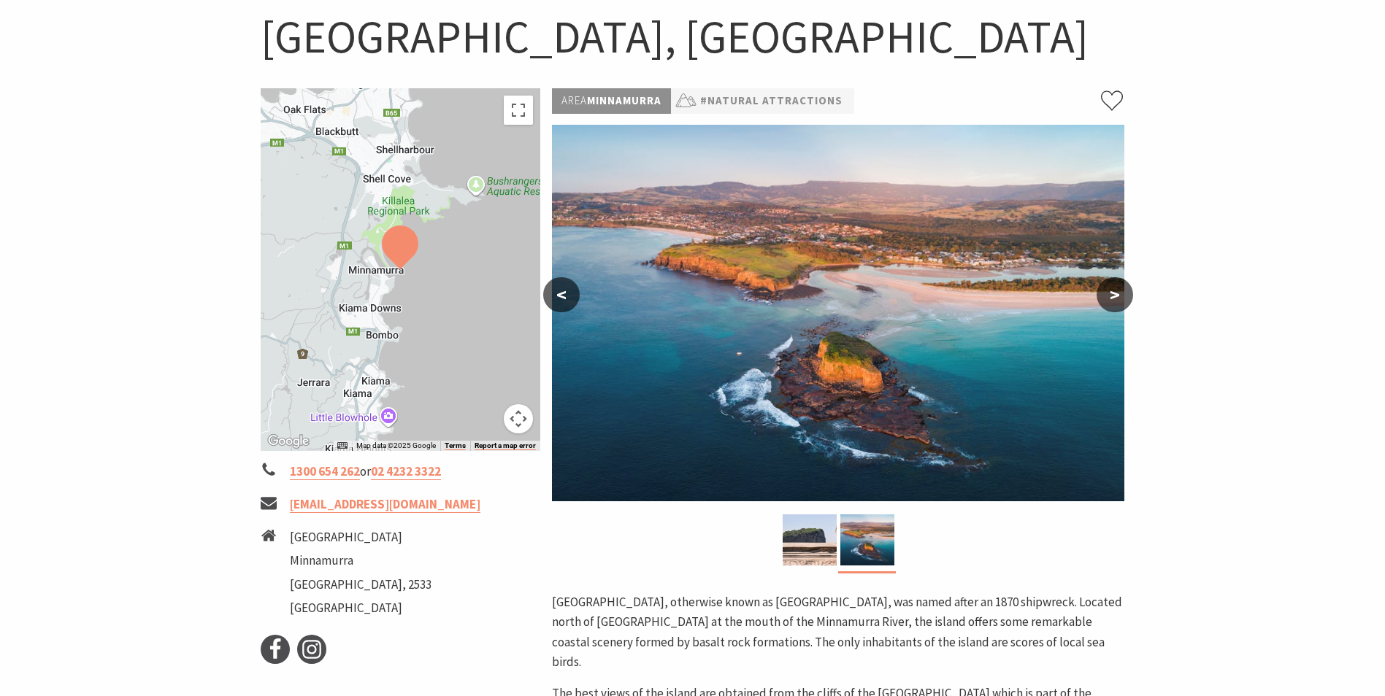
click at [1109, 296] on button ">" at bounding box center [1114, 294] width 36 height 35
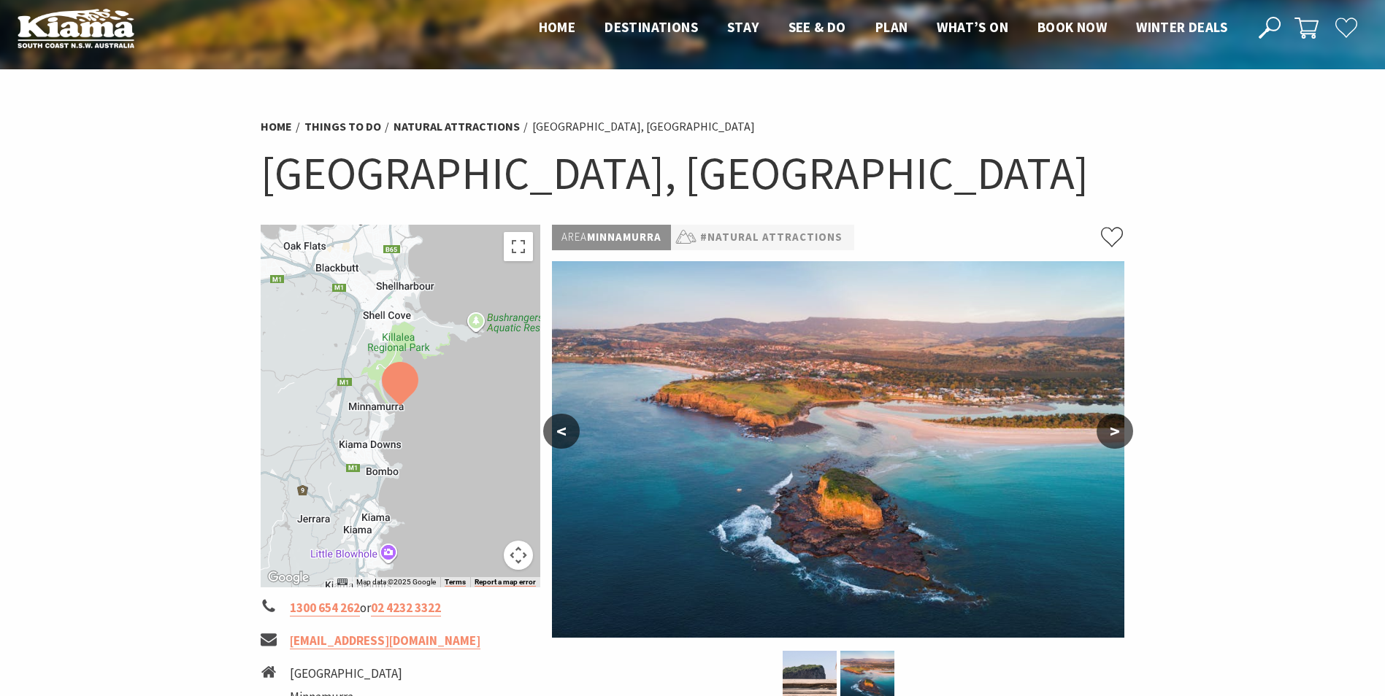
scroll to position [0, 0]
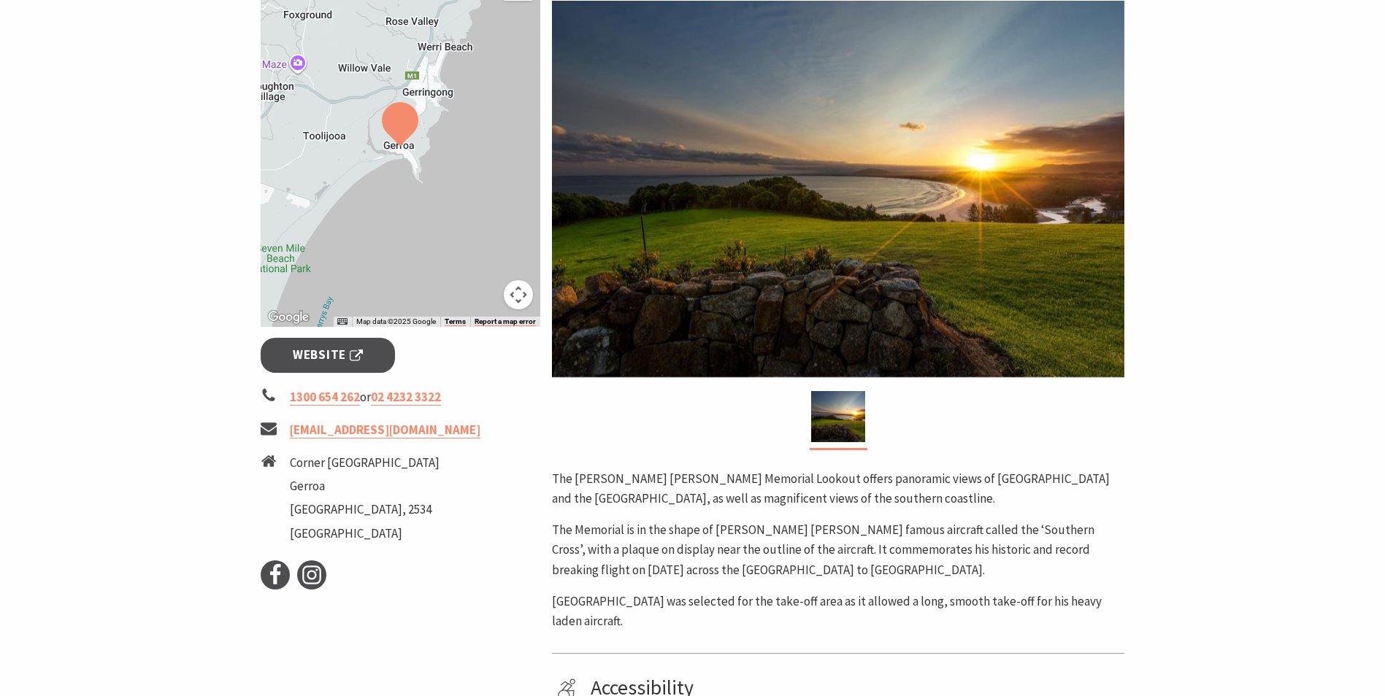
scroll to position [365, 0]
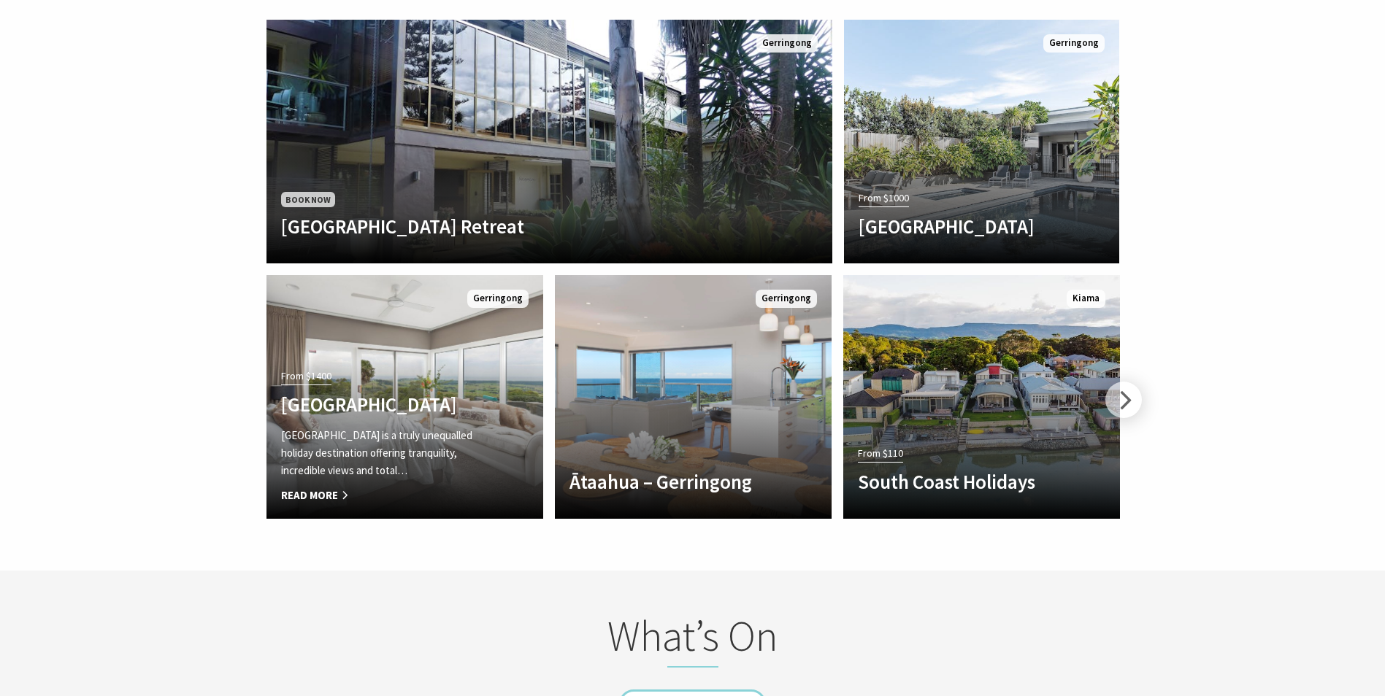
scroll to position [2700, 0]
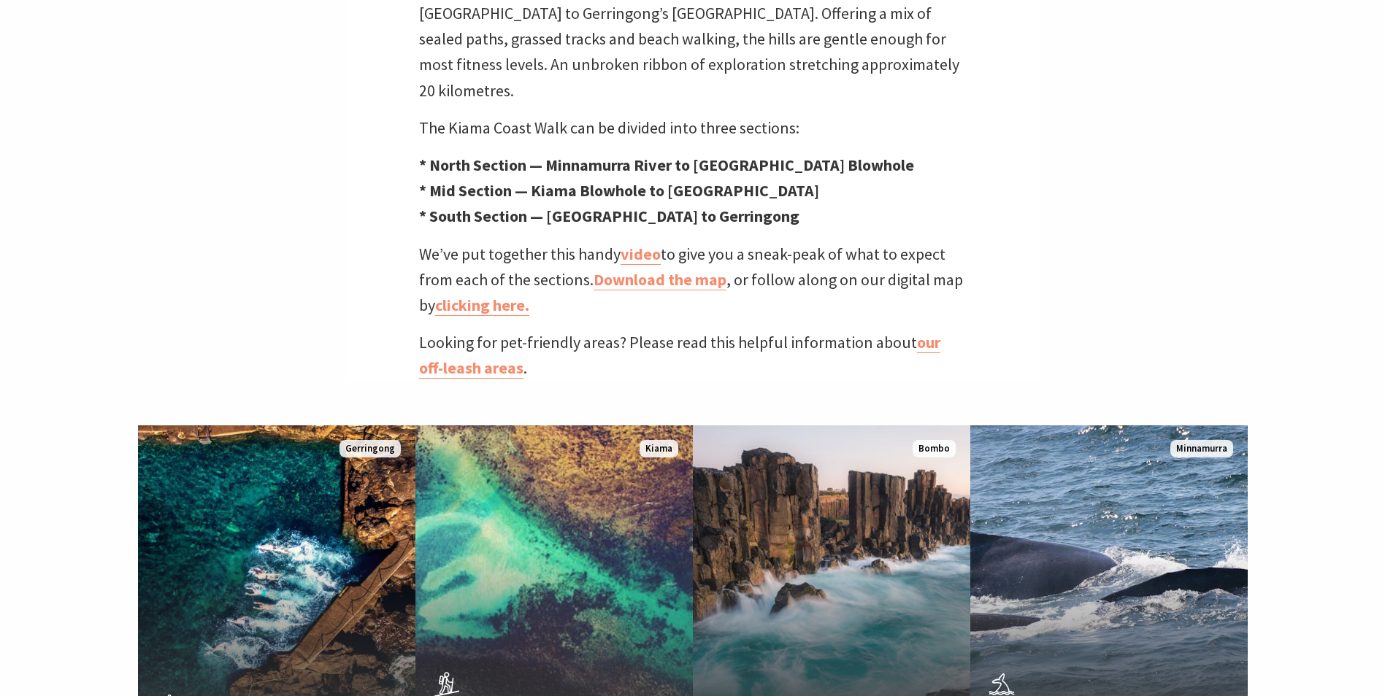
scroll to position [657, 0]
